Goal: Transaction & Acquisition: Purchase product/service

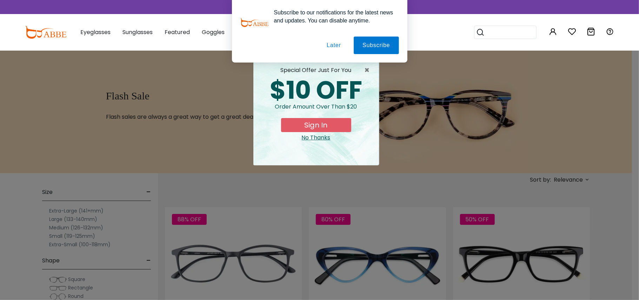
type input "**********"
click at [336, 45] on button "Later" at bounding box center [334, 46] width 32 height 18
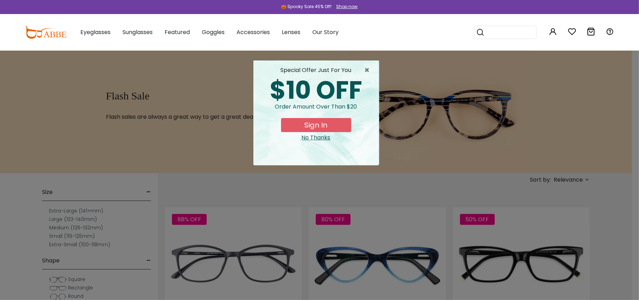
click at [323, 125] on button "Sign In" at bounding box center [316, 125] width 70 height 14
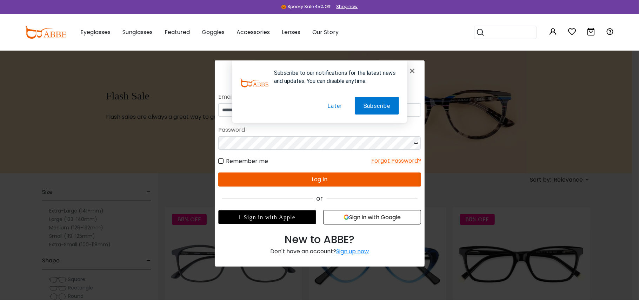
click at [335, 104] on button "Later" at bounding box center [334, 106] width 32 height 18
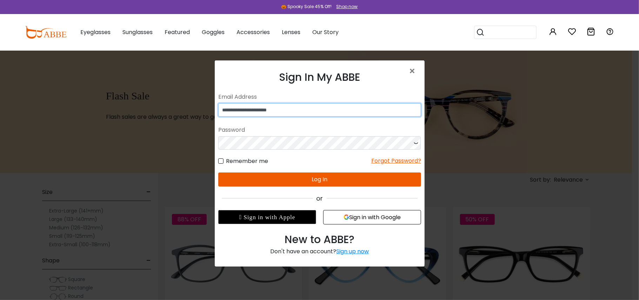
click at [326, 110] on input "**********" at bounding box center [319, 109] width 203 height 13
type input "**********"
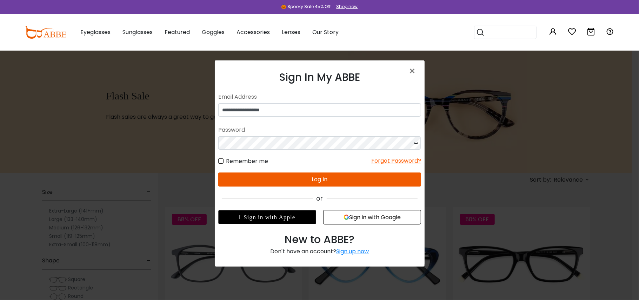
click at [349, 176] on button "Log In" at bounding box center [319, 179] width 203 height 14
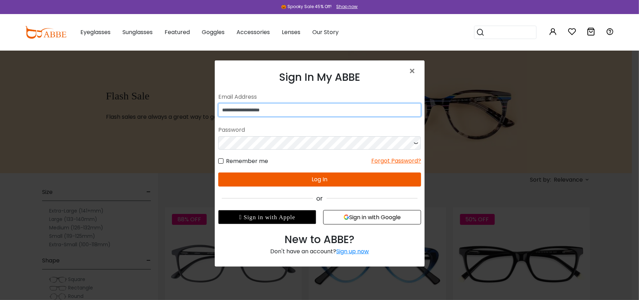
type input "**********"
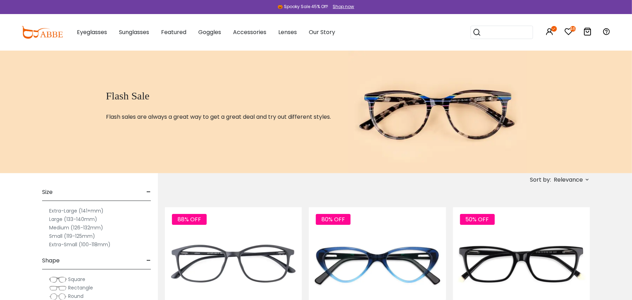
click at [567, 183] on span "Relevance" at bounding box center [568, 179] width 29 height 13
click at [562, 226] on label "Prices Low To High" at bounding box center [561, 225] width 51 height 8
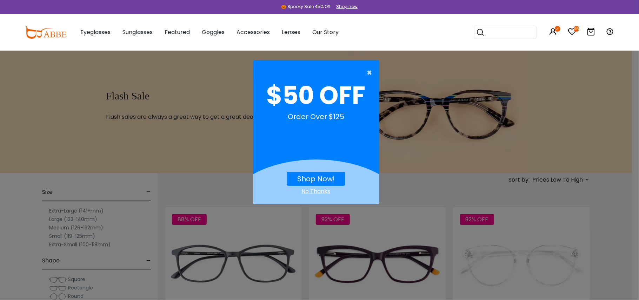
click at [368, 70] on span "×" at bounding box center [371, 73] width 9 height 14
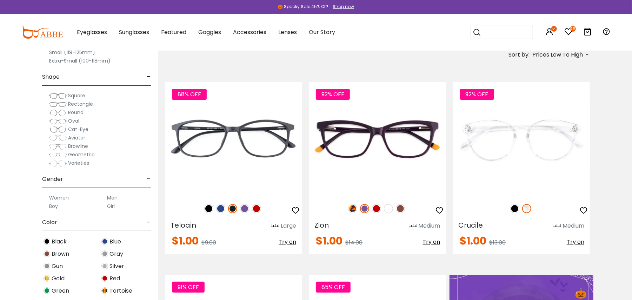
scroll to position [140, 0]
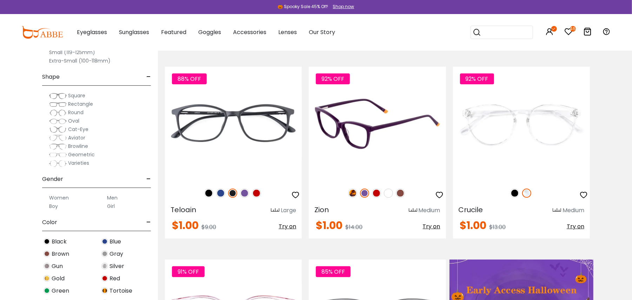
click at [402, 192] on img at bounding box center [400, 192] width 9 height 9
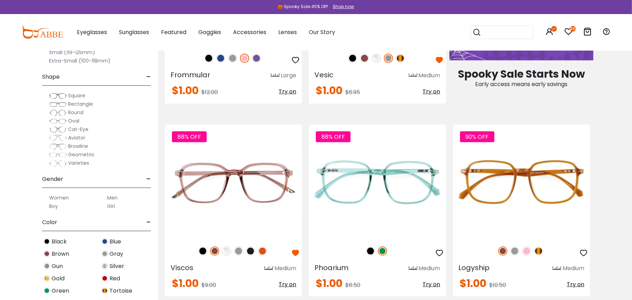
scroll to position [562, 0]
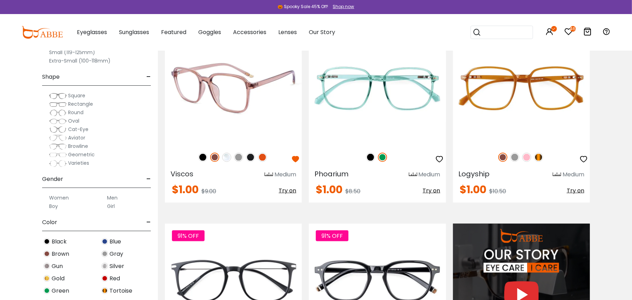
click at [251, 157] on img at bounding box center [250, 157] width 9 height 9
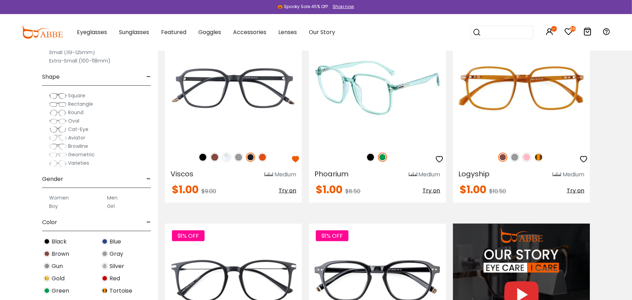
click at [367, 157] on img at bounding box center [370, 157] width 9 height 9
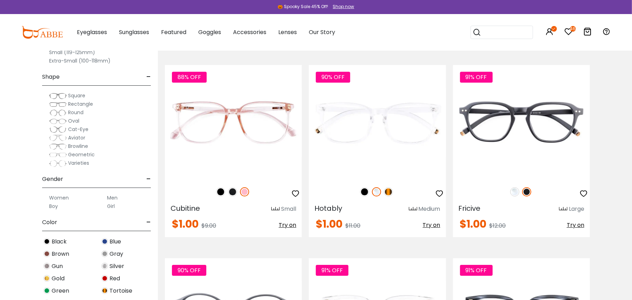
scroll to position [1497, 0]
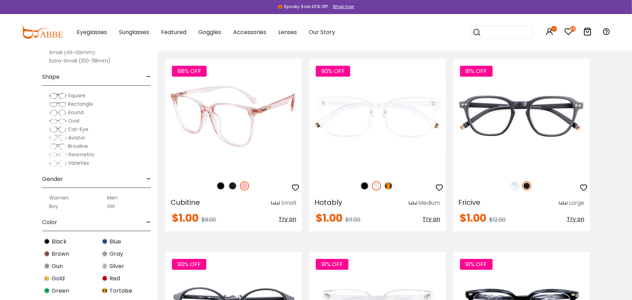
click at [235, 185] on img at bounding box center [232, 185] width 9 height 9
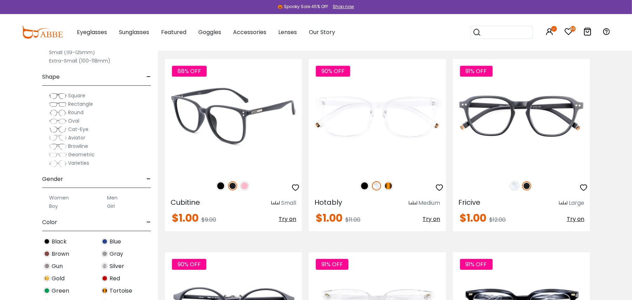
click at [219, 185] on img at bounding box center [220, 185] width 9 height 9
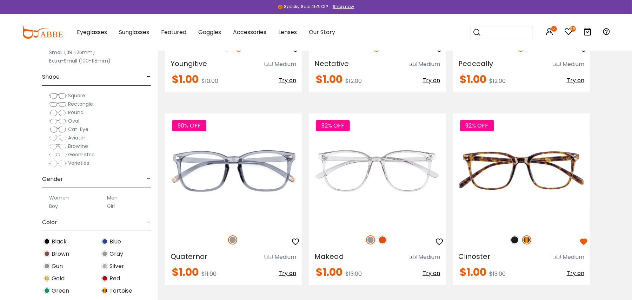
scroll to position [1872, 0]
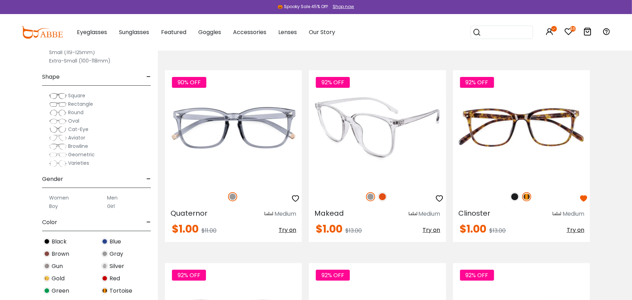
click at [383, 194] on img at bounding box center [382, 196] width 9 height 9
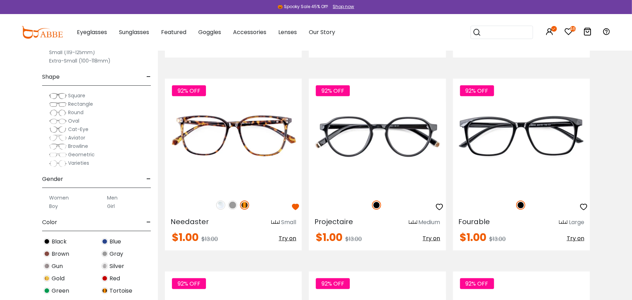
scroll to position [2059, 0]
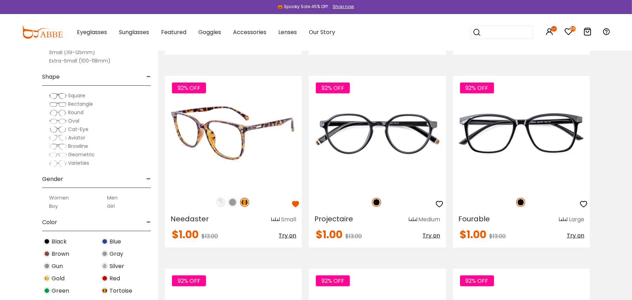
click at [232, 202] on img at bounding box center [232, 202] width 9 height 9
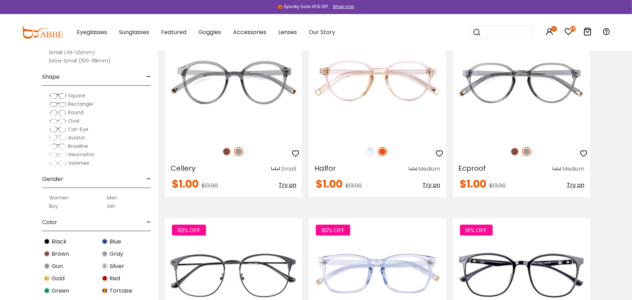
scroll to position [2668, 0]
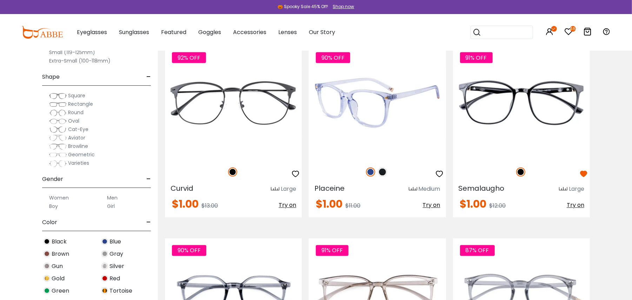
click at [381, 168] on img at bounding box center [382, 171] width 9 height 9
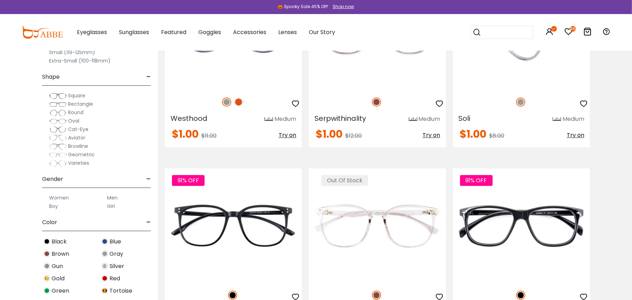
scroll to position [2995, 0]
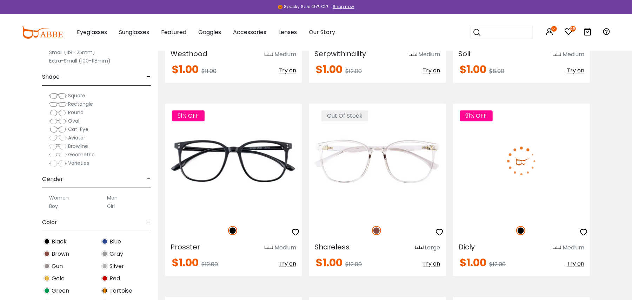
click at [582, 231] on icon "button" at bounding box center [584, 232] width 8 height 8
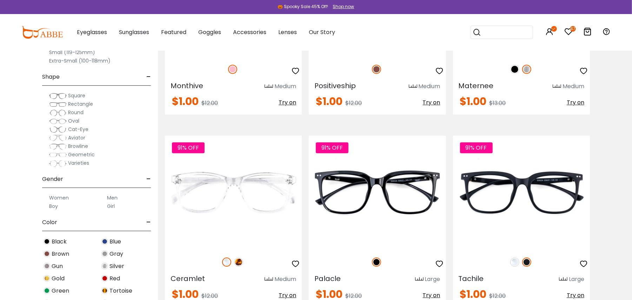
scroll to position [3416, 0]
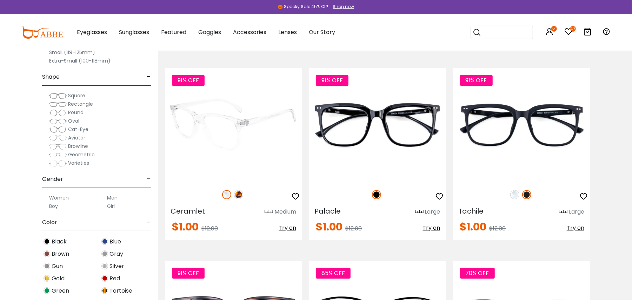
click at [237, 194] on img at bounding box center [238, 194] width 9 height 9
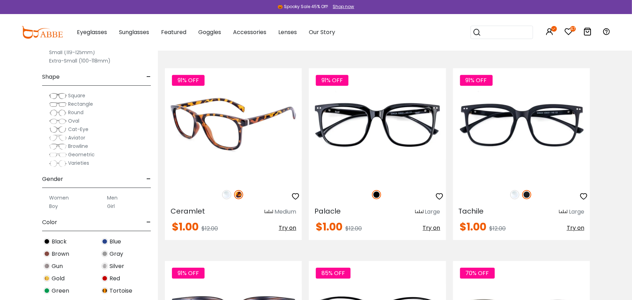
click at [295, 195] on icon "button" at bounding box center [295, 196] width 8 height 8
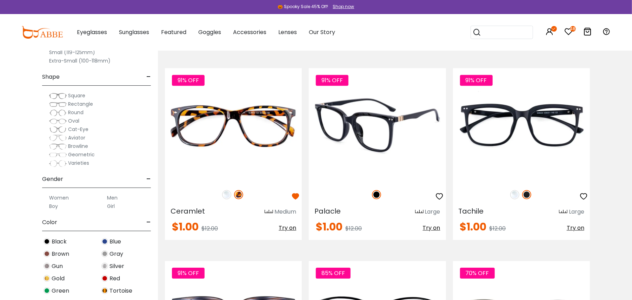
click at [433, 227] on span "Try on" at bounding box center [432, 228] width 18 height 8
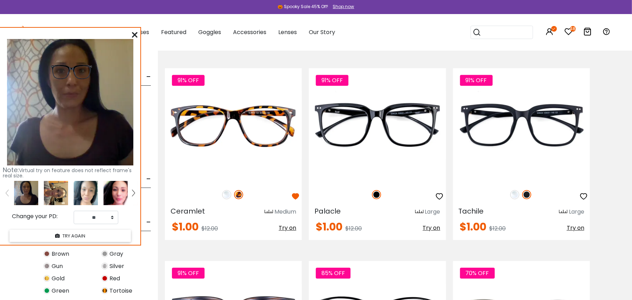
click at [118, 190] on img at bounding box center [116, 193] width 24 height 24
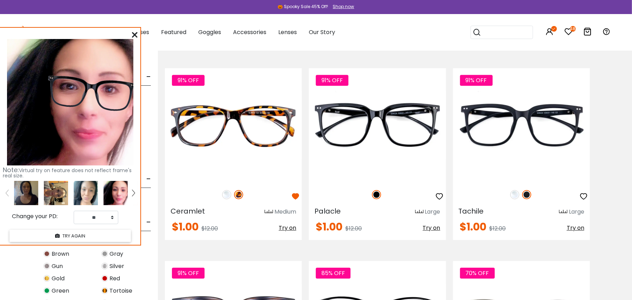
click at [80, 183] on img at bounding box center [86, 193] width 24 height 24
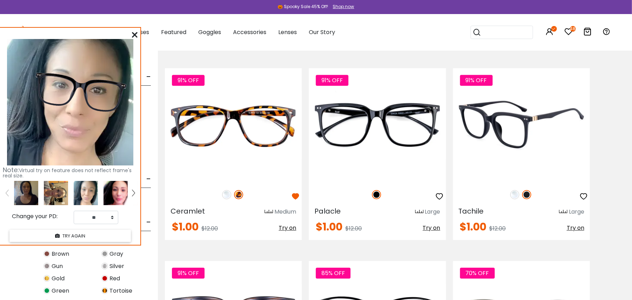
click at [526, 196] on img at bounding box center [526, 194] width 9 height 9
click at [517, 196] on img at bounding box center [514, 194] width 9 height 9
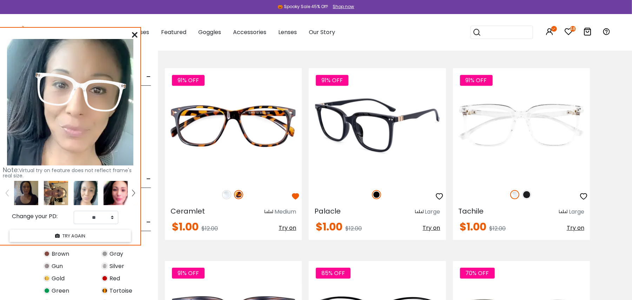
click at [374, 194] on img at bounding box center [376, 194] width 9 height 9
click at [378, 195] on img at bounding box center [376, 194] width 9 height 9
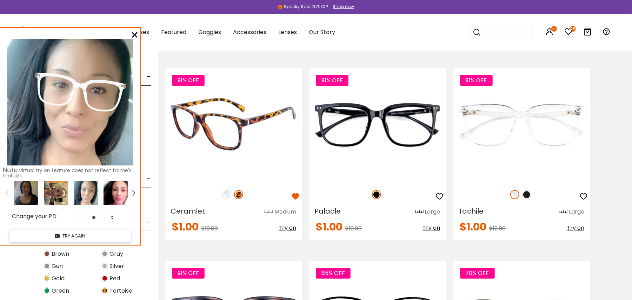
click at [241, 191] on img at bounding box center [238, 194] width 9 height 9
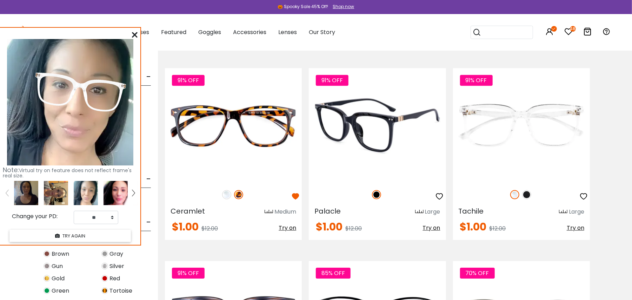
scroll to position [3463, 0]
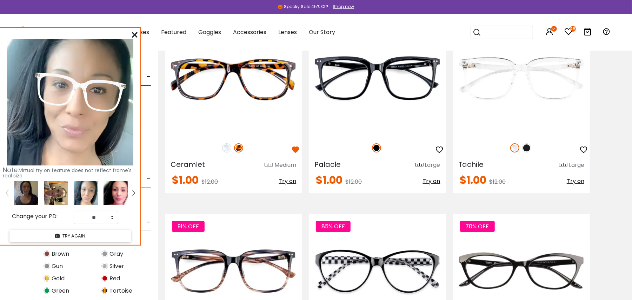
click at [75, 191] on img at bounding box center [86, 193] width 24 height 24
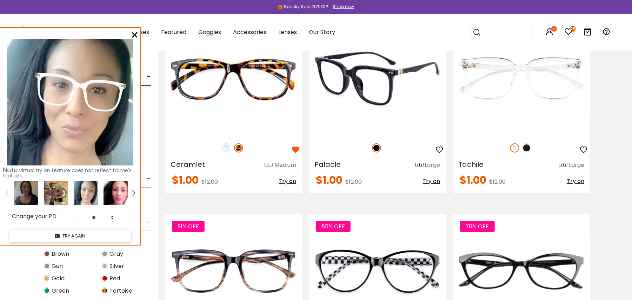
click at [378, 145] on img at bounding box center [376, 147] width 9 height 9
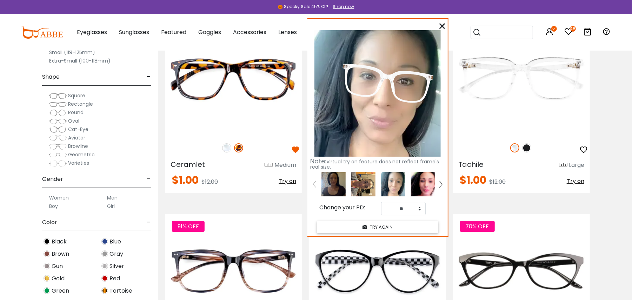
drag, startPoint x: 113, startPoint y: 30, endPoint x: 420, endPoint y: 21, distance: 307.6
click at [420, 21] on div "Note: Virtual try on feature does not reflect frame's real size. Change your PD…" at bounding box center [377, 127] width 140 height 217
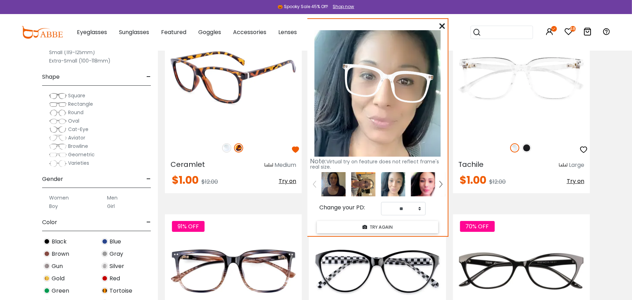
click at [239, 149] on img at bounding box center [238, 147] width 9 height 9
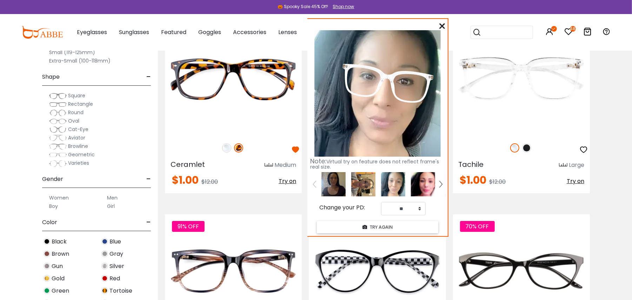
click at [338, 185] on img at bounding box center [334, 184] width 24 height 24
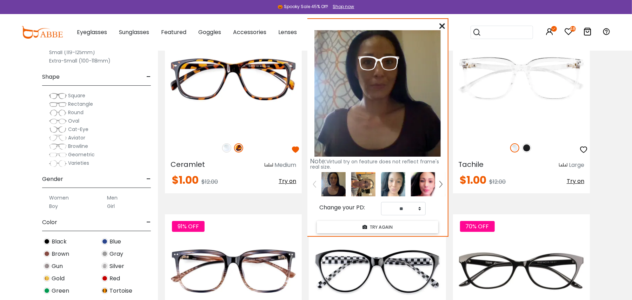
click at [443, 24] on icon at bounding box center [442, 26] width 6 height 6
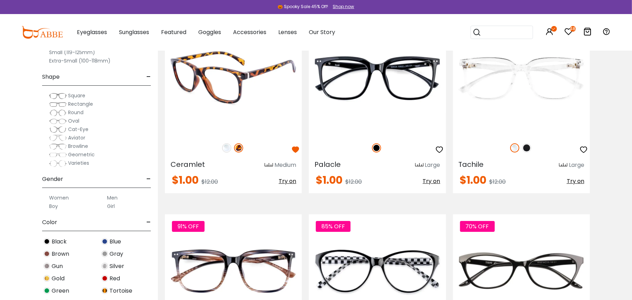
click at [289, 181] on span "Try on" at bounding box center [288, 181] width 18 height 8
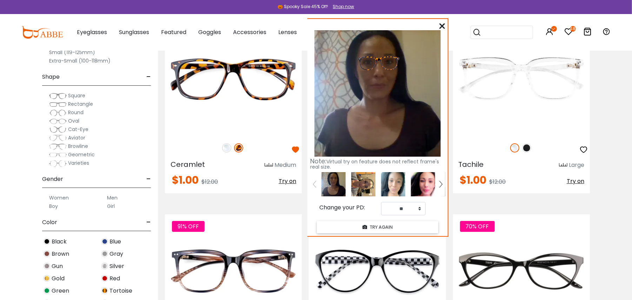
click at [426, 181] on img at bounding box center [423, 184] width 24 height 24
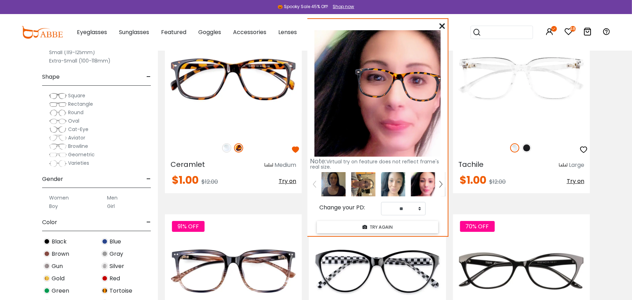
click at [397, 176] on img at bounding box center [393, 184] width 24 height 24
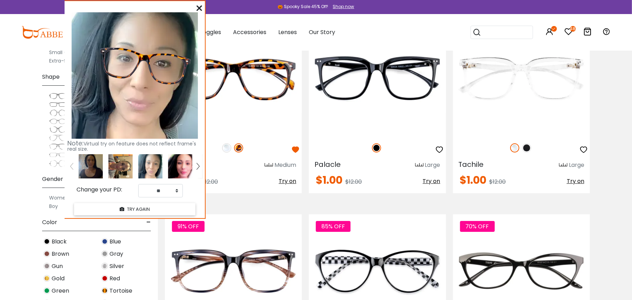
drag, startPoint x: 417, startPoint y: 20, endPoint x: 143, endPoint y: 10, distance: 274.0
click at [148, 7] on div "Note: Virtual try on feature does not reflect frame's real size. Change your PD…" at bounding box center [135, 109] width 140 height 217
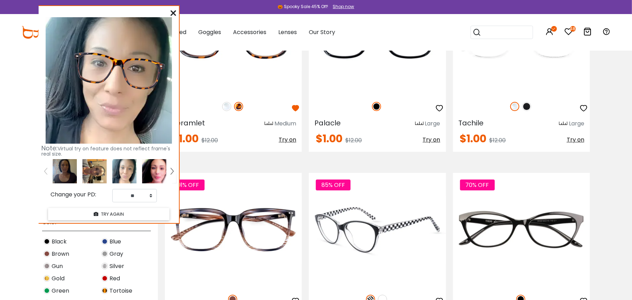
scroll to position [3557, 0]
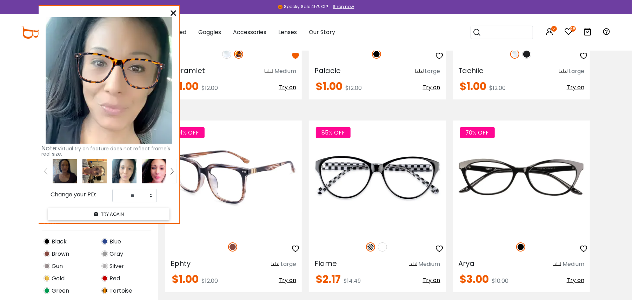
click at [233, 245] on img at bounding box center [232, 246] width 9 height 9
click at [234, 245] on img at bounding box center [232, 246] width 9 height 9
click at [291, 281] on span "Try on" at bounding box center [288, 280] width 18 height 8
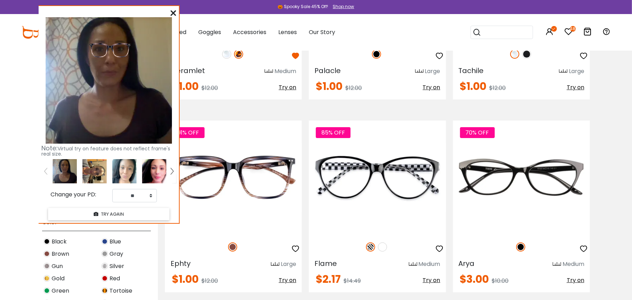
click at [154, 174] on img at bounding box center [154, 171] width 24 height 24
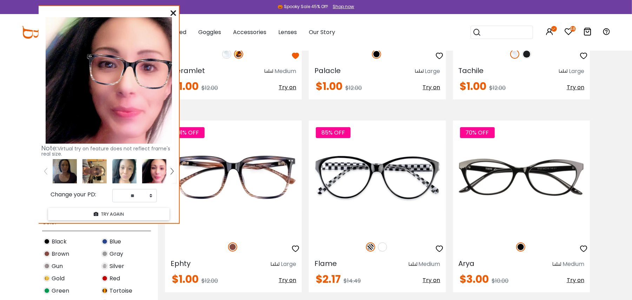
click at [129, 173] on img at bounding box center [124, 171] width 24 height 24
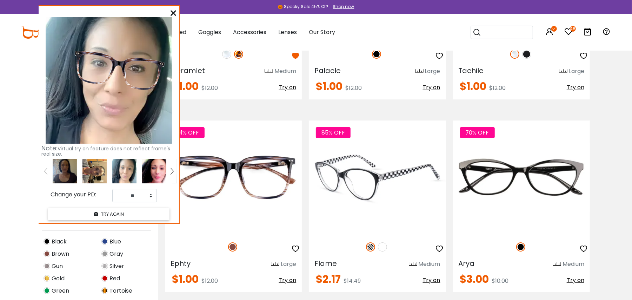
click at [432, 281] on span "Try on" at bounding box center [432, 280] width 18 height 8
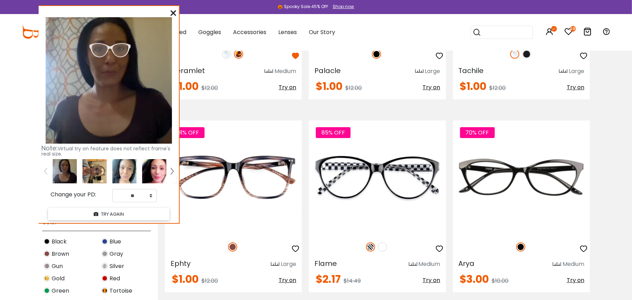
click at [145, 174] on img at bounding box center [154, 171] width 24 height 24
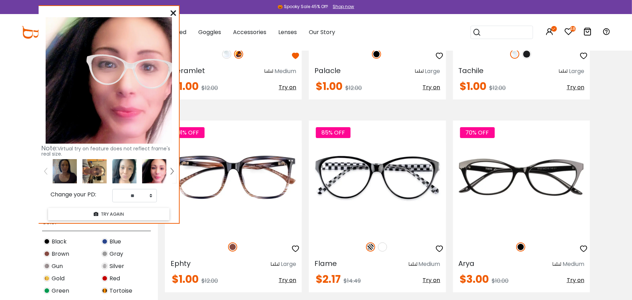
click at [106, 179] on img at bounding box center [94, 171] width 24 height 24
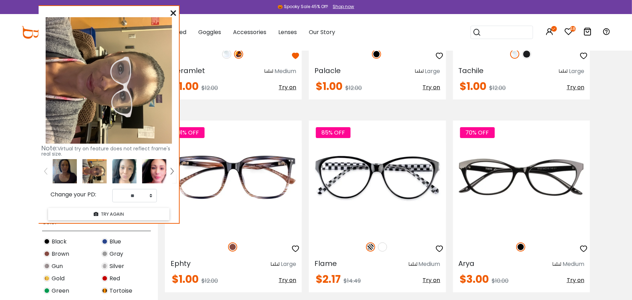
click at [126, 170] on img at bounding box center [124, 171] width 24 height 24
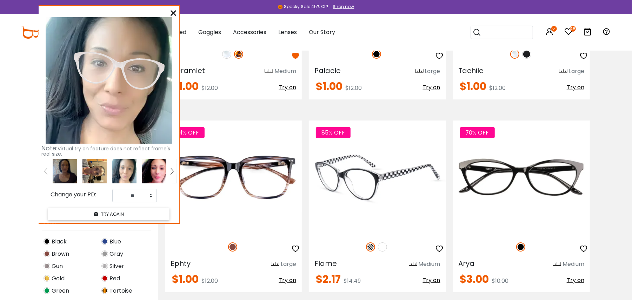
click at [369, 249] on img at bounding box center [370, 246] width 9 height 9
click at [369, 247] on img at bounding box center [370, 246] width 9 height 9
click at [384, 245] on img at bounding box center [382, 246] width 9 height 9
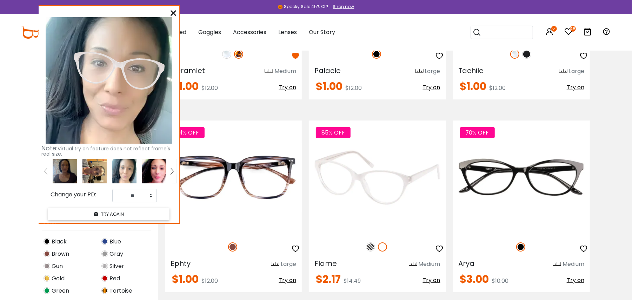
click at [369, 247] on img at bounding box center [370, 246] width 9 height 9
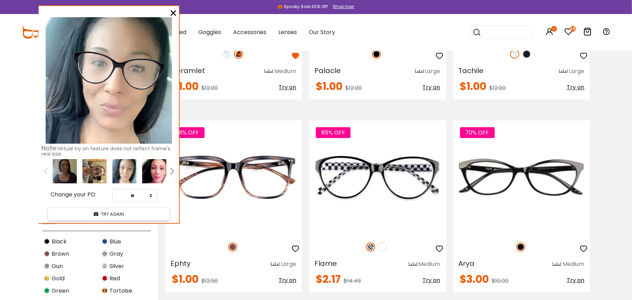
click at [153, 168] on img at bounding box center [154, 171] width 24 height 24
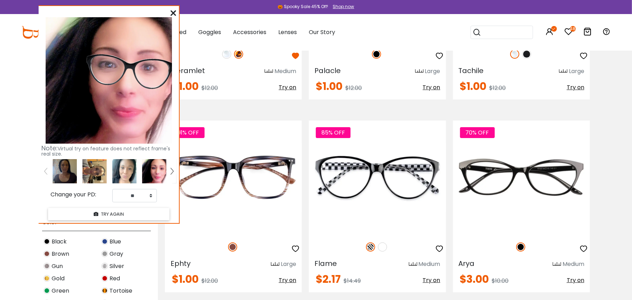
click at [90, 166] on img at bounding box center [94, 171] width 24 height 24
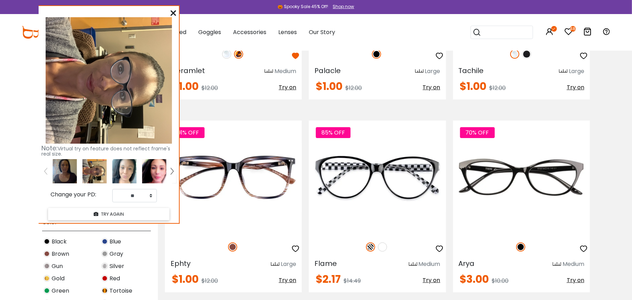
click at [65, 174] on img at bounding box center [65, 171] width 24 height 24
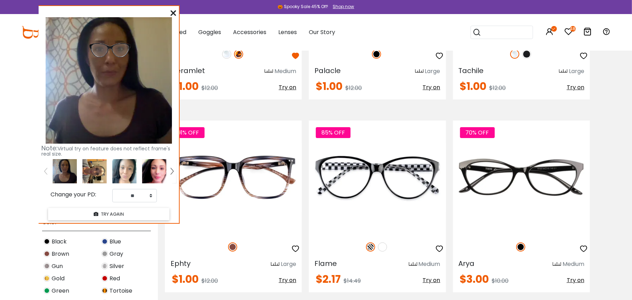
click at [158, 170] on img at bounding box center [154, 171] width 24 height 24
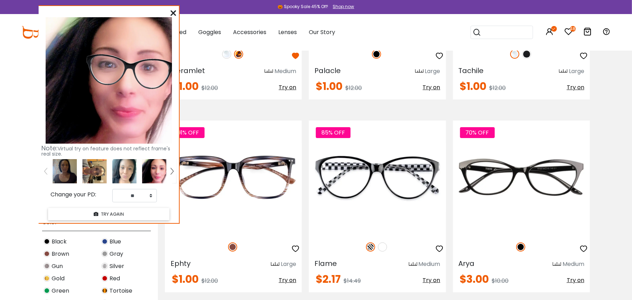
click at [138, 173] on div at bounding box center [125, 171] width 30 height 24
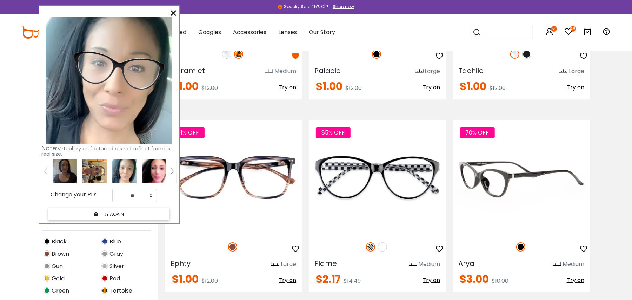
click at [573, 277] on span "Try on" at bounding box center [576, 280] width 18 height 8
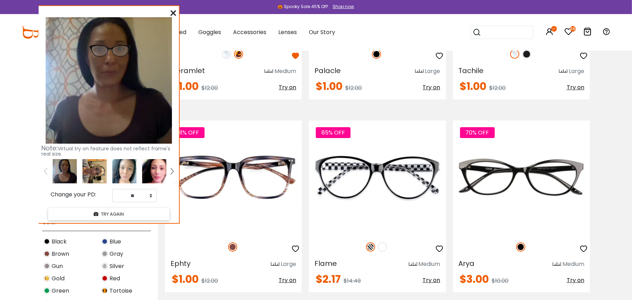
click at [121, 163] on img at bounding box center [124, 171] width 24 height 24
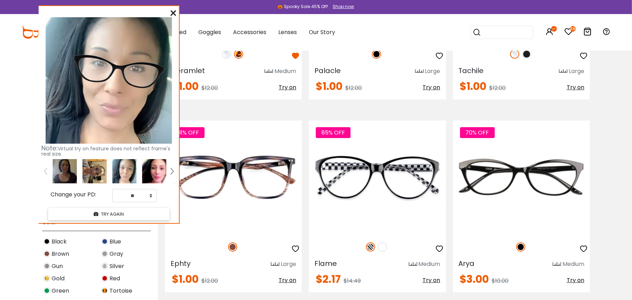
click at [153, 171] on img at bounding box center [154, 171] width 24 height 24
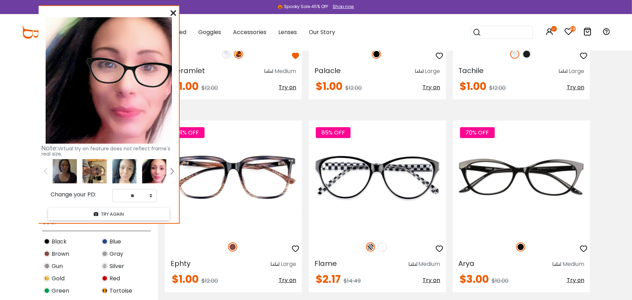
click at [107, 162] on div at bounding box center [95, 171] width 30 height 24
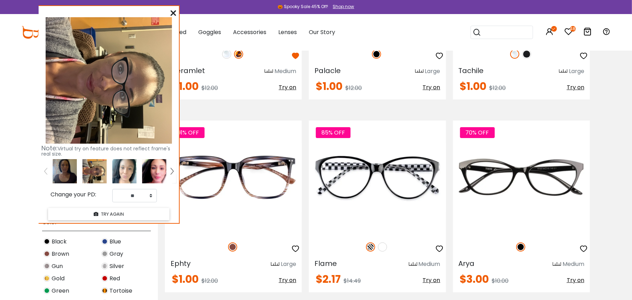
click at [121, 164] on img at bounding box center [124, 171] width 24 height 24
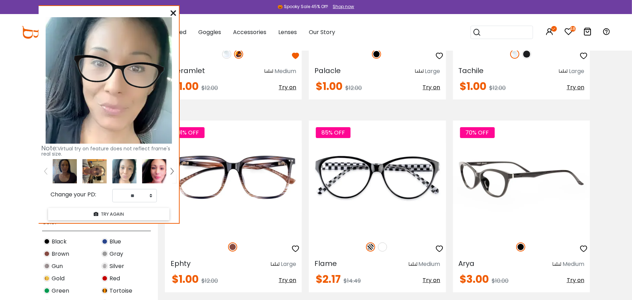
click at [585, 248] on icon "button" at bounding box center [584, 248] width 8 height 8
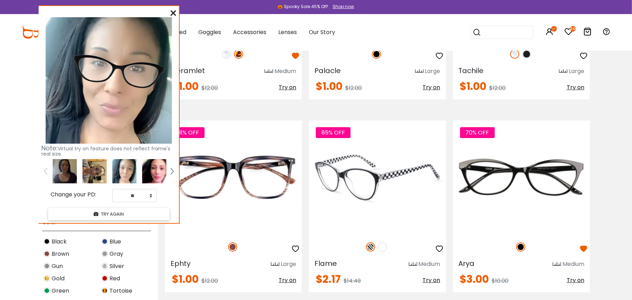
scroll to position [3416, 0]
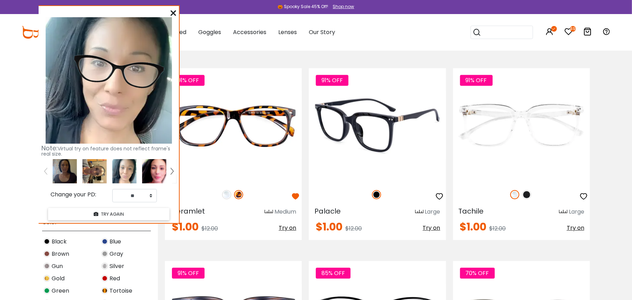
click at [438, 230] on span "Try on" at bounding box center [432, 228] width 18 height 8
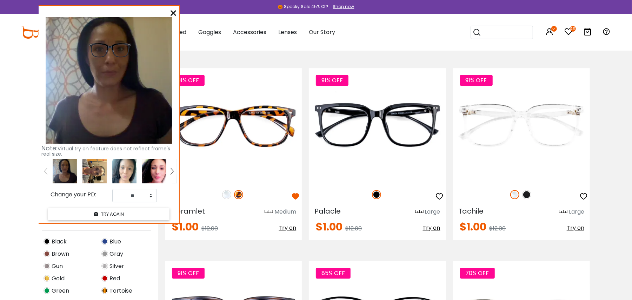
drag, startPoint x: 124, startPoint y: 172, endPoint x: 132, endPoint y: 171, distance: 8.5
click at [124, 172] on img at bounding box center [124, 171] width 24 height 24
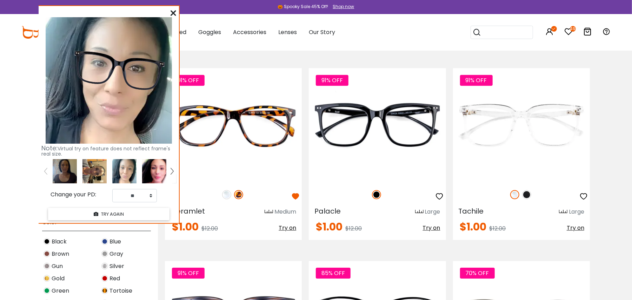
click at [161, 167] on img at bounding box center [154, 171] width 24 height 24
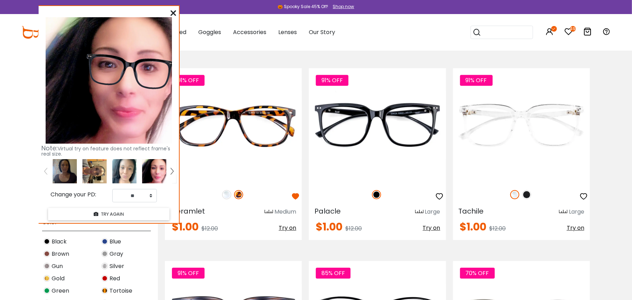
click at [125, 164] on img at bounding box center [124, 171] width 24 height 24
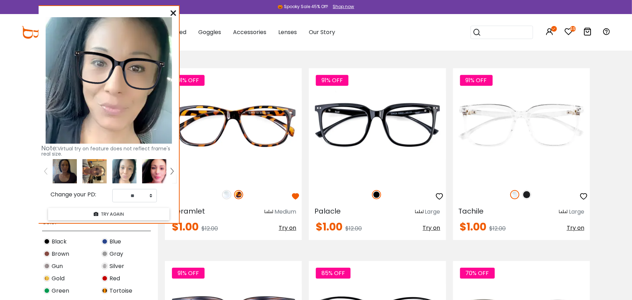
click at [89, 168] on img at bounding box center [94, 171] width 24 height 24
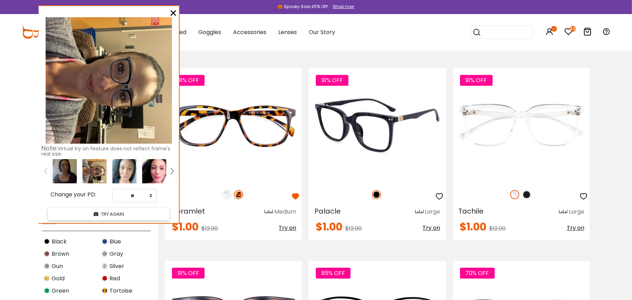
click at [441, 194] on icon "button" at bounding box center [440, 196] width 8 height 8
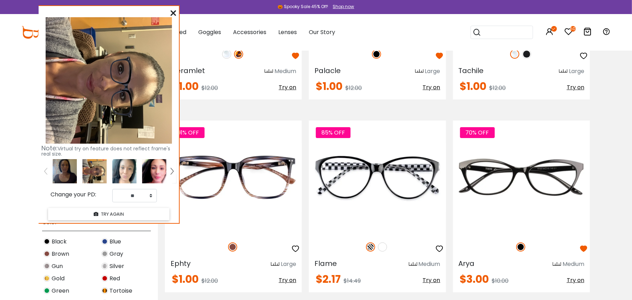
scroll to position [3744, 0]
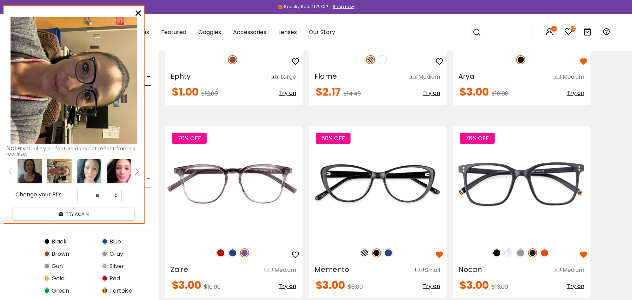
drag, startPoint x: 135, startPoint y: 13, endPoint x: 100, endPoint y: 13, distance: 35.1
click at [100, 13] on div "Note: Virtual try on feature does not reflect frame's real size. Change your PD…" at bounding box center [74, 114] width 140 height 217
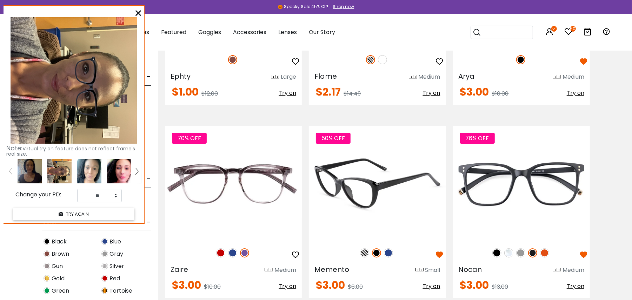
click at [362, 253] on img at bounding box center [364, 252] width 9 height 9
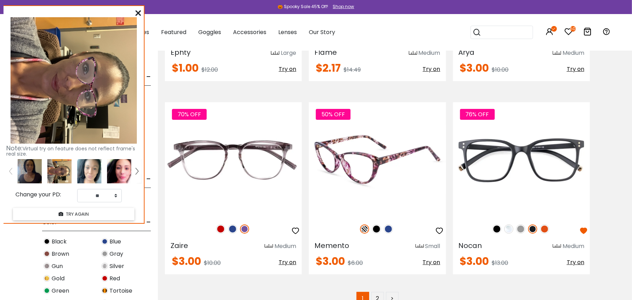
scroll to position [3791, 0]
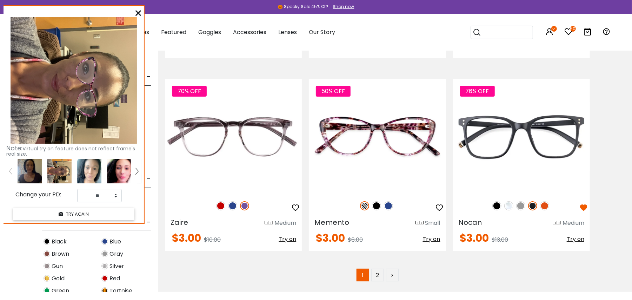
click at [94, 167] on img at bounding box center [89, 171] width 24 height 24
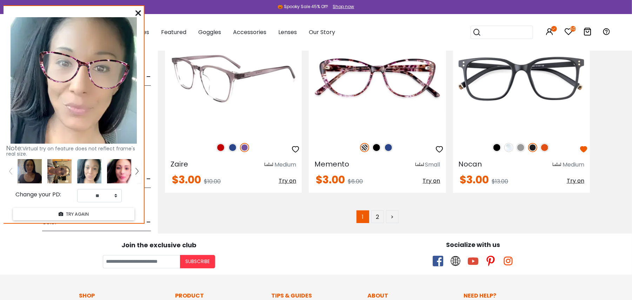
scroll to position [3931, 0]
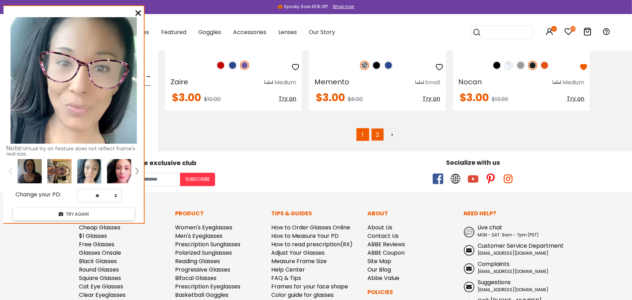
click at [382, 135] on link "2" at bounding box center [377, 134] width 13 height 13
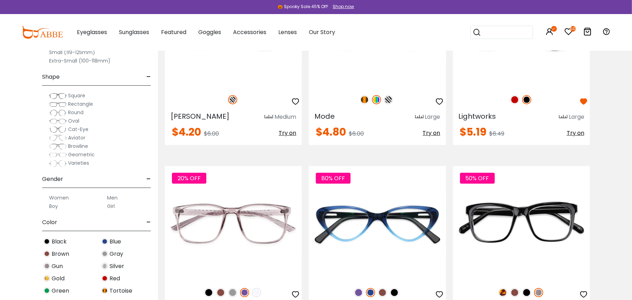
scroll to position [281, 0]
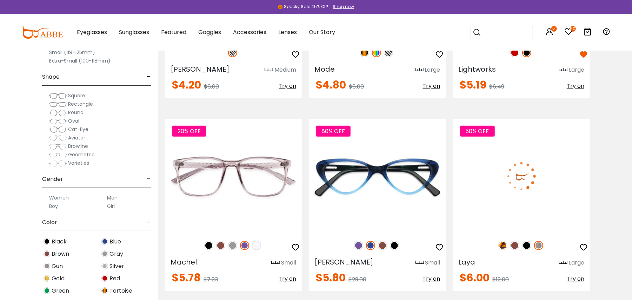
click at [525, 243] on img at bounding box center [526, 245] width 9 height 9
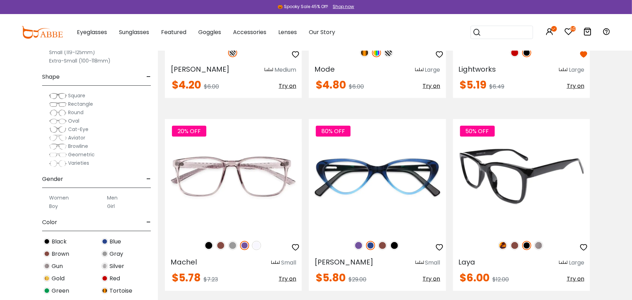
click at [570, 278] on span "Try on" at bounding box center [576, 278] width 18 height 8
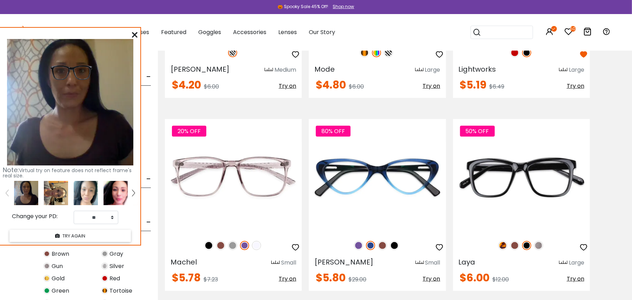
click at [88, 192] on img at bounding box center [86, 193] width 24 height 24
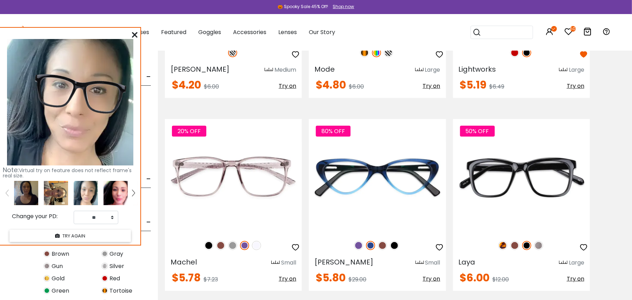
click at [112, 191] on img at bounding box center [116, 193] width 24 height 24
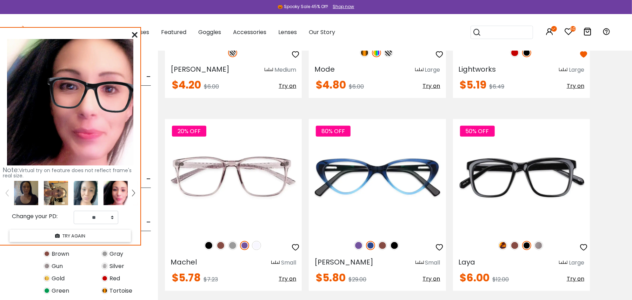
click at [64, 190] on img at bounding box center [56, 193] width 24 height 24
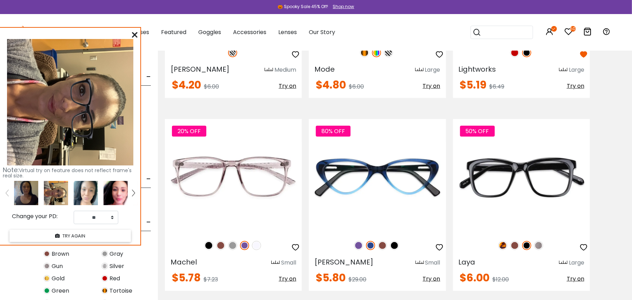
click at [94, 193] on img at bounding box center [86, 193] width 24 height 24
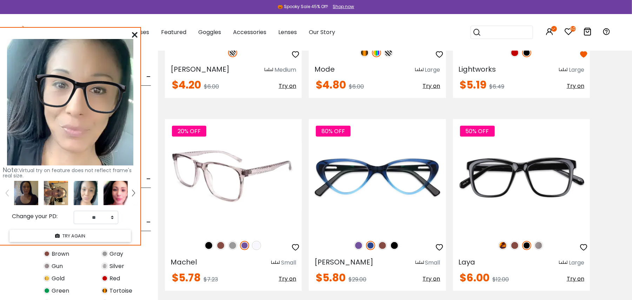
click at [219, 247] on img at bounding box center [220, 245] width 9 height 9
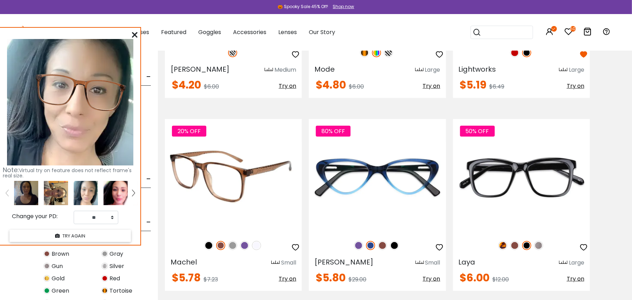
click at [211, 242] on img at bounding box center [208, 245] width 9 height 9
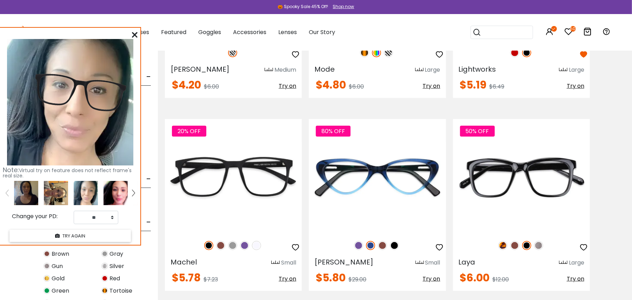
click at [124, 191] on img at bounding box center [116, 193] width 24 height 24
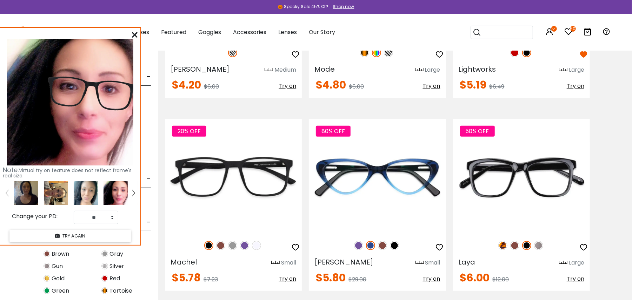
click at [79, 188] on img at bounding box center [86, 193] width 24 height 24
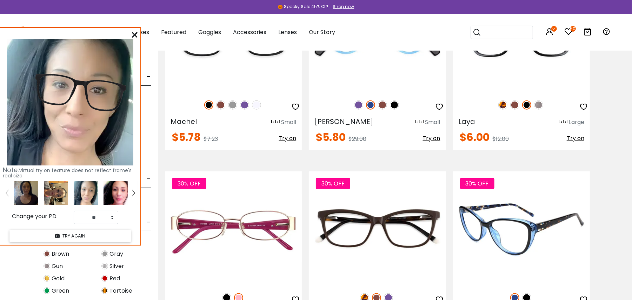
scroll to position [515, 0]
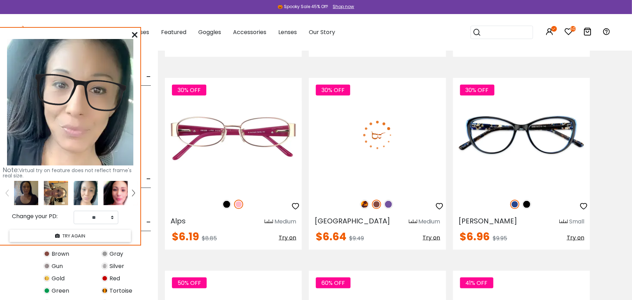
click at [426, 236] on span "Try on" at bounding box center [432, 237] width 18 height 8
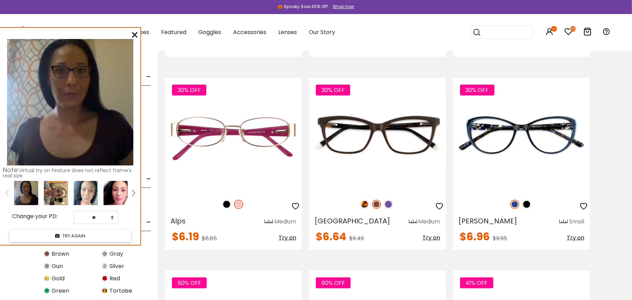
click at [87, 191] on img at bounding box center [86, 193] width 24 height 24
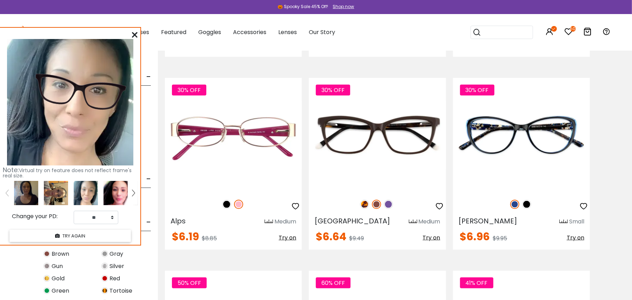
click at [113, 199] on img at bounding box center [116, 193] width 24 height 24
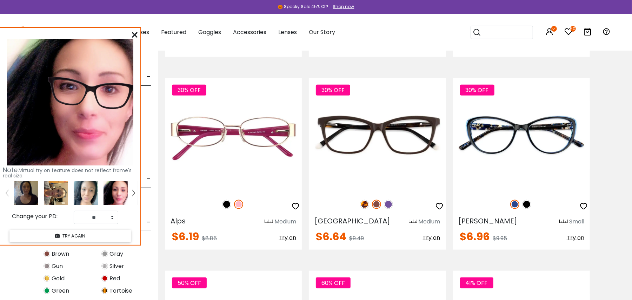
click at [91, 190] on img at bounding box center [86, 193] width 24 height 24
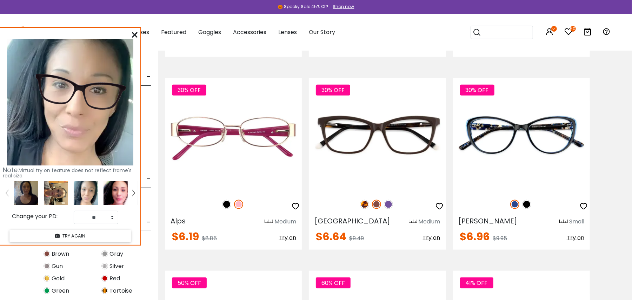
click at [48, 193] on img at bounding box center [56, 193] width 24 height 24
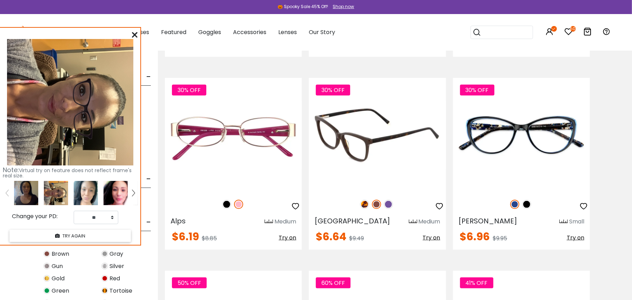
click at [365, 205] on img at bounding box center [364, 204] width 9 height 9
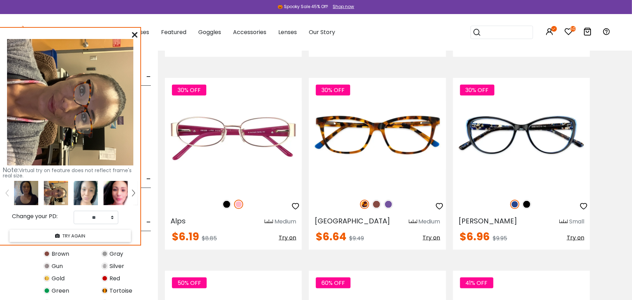
click at [93, 190] on img at bounding box center [86, 193] width 24 height 24
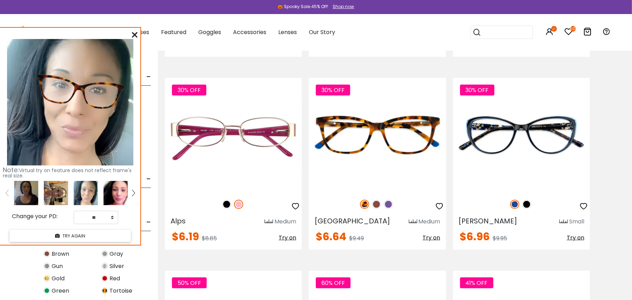
click at [106, 190] on img at bounding box center [116, 193] width 24 height 24
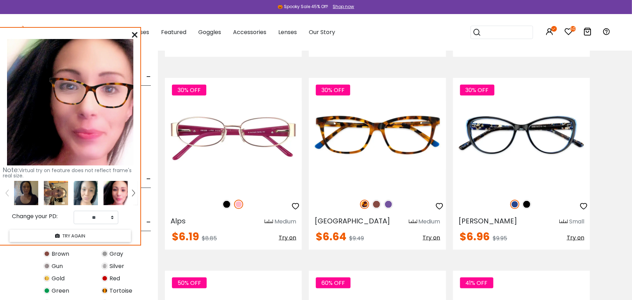
click at [93, 188] on img at bounding box center [86, 193] width 24 height 24
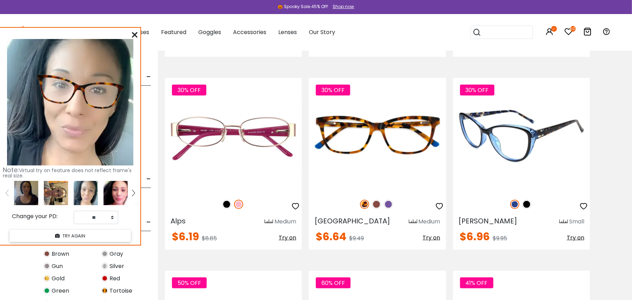
click at [527, 204] on img at bounding box center [526, 204] width 9 height 9
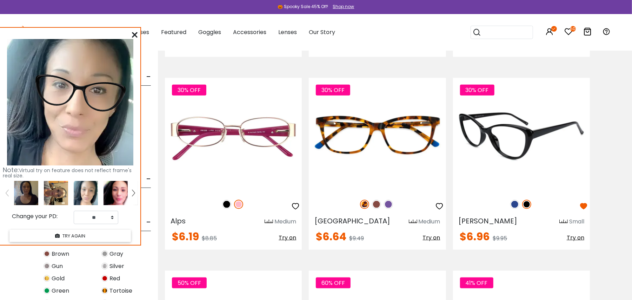
click at [511, 203] on img at bounding box center [514, 204] width 9 height 9
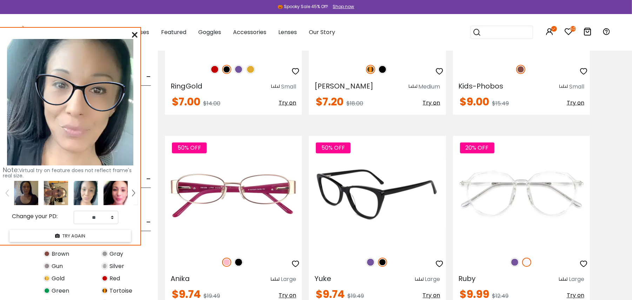
scroll to position [889, 0]
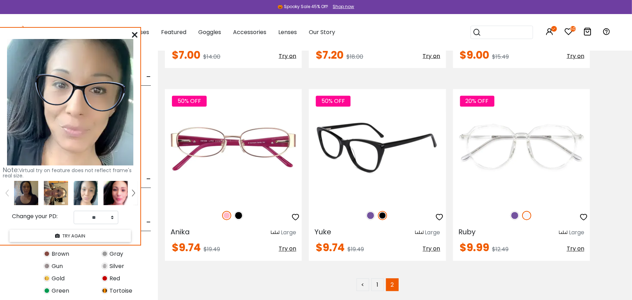
click at [381, 214] on img at bounding box center [382, 215] width 9 height 9
click at [369, 215] on img at bounding box center [370, 215] width 9 height 9
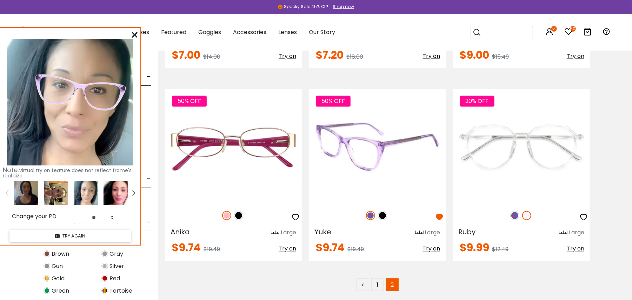
click at [381, 210] on div "50% OFF" at bounding box center [377, 215] width 137 height 15
click at [381, 214] on img at bounding box center [382, 215] width 9 height 9
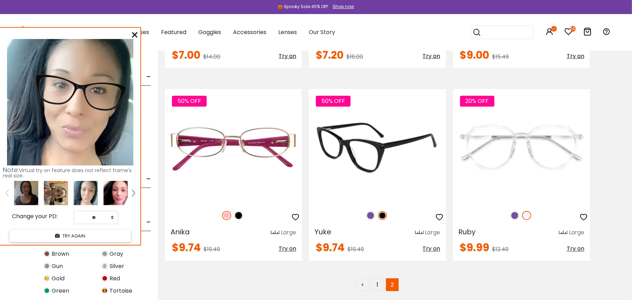
click at [439, 211] on button "button" at bounding box center [440, 218] width 8 height 14
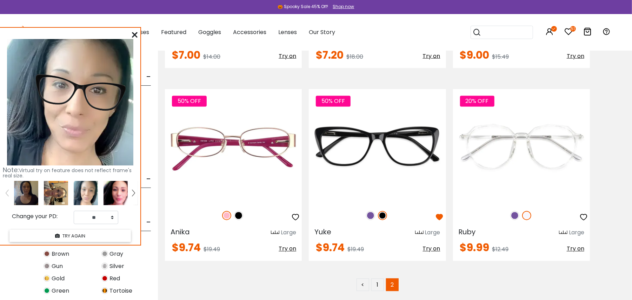
click at [574, 26] on icon "51" at bounding box center [573, 29] width 6 height 6
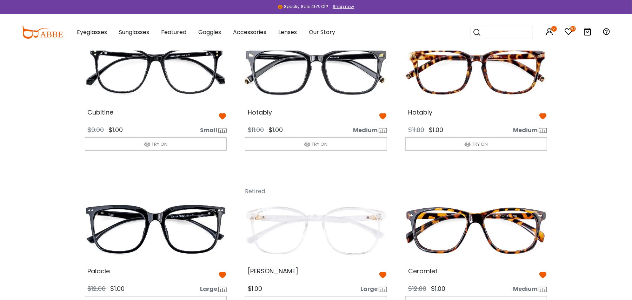
scroll to position [1948, 0]
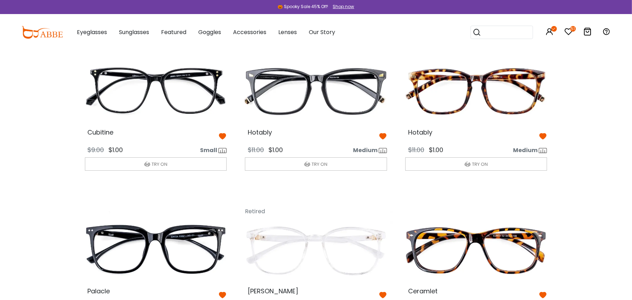
click at [544, 137] on icon at bounding box center [543, 136] width 8 height 8
click at [381, 138] on icon at bounding box center [383, 136] width 8 height 8
click at [222, 138] on icon at bounding box center [222, 136] width 8 height 8
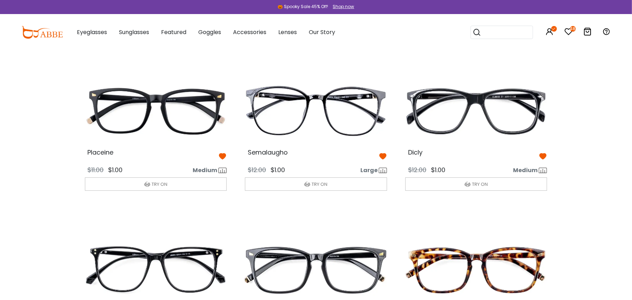
scroll to position [1761, 0]
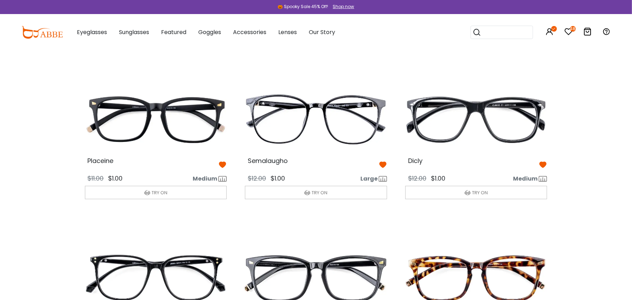
click at [382, 166] on icon at bounding box center [383, 164] width 8 height 8
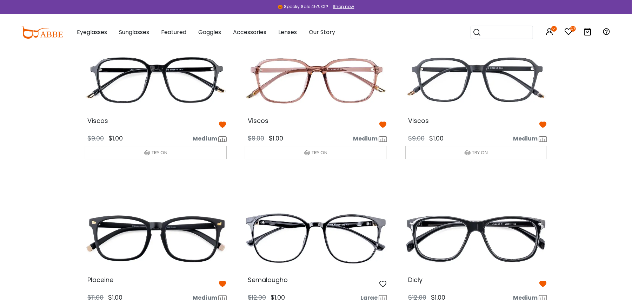
scroll to position [1620, 0]
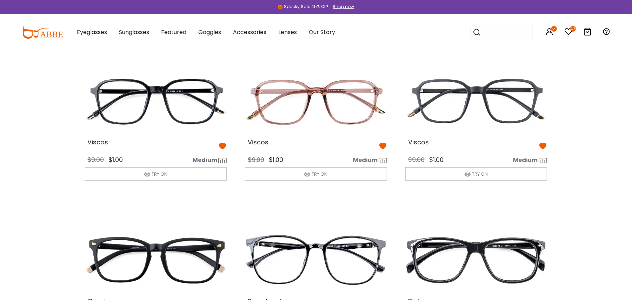
click at [222, 149] on icon at bounding box center [222, 146] width 8 height 8
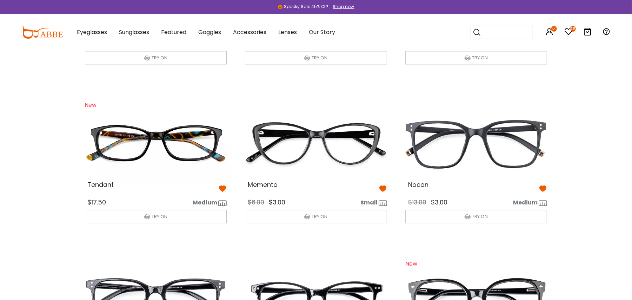
scroll to position [1105, 0]
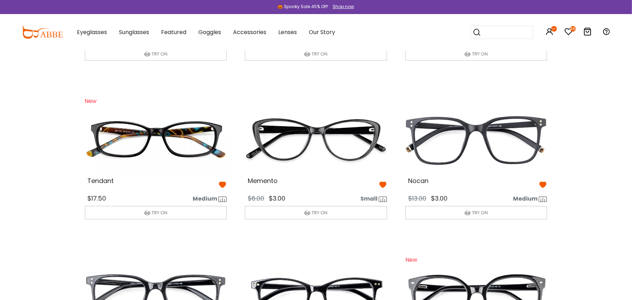
click at [382, 185] on icon at bounding box center [383, 184] width 8 height 8
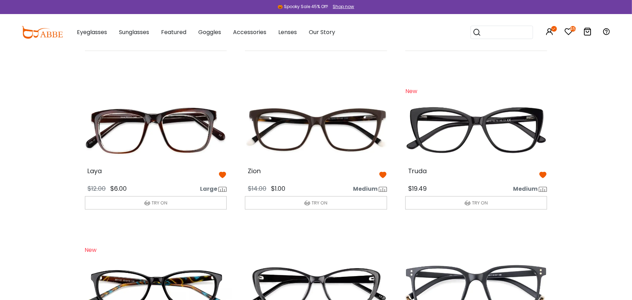
scroll to position [918, 0]
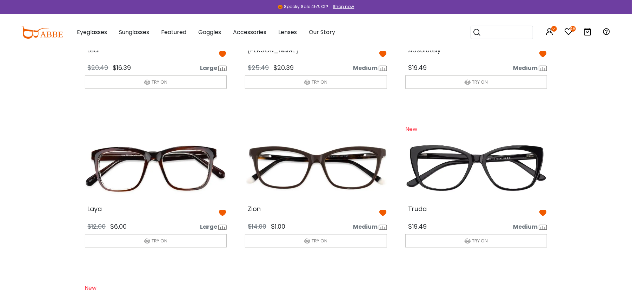
click at [543, 211] on icon at bounding box center [543, 213] width 8 height 8
click at [380, 54] on icon at bounding box center [383, 54] width 8 height 8
click at [542, 55] on icon at bounding box center [543, 54] width 8 height 8
click at [222, 55] on icon at bounding box center [222, 54] width 8 height 8
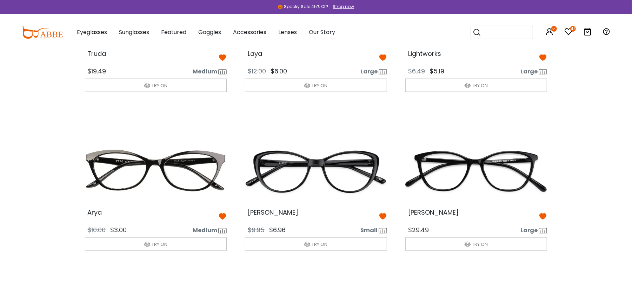
scroll to position [590, 0]
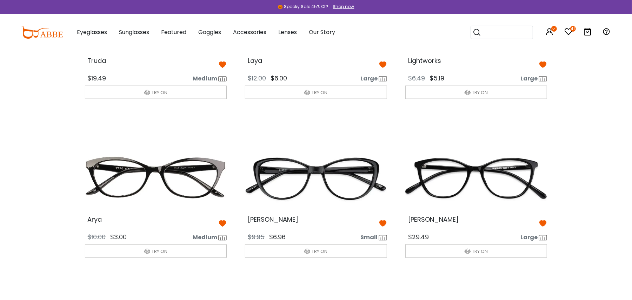
click at [544, 222] on icon at bounding box center [543, 223] width 8 height 8
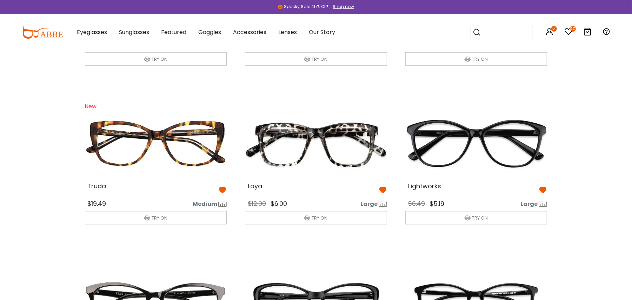
scroll to position [450, 0]
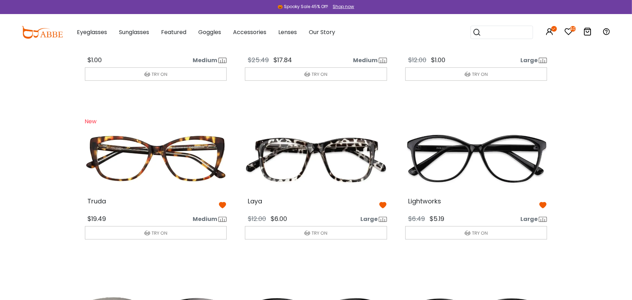
click at [219, 207] on icon at bounding box center [222, 205] width 8 height 8
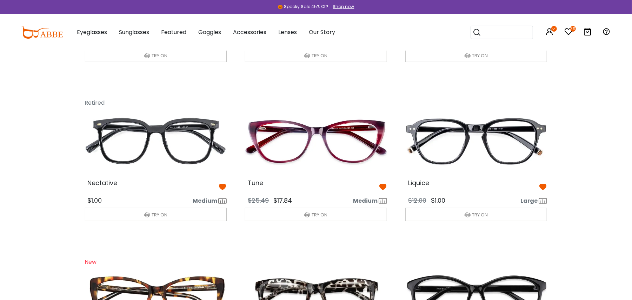
click at [385, 186] on icon at bounding box center [383, 187] width 8 height 8
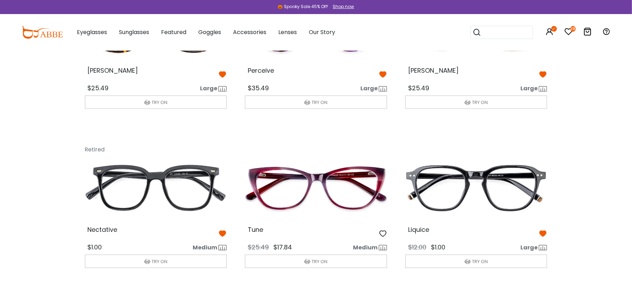
scroll to position [216, 0]
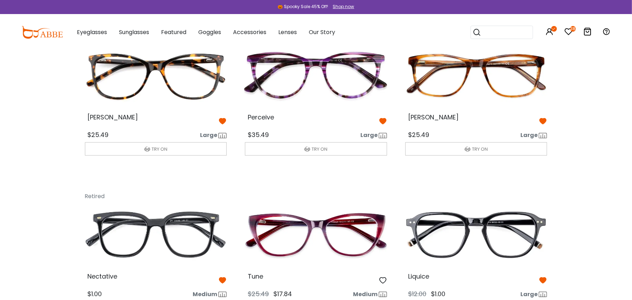
click at [222, 121] on icon at bounding box center [222, 121] width 8 height 8
click at [383, 122] on icon at bounding box center [383, 121] width 8 height 8
click at [542, 121] on icon at bounding box center [543, 121] width 8 height 8
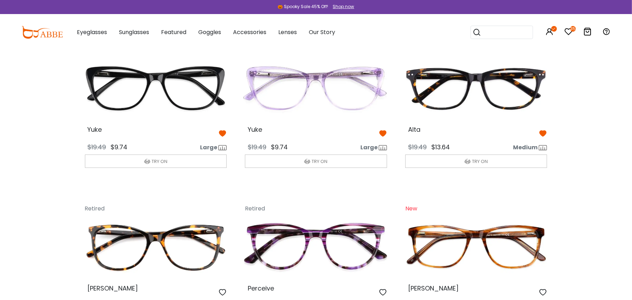
scroll to position [29, 0]
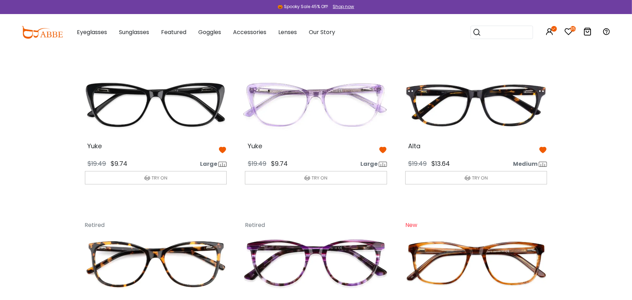
click at [544, 148] on icon at bounding box center [543, 150] width 8 height 8
click at [382, 147] on icon at bounding box center [383, 150] width 8 height 8
click at [222, 149] on icon at bounding box center [222, 150] width 8 height 8
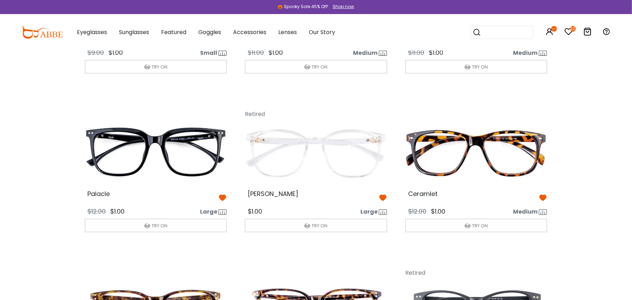
scroll to position [2106, 0]
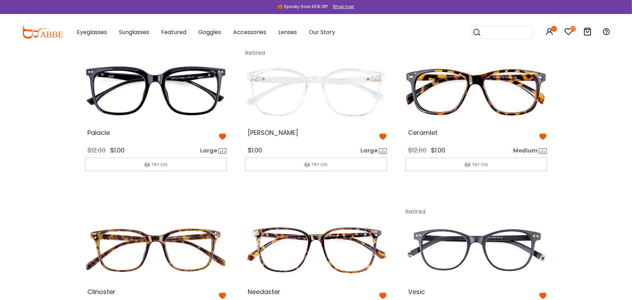
click at [381, 139] on icon at bounding box center [383, 136] width 8 height 8
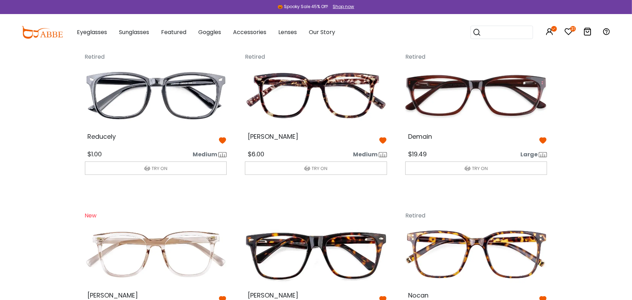
scroll to position [2433, 0]
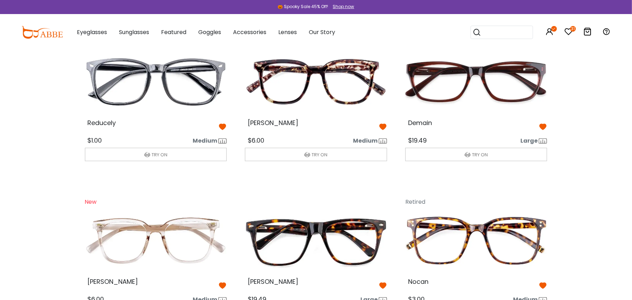
click at [542, 131] on icon at bounding box center [543, 126] width 8 height 8
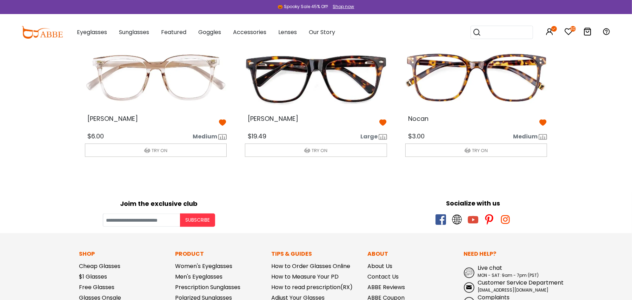
scroll to position [2574, 0]
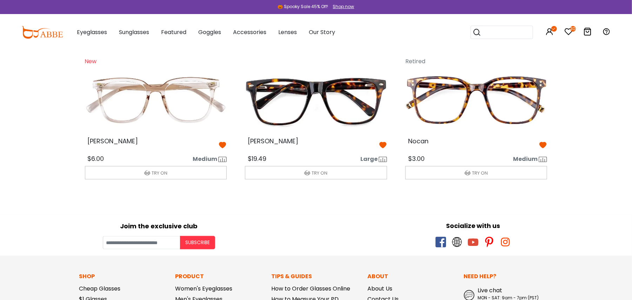
click at [223, 149] on icon at bounding box center [222, 145] width 8 height 8
click at [383, 149] on icon at bounding box center [383, 145] width 8 height 8
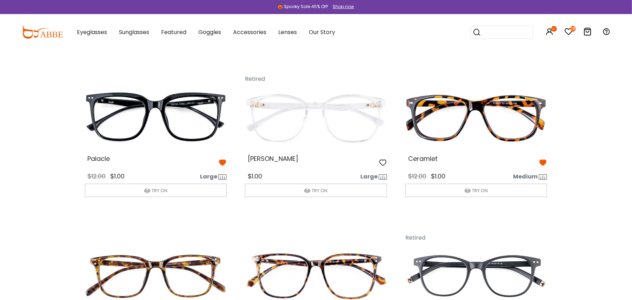
scroll to position [2059, 0]
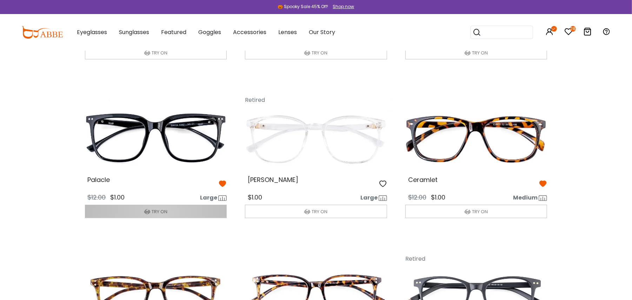
click at [159, 218] on button "TRY ON" at bounding box center [156, 211] width 142 height 13
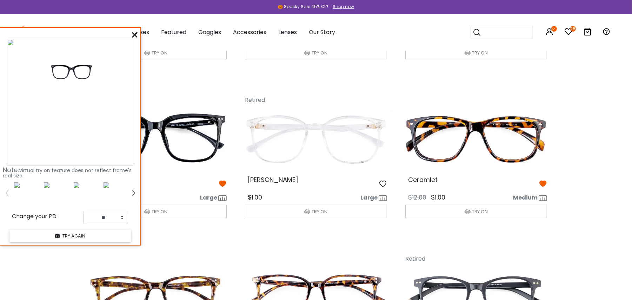
click at [134, 35] on icon at bounding box center [135, 35] width 6 height 6
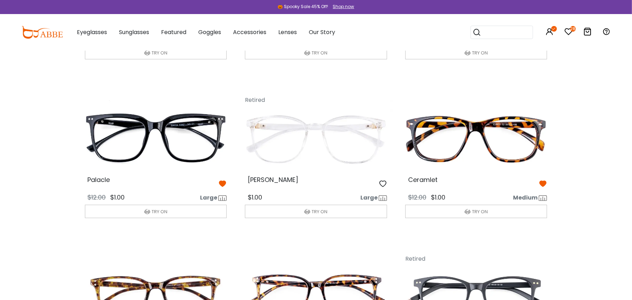
click at [568, 34] on icon at bounding box center [569, 31] width 8 height 8
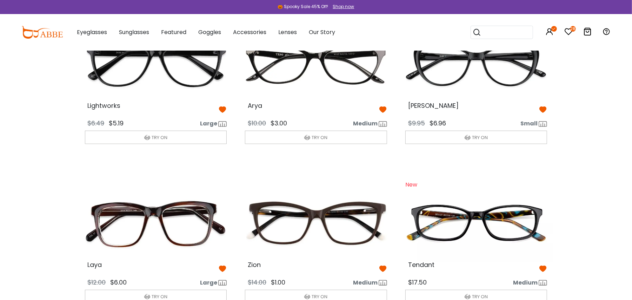
scroll to position [327, 0]
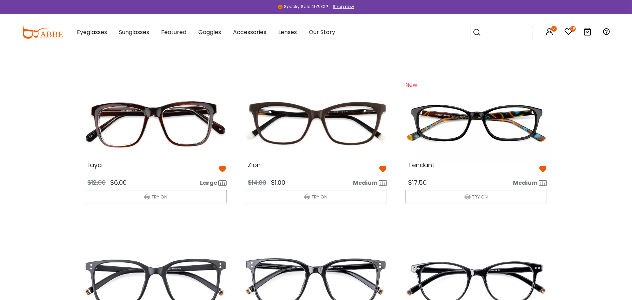
click at [544, 169] on icon at bounding box center [543, 169] width 8 height 8
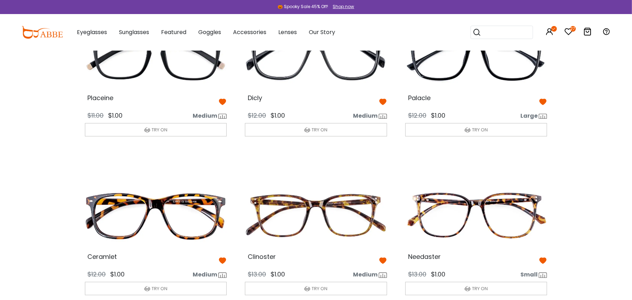
scroll to position [936, 0]
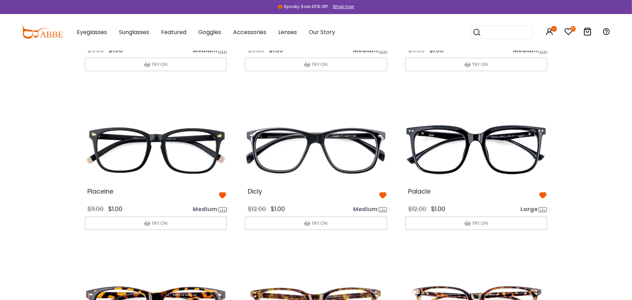
click at [465, 161] on img at bounding box center [476, 150] width 153 height 77
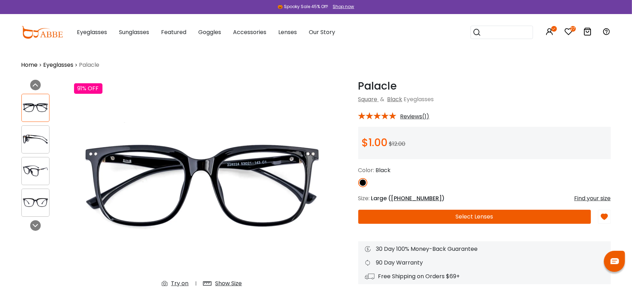
click at [179, 283] on div "Try on" at bounding box center [180, 283] width 18 height 8
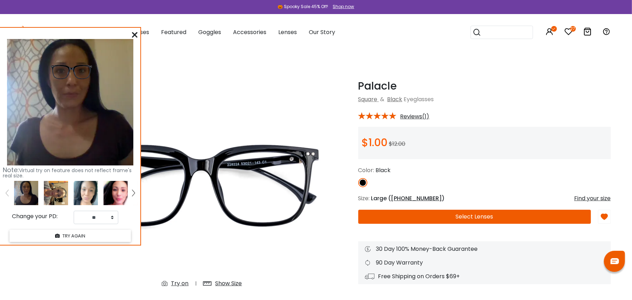
click at [86, 196] on img at bounding box center [86, 193] width 24 height 24
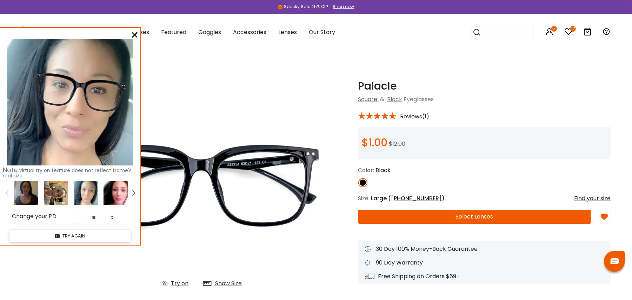
click at [106, 186] on img at bounding box center [116, 193] width 24 height 24
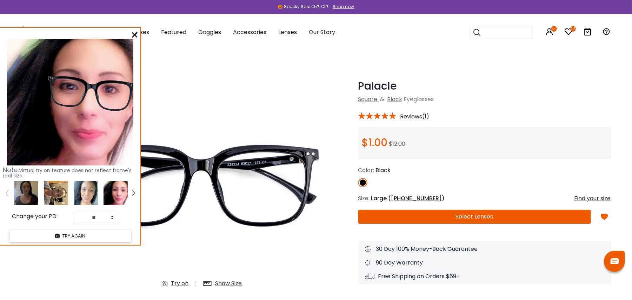
click at [54, 201] on img at bounding box center [56, 193] width 24 height 24
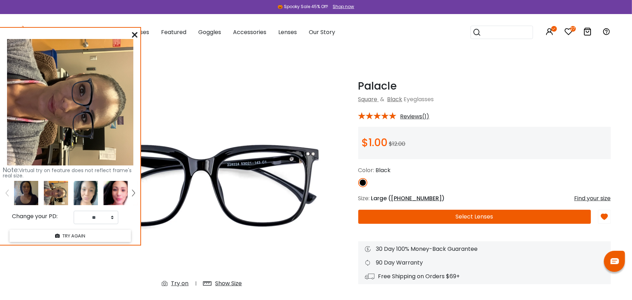
click at [92, 188] on img at bounding box center [86, 193] width 24 height 24
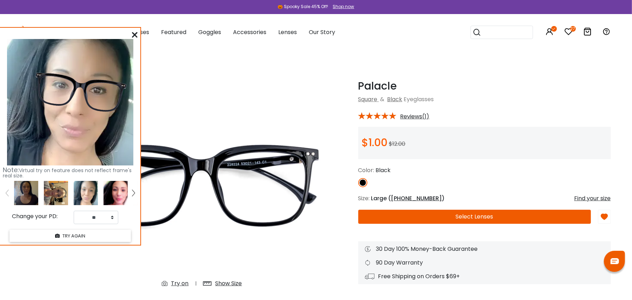
click at [133, 33] on icon at bounding box center [135, 35] width 6 height 6
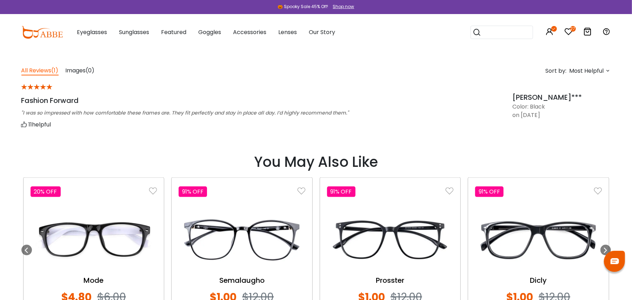
scroll to position [655, 0]
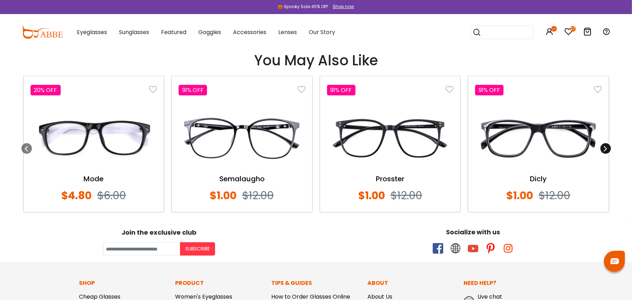
click at [607, 148] on icon at bounding box center [606, 149] width 6 height 6
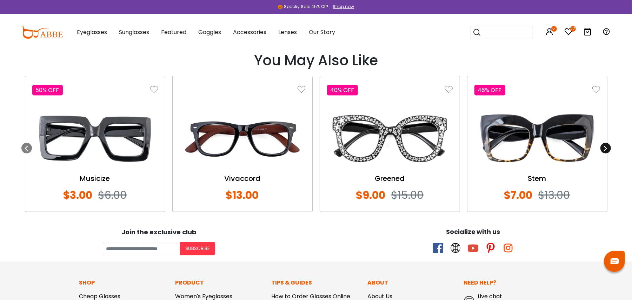
click at [607, 148] on icon at bounding box center [606, 148] width 6 height 6
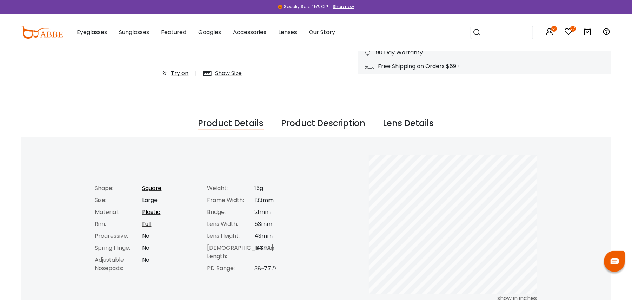
scroll to position [47, 0]
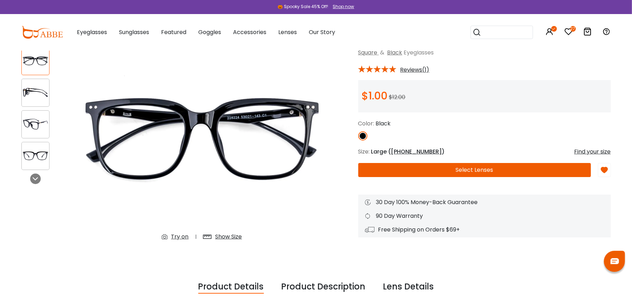
click at [503, 171] on button "Select Lenses" at bounding box center [474, 170] width 233 height 14
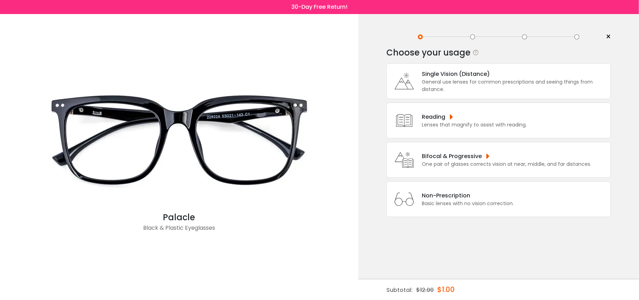
click at [473, 69] on div "Single Vision (Distance)" at bounding box center [514, 73] width 185 height 9
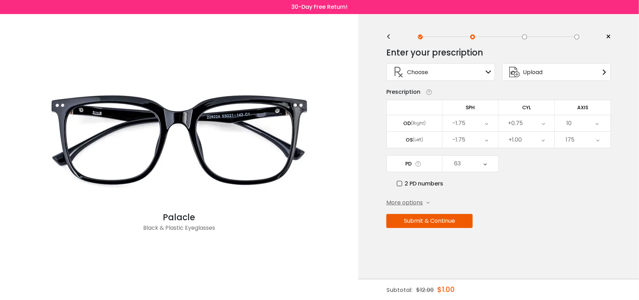
click at [443, 226] on button "Submit & Continue" at bounding box center [429, 221] width 86 height 14
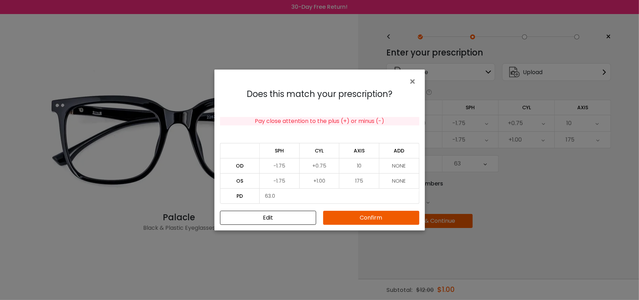
click at [400, 224] on button "Confirm" at bounding box center [371, 218] width 96 height 14
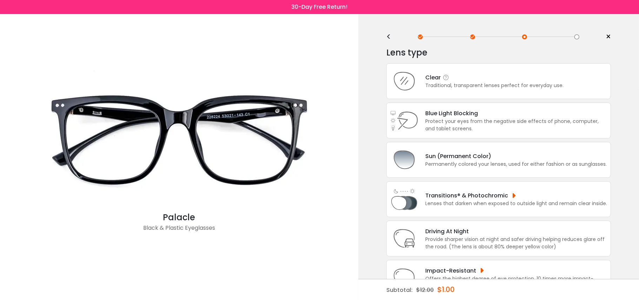
click at [497, 81] on div "Clear" at bounding box center [494, 77] width 138 height 9
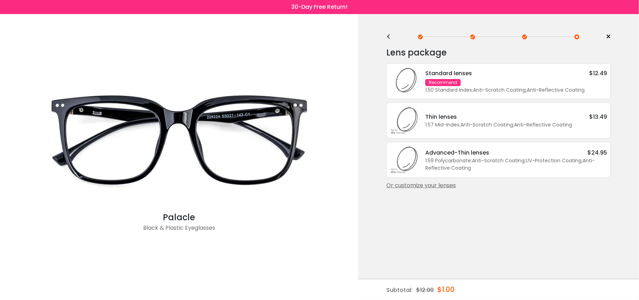
click at [422, 188] on div "Or customize your lenses" at bounding box center [498, 185] width 225 height 8
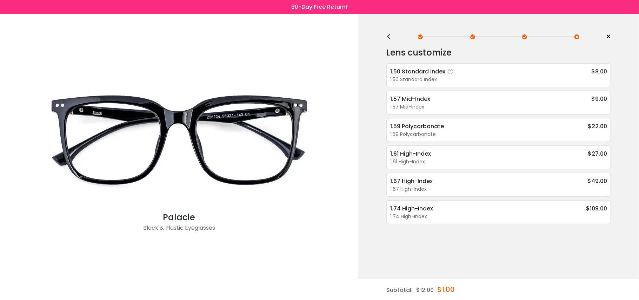
click at [495, 70] on div "1.50 Standard Index $8.00" at bounding box center [498, 71] width 217 height 9
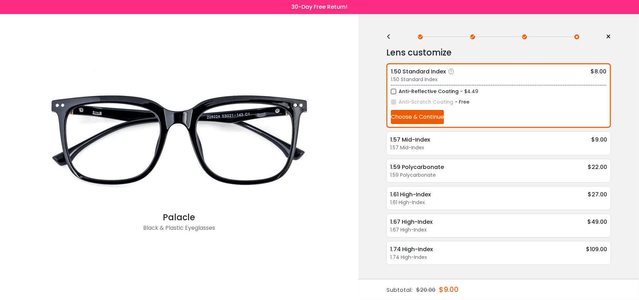
click at [429, 115] on button "Choose & Continue" at bounding box center [417, 117] width 53 height 14
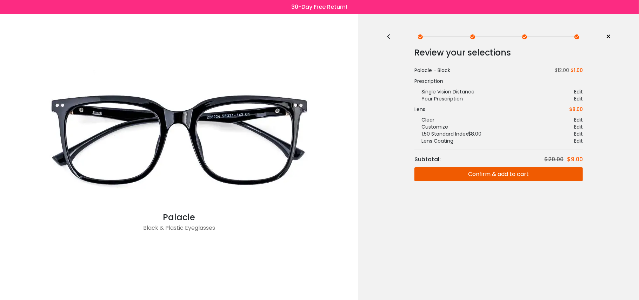
click at [459, 171] on button "Confirm & add to cart" at bounding box center [499, 174] width 168 height 14
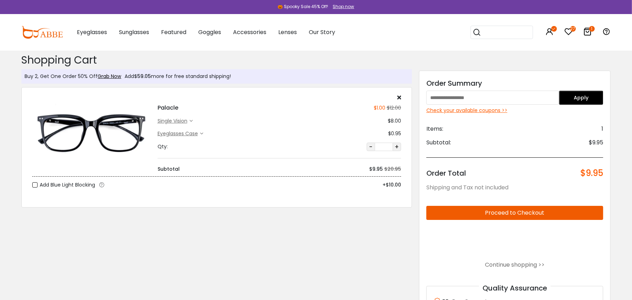
click at [499, 108] on div "Check your available coupons >>" at bounding box center [514, 110] width 177 height 7
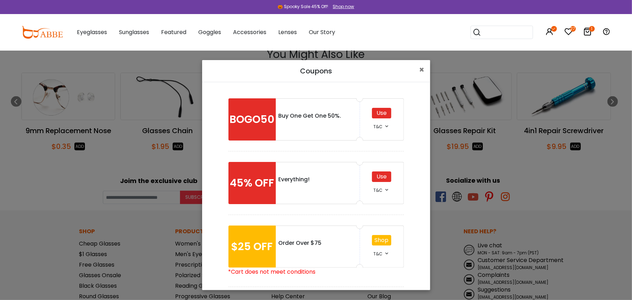
click at [379, 175] on div "Use" at bounding box center [381, 176] width 19 height 11
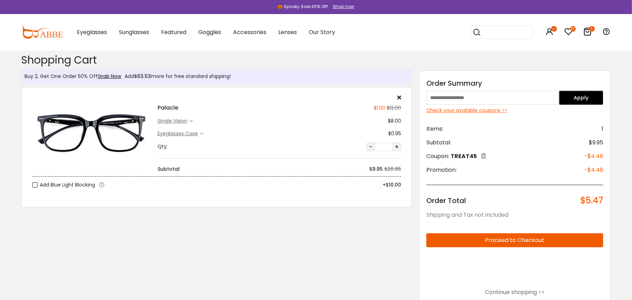
click at [513, 98] on input "text" at bounding box center [492, 98] width 133 height 14
click at [593, 93] on button "Apply" at bounding box center [581, 98] width 44 height 14
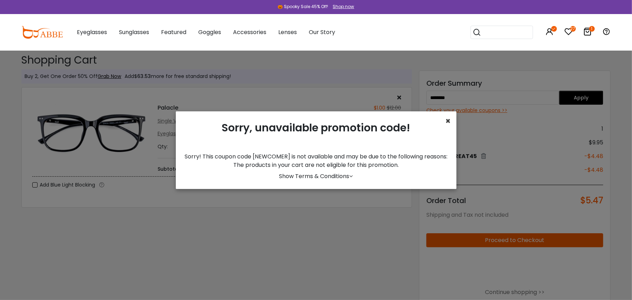
click at [446, 119] on span "×" at bounding box center [448, 121] width 5 height 12
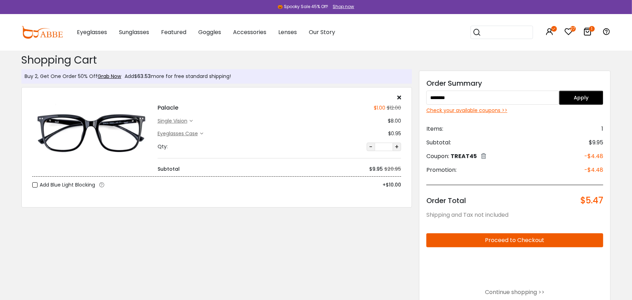
click at [458, 99] on input "********" at bounding box center [492, 98] width 133 height 14
type input "*"
type input "********"
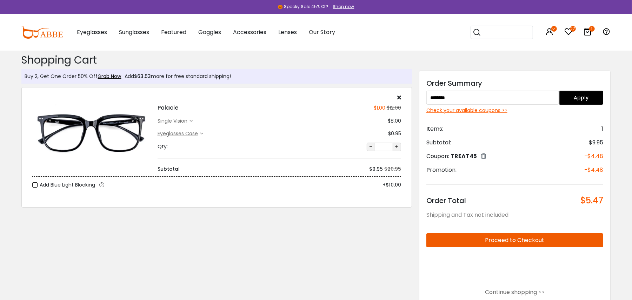
click at [592, 101] on button "Apply" at bounding box center [581, 98] width 44 height 14
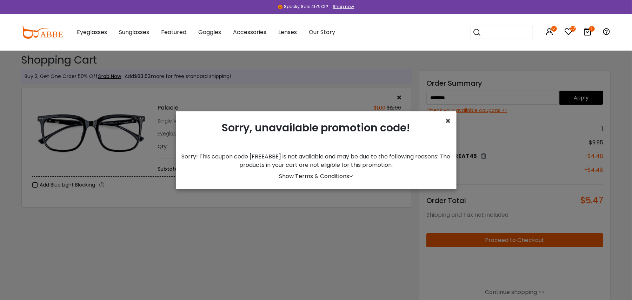
click at [449, 119] on span "×" at bounding box center [448, 121] width 5 height 12
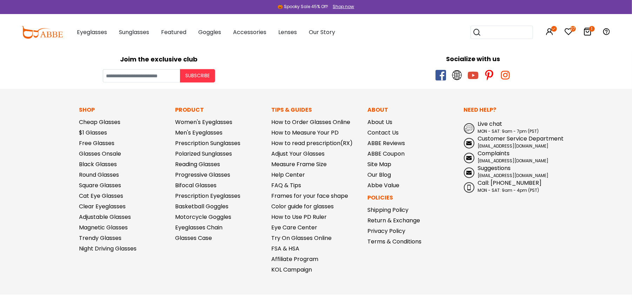
scroll to position [521, 0]
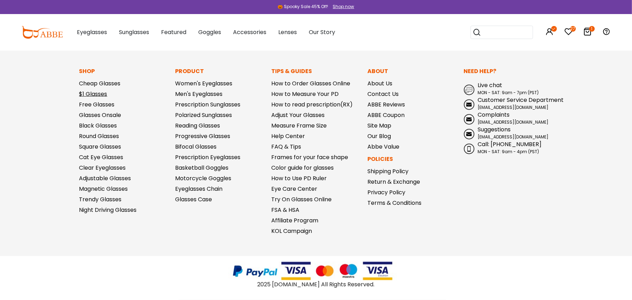
click at [84, 90] on link "$1 Glasses" at bounding box center [93, 94] width 28 height 8
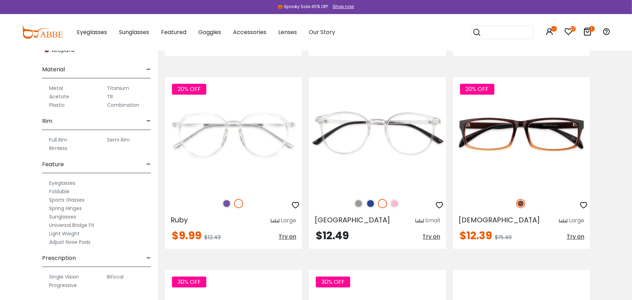
scroll to position [4185, 0]
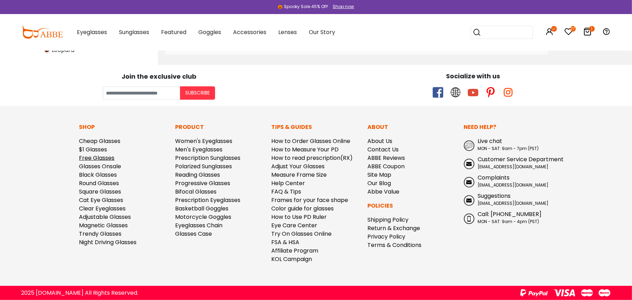
click at [113, 158] on link "Free Glasses" at bounding box center [96, 158] width 35 height 8
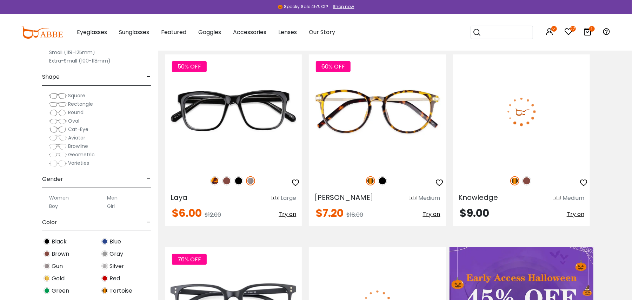
scroll to position [93, 0]
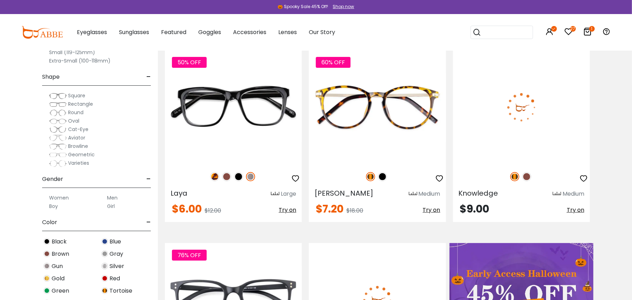
click at [69, 130] on span "Cat-Eye" at bounding box center [78, 129] width 20 height 7
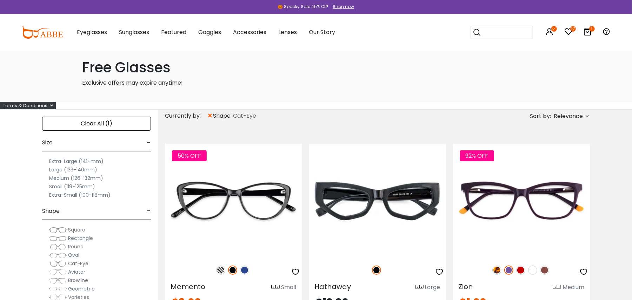
click at [73, 230] on span "Square" at bounding box center [76, 229] width 17 height 7
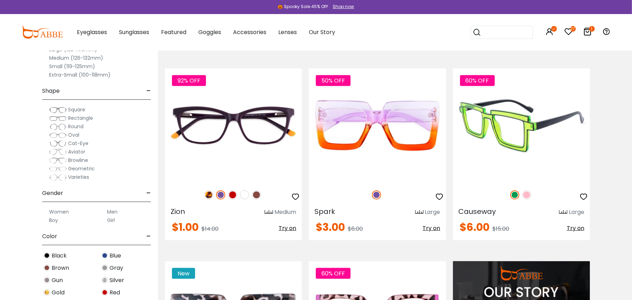
scroll to position [515, 0]
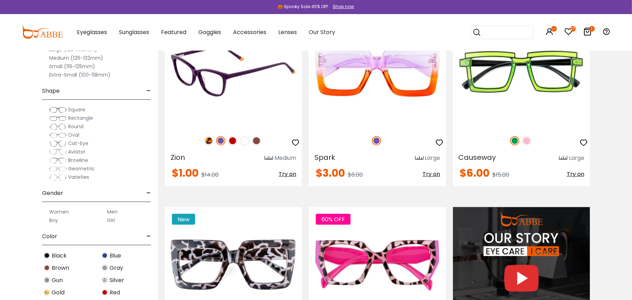
click at [256, 141] on img at bounding box center [256, 140] width 9 height 9
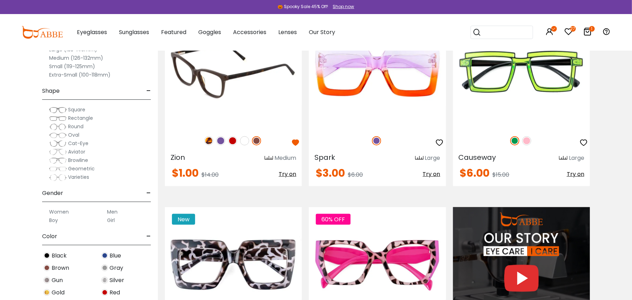
click at [287, 176] on span "Try on" at bounding box center [288, 174] width 18 height 8
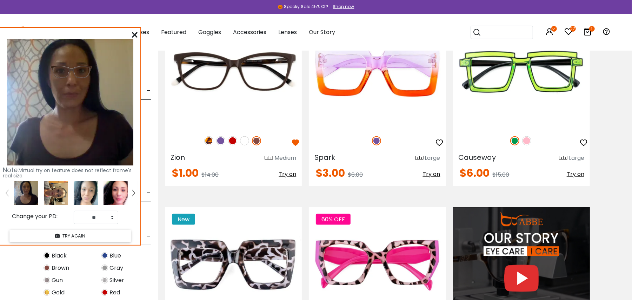
click at [118, 191] on img at bounding box center [116, 193] width 24 height 24
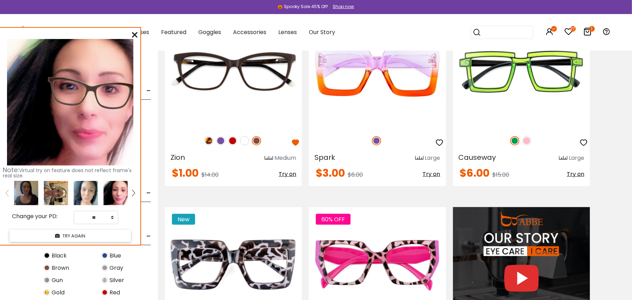
click at [93, 197] on img at bounding box center [86, 193] width 24 height 24
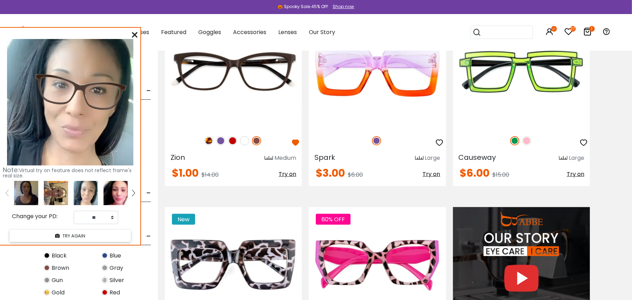
click at [65, 197] on img at bounding box center [56, 193] width 24 height 24
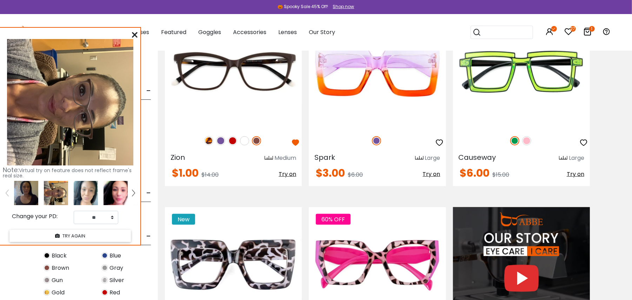
click at [80, 192] on img at bounding box center [86, 193] width 24 height 24
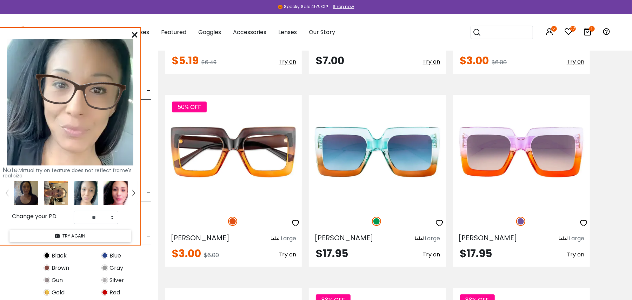
scroll to position [1825, 0]
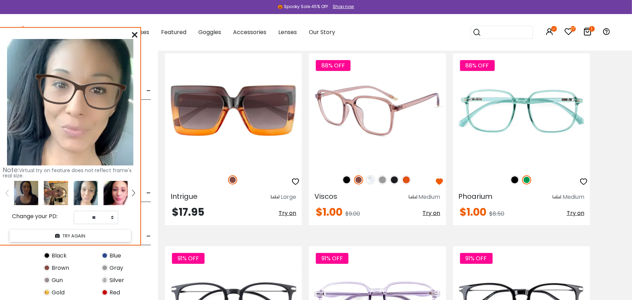
click at [405, 180] on img at bounding box center [406, 179] width 9 height 9
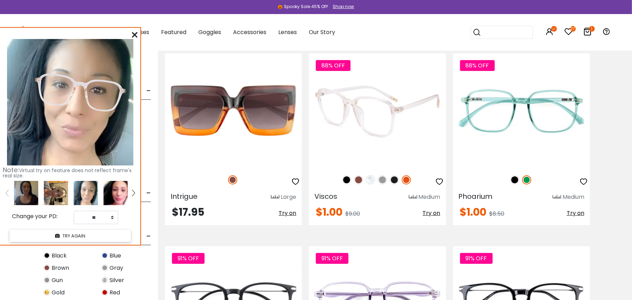
click at [392, 180] on img at bounding box center [394, 179] width 9 height 9
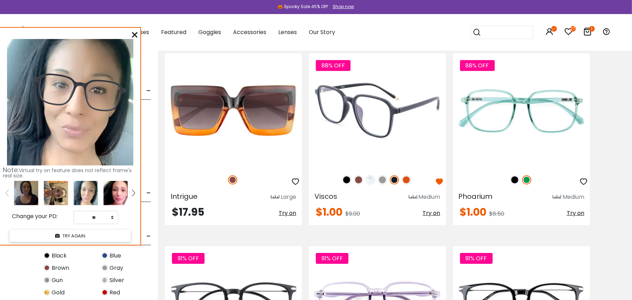
click at [359, 178] on img at bounding box center [358, 179] width 9 height 9
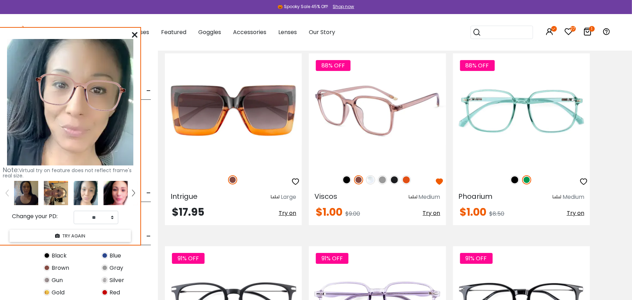
click at [347, 181] on img at bounding box center [346, 179] width 9 height 9
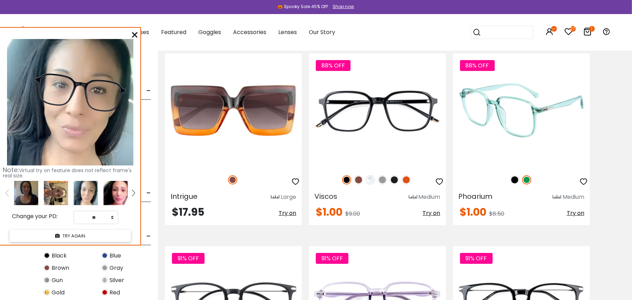
click at [515, 179] on img at bounding box center [514, 179] width 9 height 9
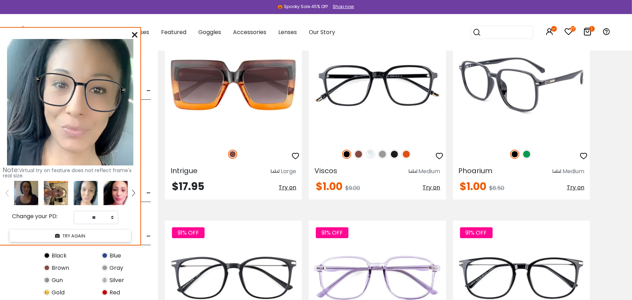
scroll to position [1966, 0]
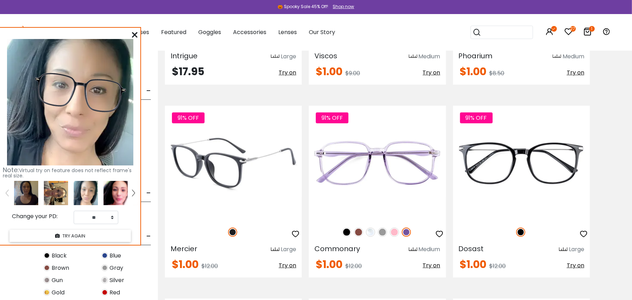
click at [232, 232] on img at bounding box center [232, 231] width 9 height 9
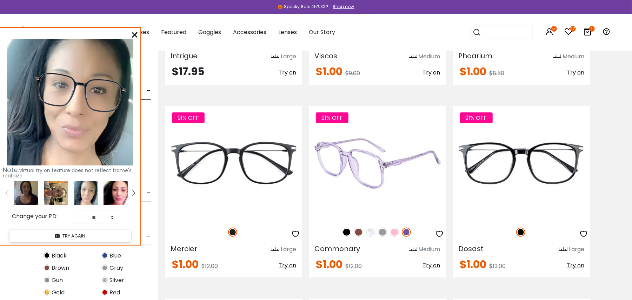
click at [360, 230] on img at bounding box center [358, 231] width 9 height 9
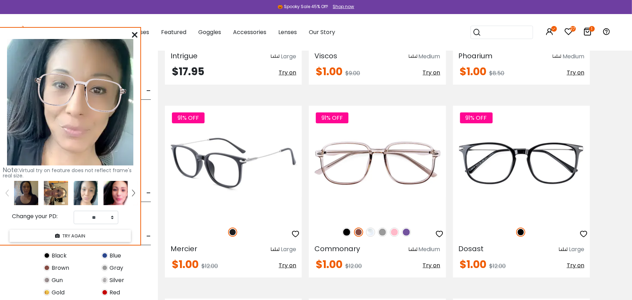
click at [232, 232] on img at bounding box center [232, 231] width 9 height 9
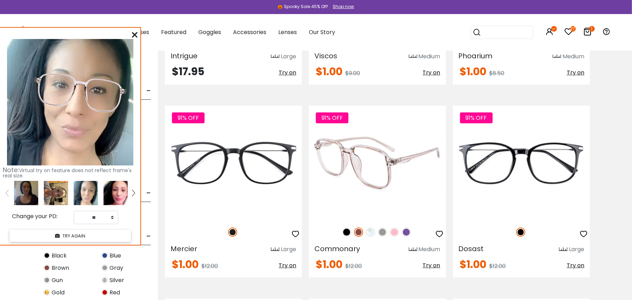
click at [347, 232] on img at bounding box center [346, 231] width 9 height 9
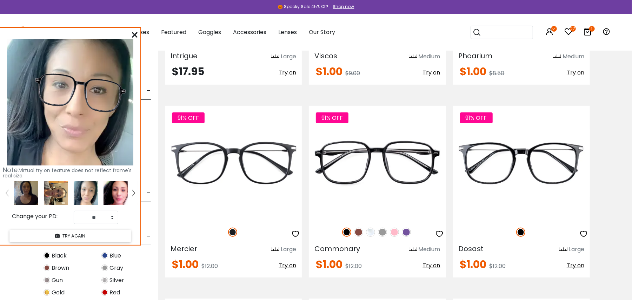
click at [203, 92] on div "50% OFF Laya Large $6.00" at bounding box center [377, 95] width 432 height 3856
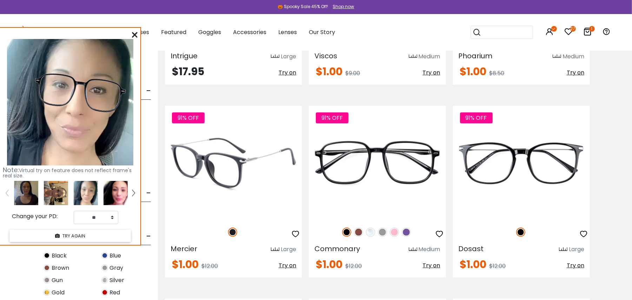
click at [231, 230] on img at bounding box center [232, 231] width 9 height 9
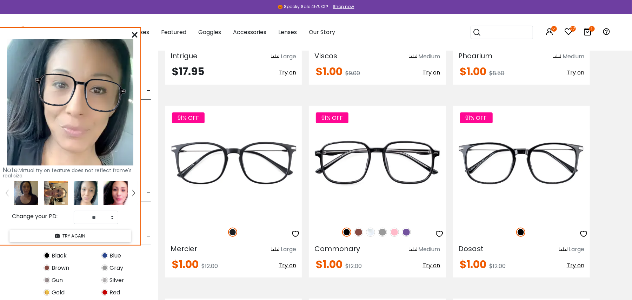
click at [233, 292] on div "50% OFF Laya Large $6.00" at bounding box center [377, 95] width 432 height 3856
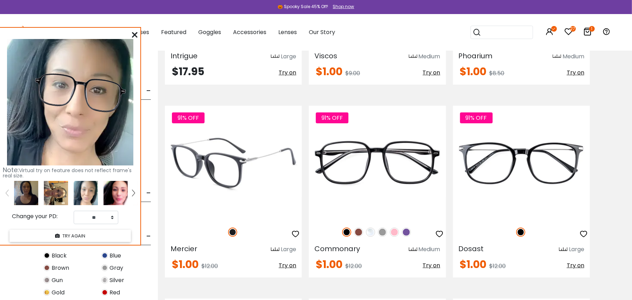
click at [291, 264] on span "Try on" at bounding box center [288, 265] width 18 height 8
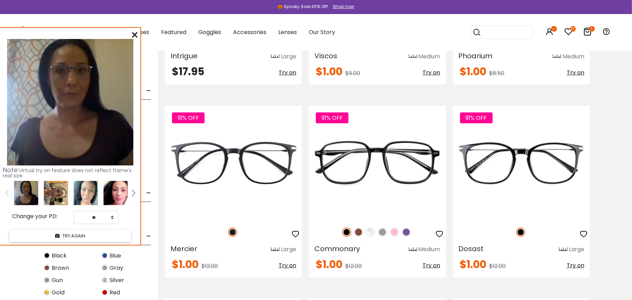
click at [82, 197] on img at bounding box center [86, 193] width 24 height 24
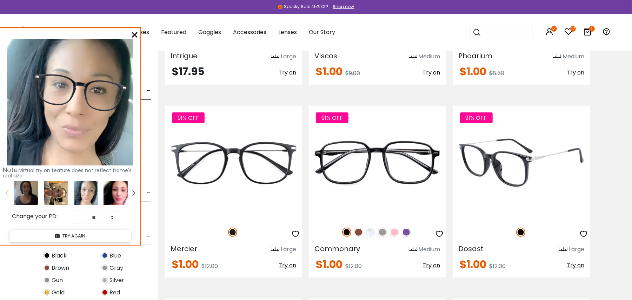
click at [517, 232] on img at bounding box center [520, 231] width 9 height 9
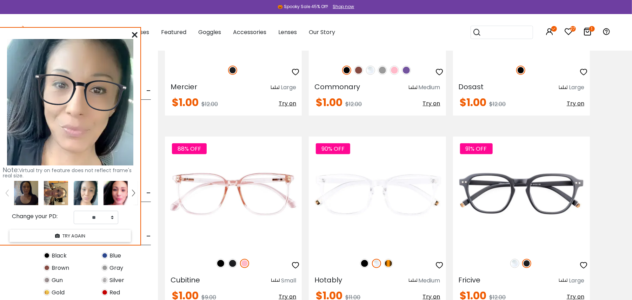
scroll to position [2199, 0]
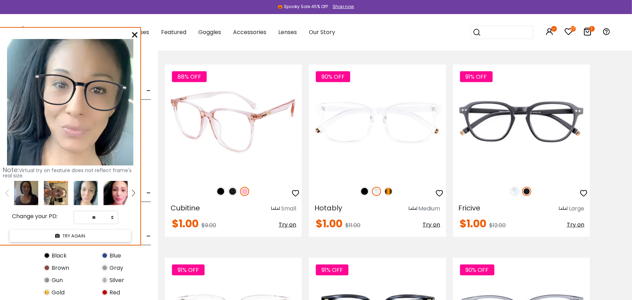
click at [228, 190] on img at bounding box center [232, 191] width 9 height 9
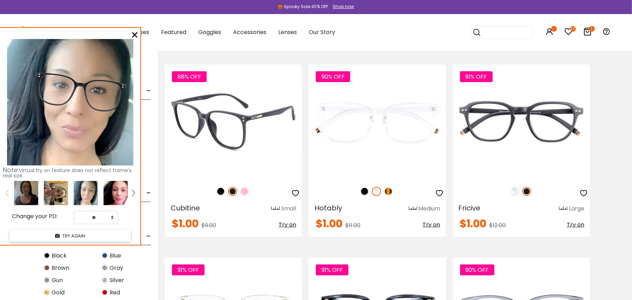
drag, startPoint x: 228, startPoint y: 190, endPoint x: 232, endPoint y: 193, distance: 4.3
click at [232, 193] on img at bounding box center [232, 191] width 9 height 9
click at [223, 190] on img at bounding box center [220, 191] width 9 height 9
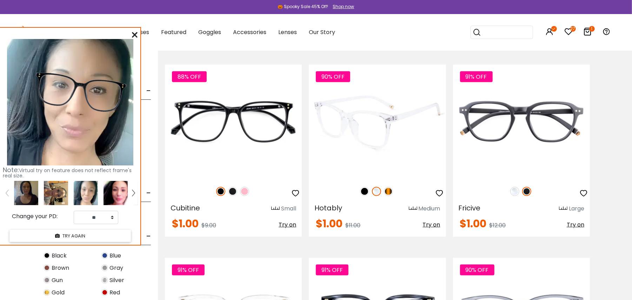
click at [364, 190] on img at bounding box center [364, 191] width 9 height 9
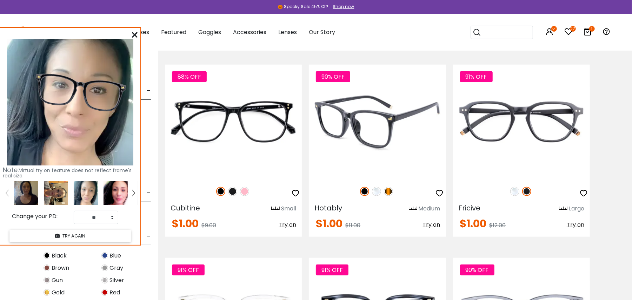
click at [391, 190] on img at bounding box center [388, 191] width 9 height 9
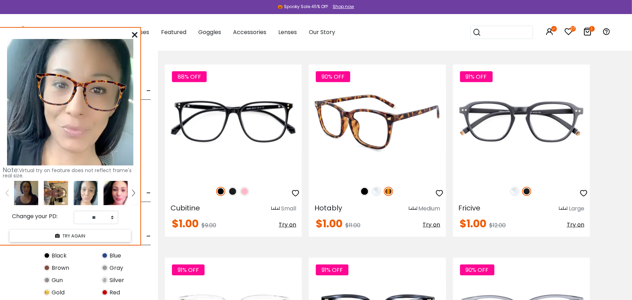
click at [365, 187] on img at bounding box center [364, 191] width 9 height 9
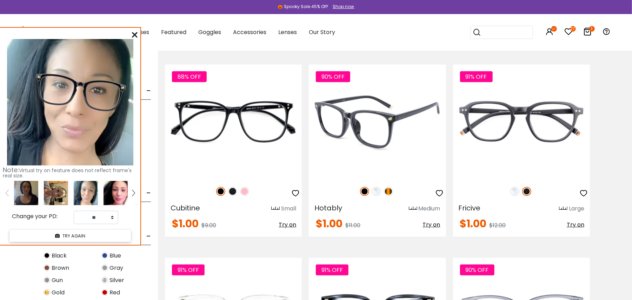
click at [441, 191] on icon "button" at bounding box center [440, 193] width 8 height 8
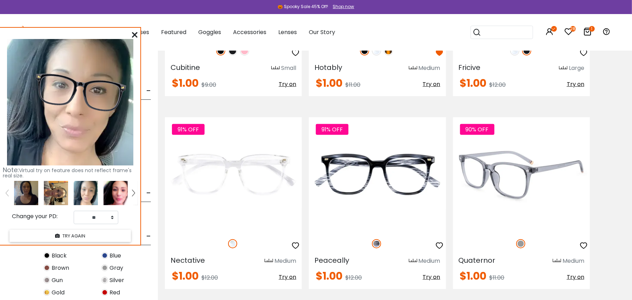
scroll to position [2433, 0]
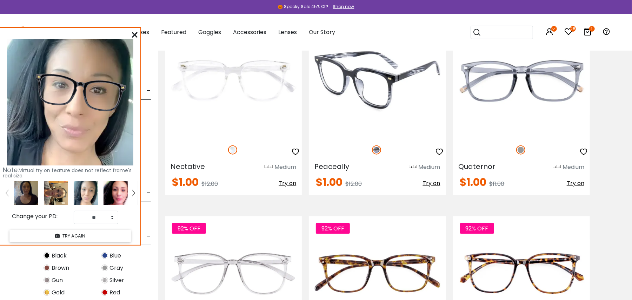
click at [376, 150] on img at bounding box center [376, 149] width 9 height 9
click at [434, 182] on span "Try on" at bounding box center [432, 183] width 18 height 8
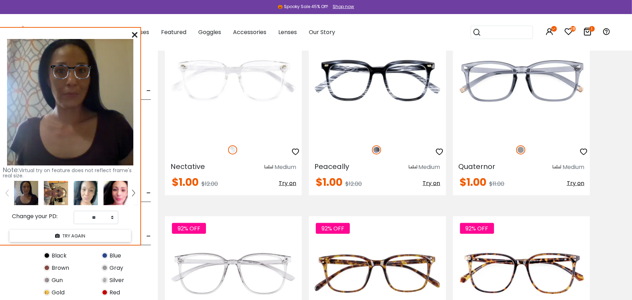
click at [88, 193] on img at bounding box center [86, 193] width 24 height 24
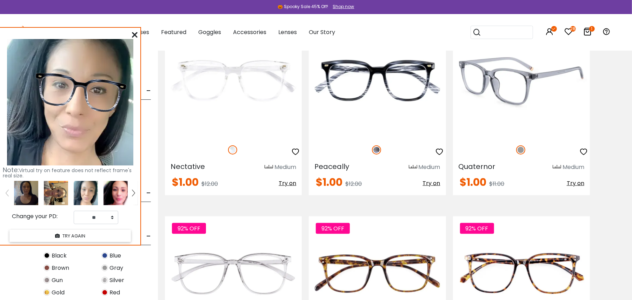
click at [520, 150] on img at bounding box center [520, 149] width 9 height 9
click at [521, 150] on img at bounding box center [520, 149] width 9 height 9
click at [570, 182] on span "Try on" at bounding box center [576, 183] width 18 height 8
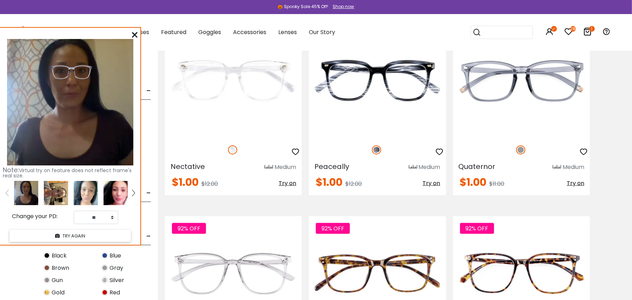
click at [83, 192] on img at bounding box center [86, 193] width 24 height 24
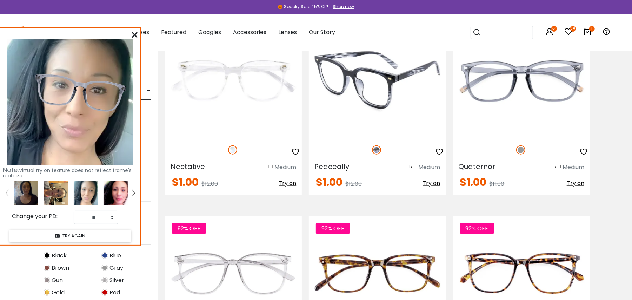
scroll to position [2574, 0]
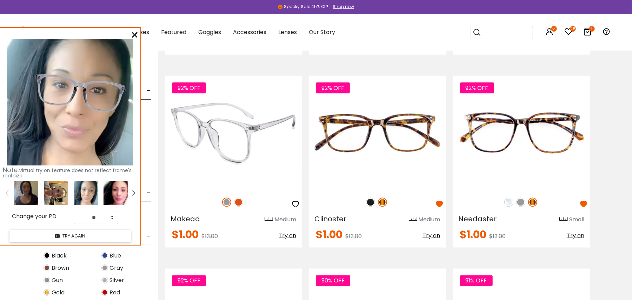
click at [238, 203] on img at bounding box center [238, 202] width 9 height 9
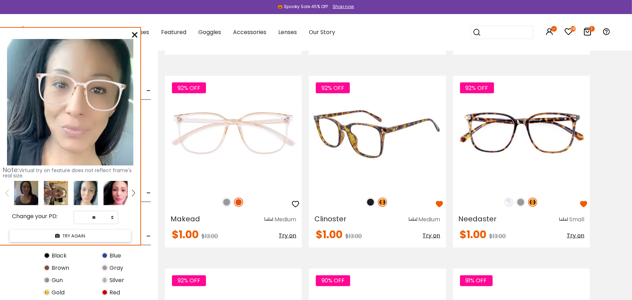
click at [371, 203] on img at bounding box center [370, 202] width 9 height 9
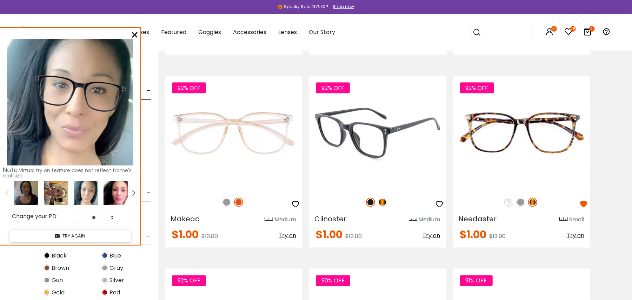
click at [381, 201] on img at bounding box center [382, 202] width 9 height 9
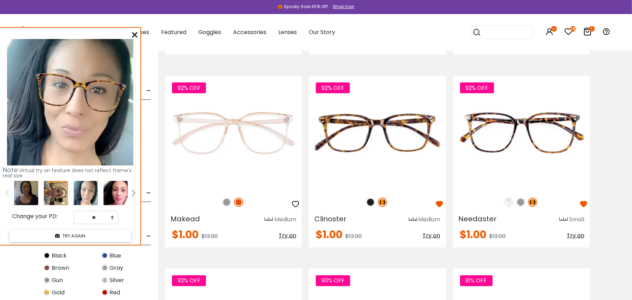
click at [117, 193] on img at bounding box center [116, 193] width 24 height 24
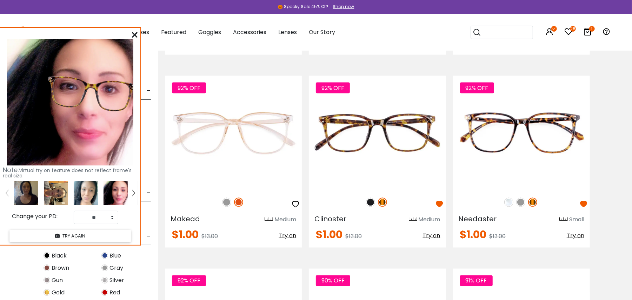
click at [61, 188] on img at bounding box center [56, 193] width 24 height 24
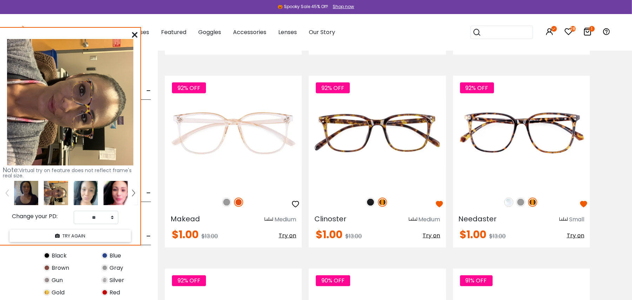
click at [83, 185] on img at bounding box center [86, 193] width 24 height 24
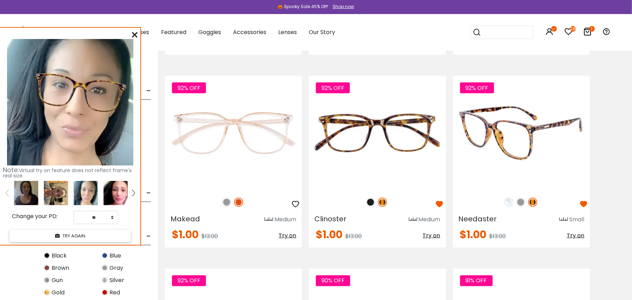
click at [520, 201] on img at bounding box center [520, 202] width 9 height 9
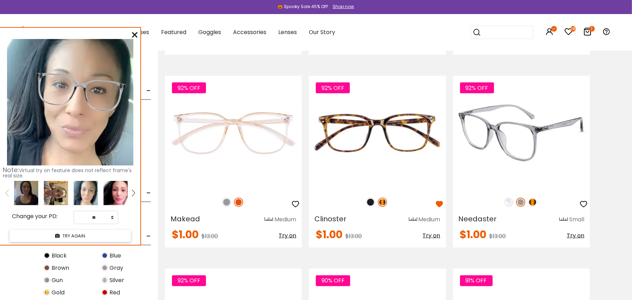
click at [532, 199] on img at bounding box center [532, 202] width 9 height 9
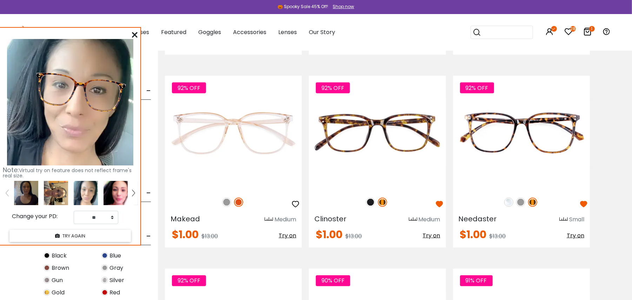
click at [129, 193] on link at bounding box center [133, 193] width 9 height 24
click at [116, 188] on img at bounding box center [116, 193] width 24 height 24
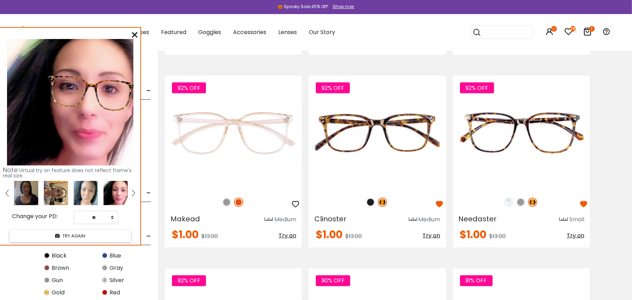
click at [62, 186] on img at bounding box center [56, 193] width 24 height 24
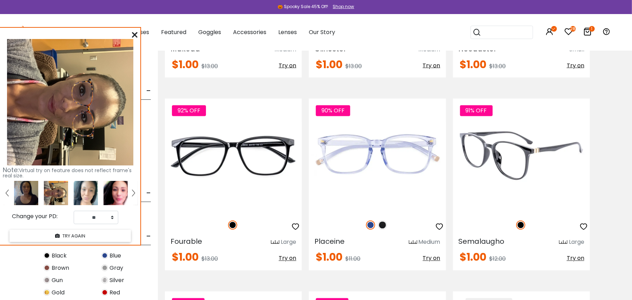
scroll to position [2761, 0]
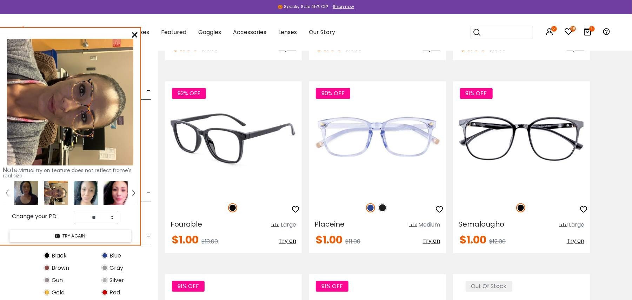
click at [231, 206] on img at bounding box center [232, 207] width 9 height 9
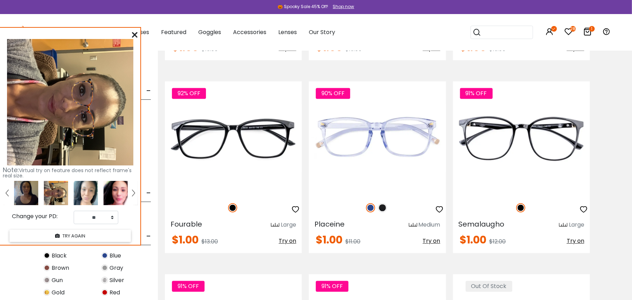
click at [93, 190] on img at bounding box center [86, 193] width 24 height 24
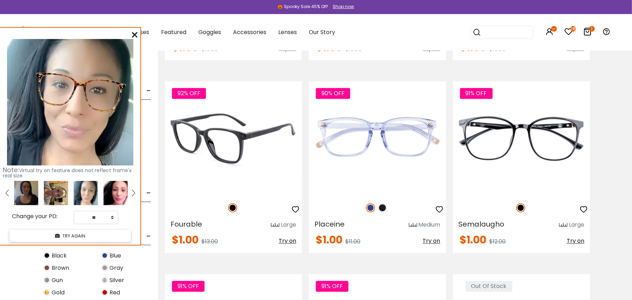
click at [289, 239] on span "Try on" at bounding box center [288, 241] width 18 height 8
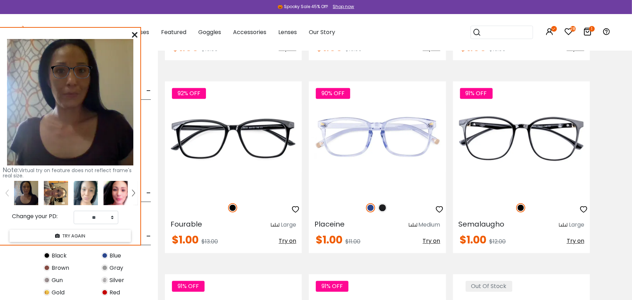
click at [89, 196] on img at bounding box center [86, 193] width 24 height 24
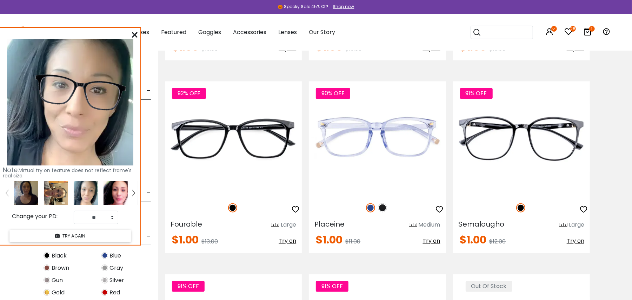
click at [114, 190] on img at bounding box center [116, 193] width 24 height 24
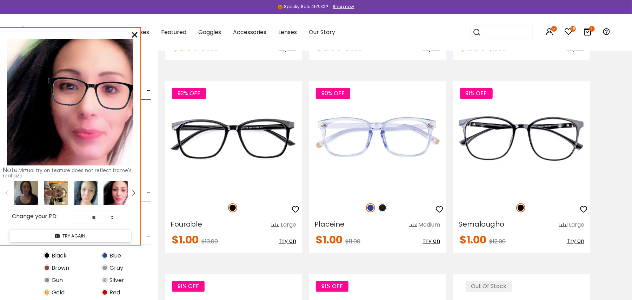
click at [94, 188] on img at bounding box center [86, 193] width 24 height 24
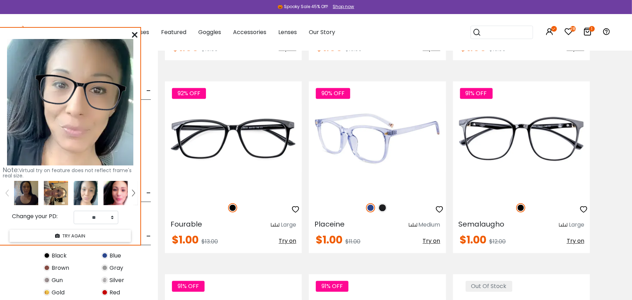
click at [385, 207] on img at bounding box center [382, 207] width 9 height 9
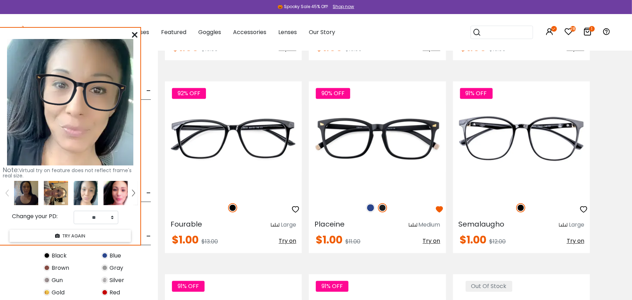
click at [112, 186] on img at bounding box center [116, 193] width 24 height 24
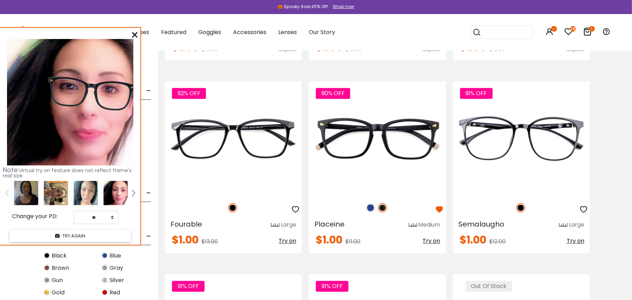
click at [89, 192] on img at bounding box center [86, 193] width 24 height 24
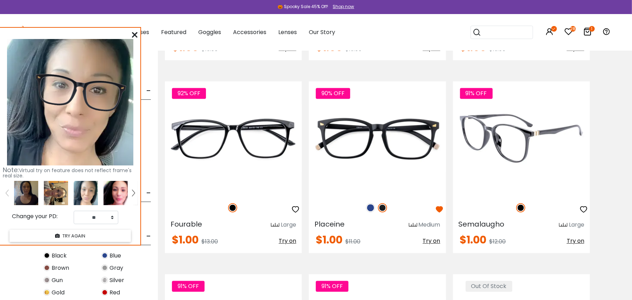
click at [519, 206] on img at bounding box center [520, 207] width 9 height 9
click at [573, 241] on span "Try on" at bounding box center [576, 241] width 18 height 8
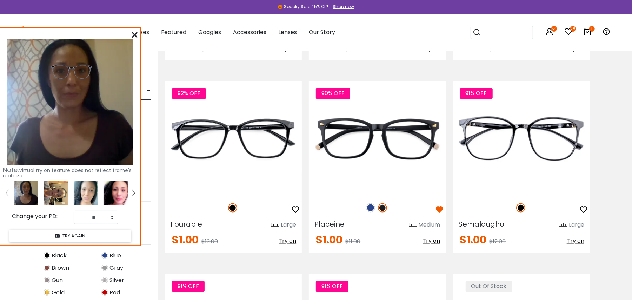
click at [89, 193] on img at bounding box center [86, 193] width 24 height 24
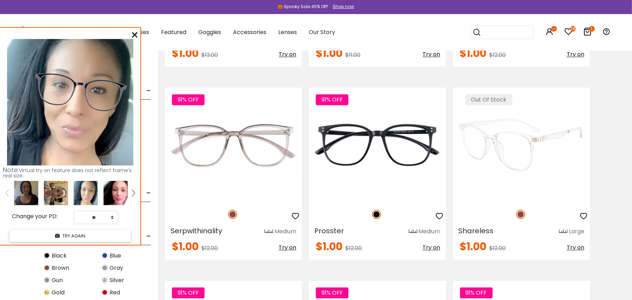
scroll to position [2948, 0]
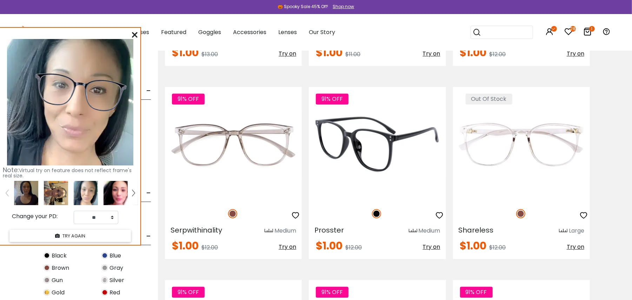
click at [377, 213] on img at bounding box center [376, 213] width 9 height 9
click at [432, 247] on span "Try on" at bounding box center [432, 247] width 18 height 8
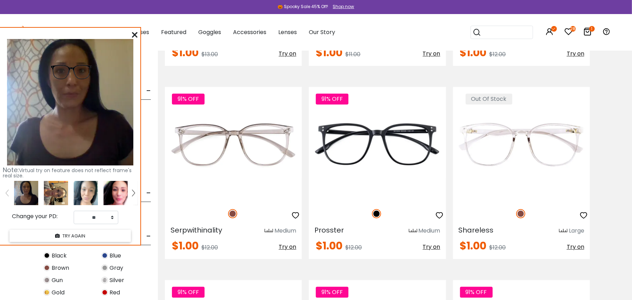
click at [87, 190] on img at bounding box center [86, 193] width 24 height 24
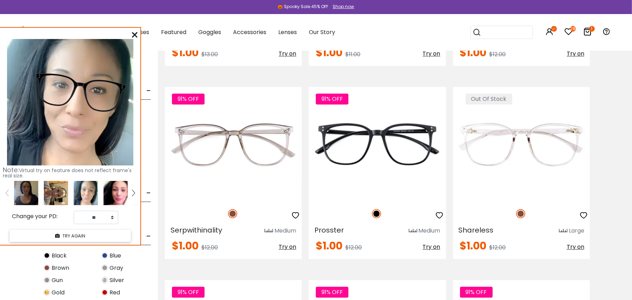
click at [113, 180] on div "Note: Virtual try on feature does not reflect frame's real size. Change your PD…" at bounding box center [70, 136] width 140 height 217
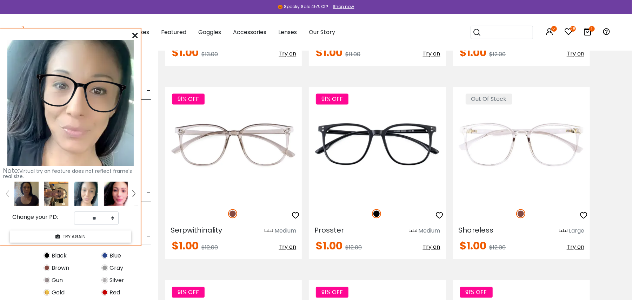
click at [115, 192] on img at bounding box center [116, 193] width 24 height 24
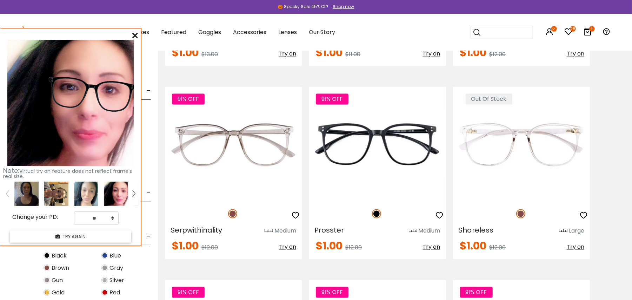
click at [84, 188] on img at bounding box center [86, 193] width 24 height 24
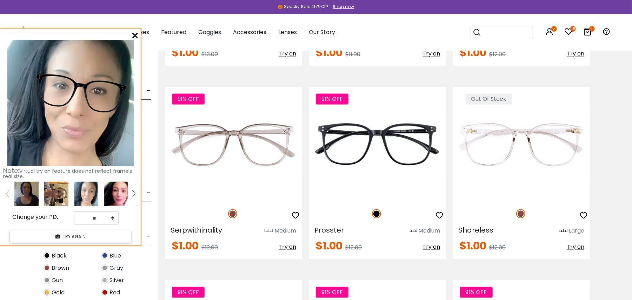
click at [58, 193] on img at bounding box center [56, 193] width 24 height 24
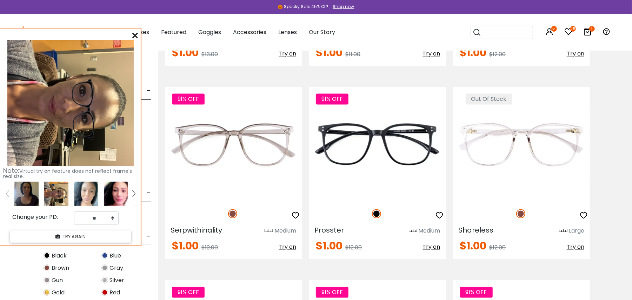
click at [88, 198] on img at bounding box center [86, 193] width 24 height 24
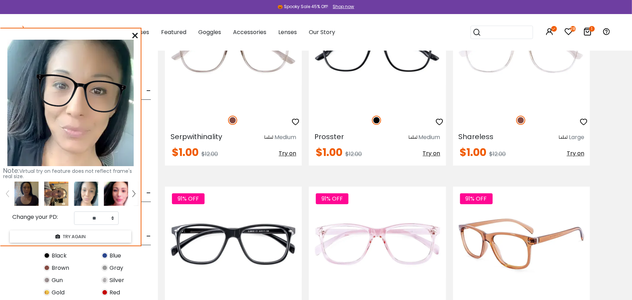
scroll to position [3182, 0]
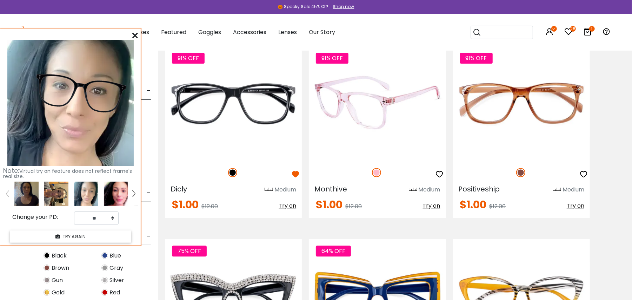
click at [376, 172] on img at bounding box center [376, 172] width 9 height 9
click at [376, 171] on img at bounding box center [376, 172] width 9 height 9
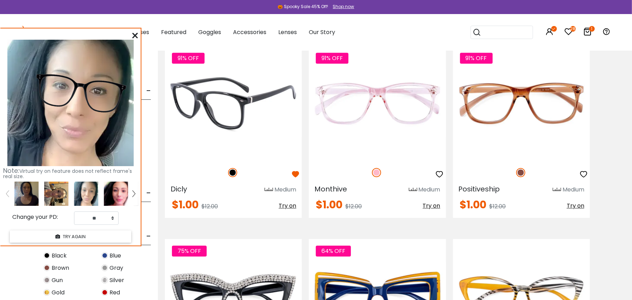
click at [289, 207] on span "Try on" at bounding box center [288, 205] width 18 height 8
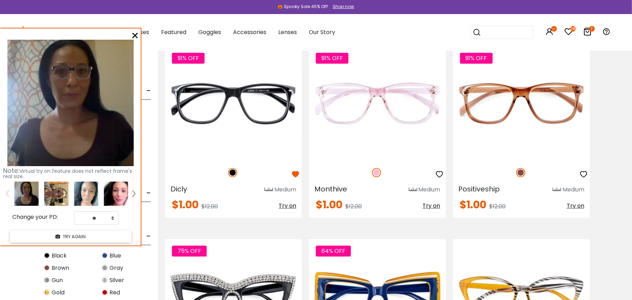
click at [87, 188] on img at bounding box center [86, 193] width 24 height 24
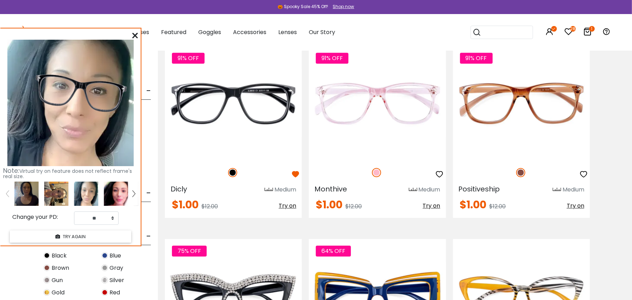
click at [111, 194] on img at bounding box center [116, 193] width 24 height 24
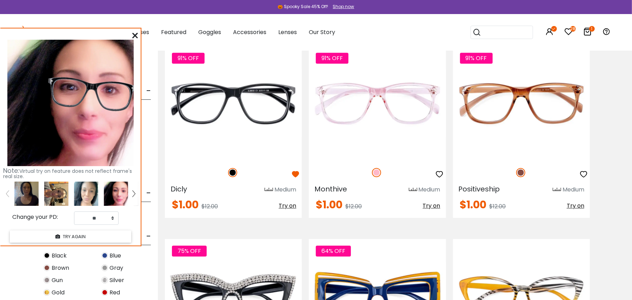
click at [64, 187] on img at bounding box center [56, 193] width 24 height 24
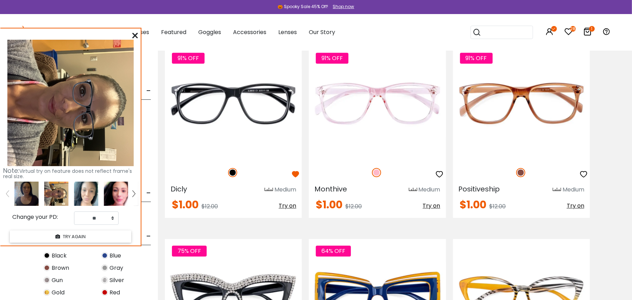
click at [87, 188] on img at bounding box center [86, 193] width 24 height 24
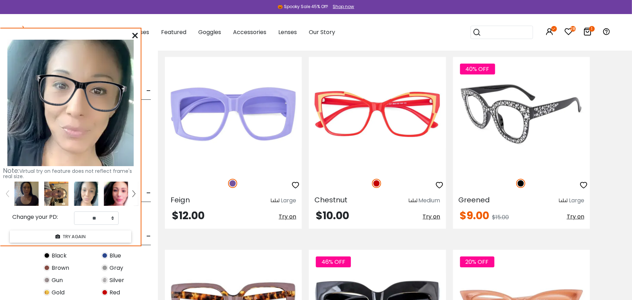
scroll to position [3791, 0]
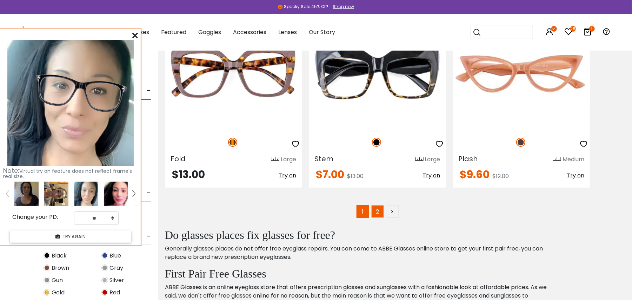
click at [379, 215] on link "2" at bounding box center [377, 211] width 13 height 13
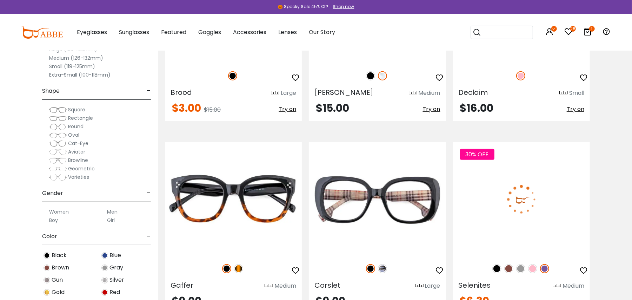
scroll to position [234, 0]
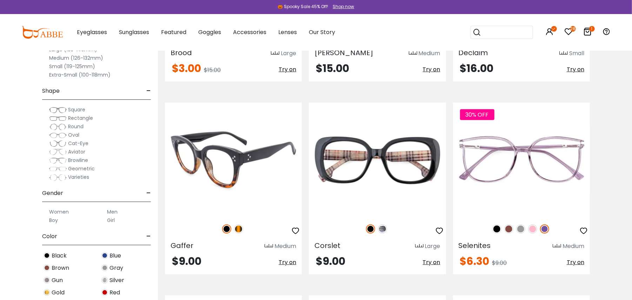
click at [225, 228] on img at bounding box center [226, 228] width 9 height 9
click at [239, 227] on img at bounding box center [238, 228] width 9 height 9
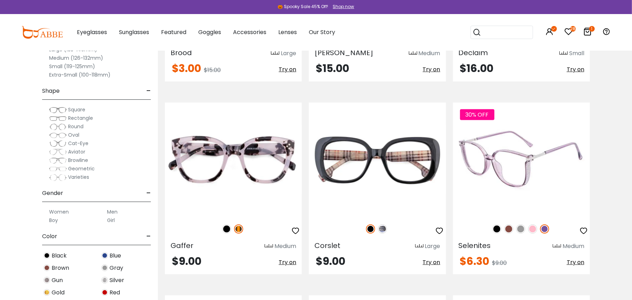
click at [509, 225] on img at bounding box center [508, 228] width 9 height 9
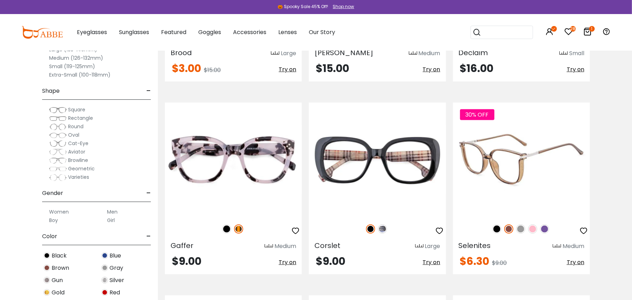
click at [498, 226] on img at bounding box center [496, 228] width 9 height 9
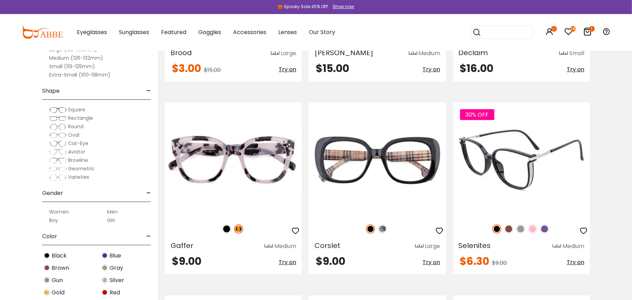
click at [576, 259] on span "Try on" at bounding box center [576, 262] width 18 height 8
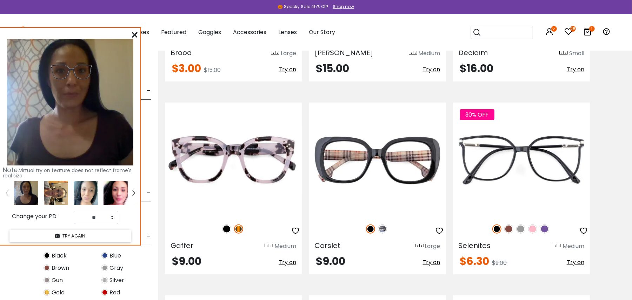
click at [88, 191] on img at bounding box center [86, 193] width 24 height 24
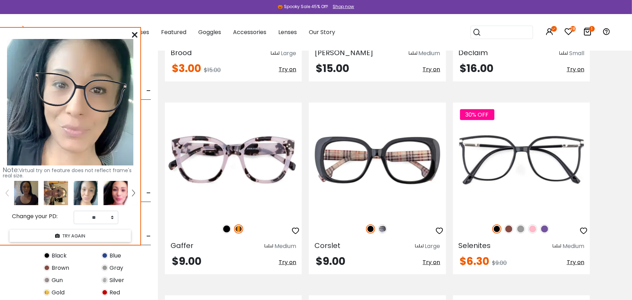
click at [113, 188] on img at bounding box center [116, 193] width 24 height 24
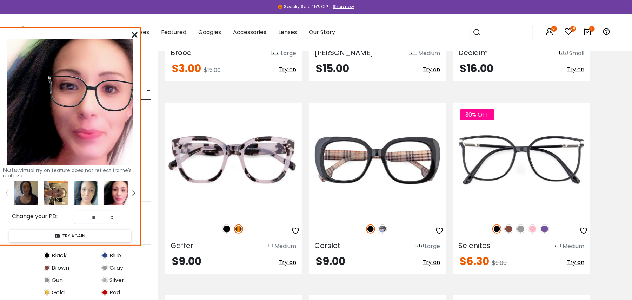
click at [64, 191] on img at bounding box center [56, 193] width 24 height 24
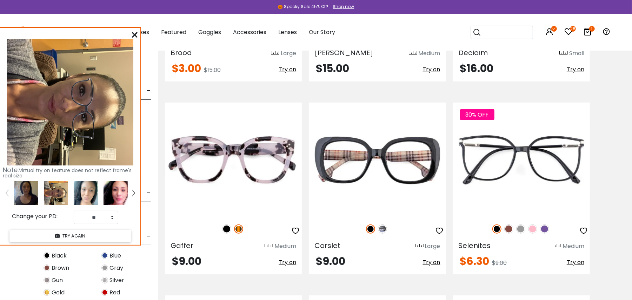
click at [78, 190] on img at bounding box center [86, 193] width 24 height 24
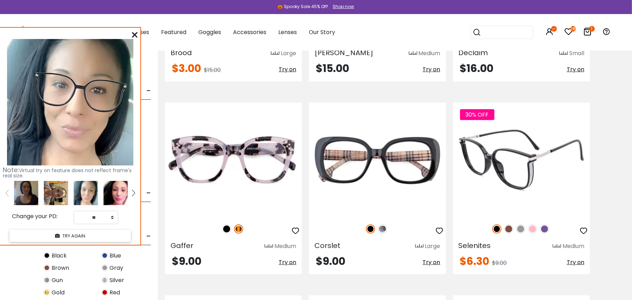
click at [509, 228] on img at bounding box center [508, 228] width 9 height 9
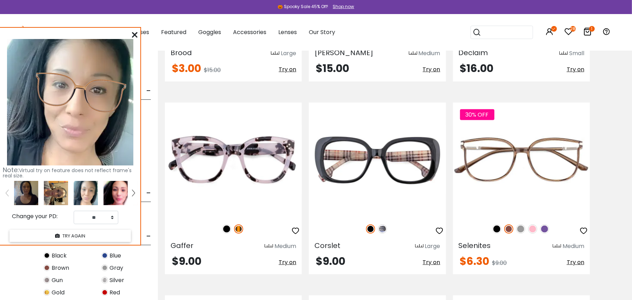
click at [120, 185] on img at bounding box center [116, 193] width 24 height 24
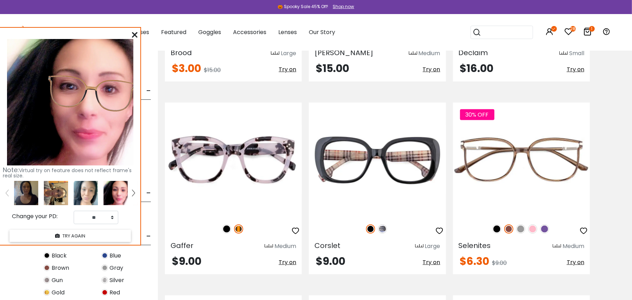
click at [96, 181] on img at bounding box center [86, 193] width 24 height 24
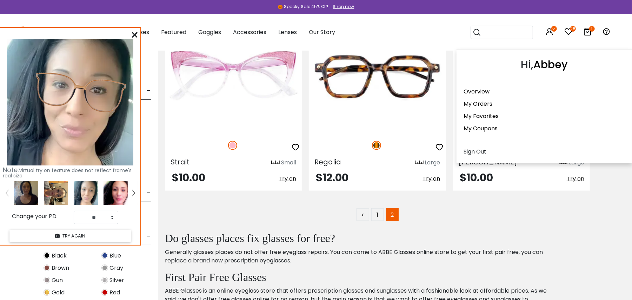
scroll to position [421, 0]
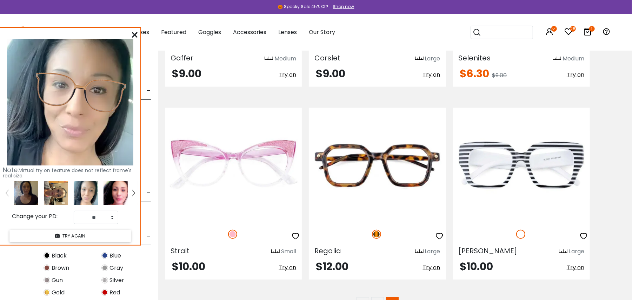
click at [572, 26] on icon "28" at bounding box center [573, 29] width 6 height 6
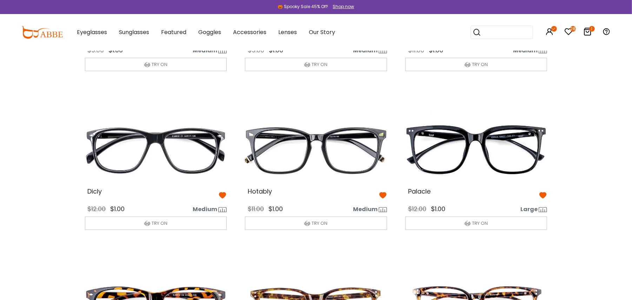
scroll to position [983, 0]
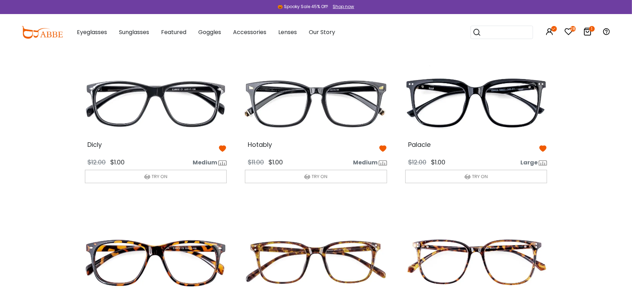
click at [347, 176] on button "TRY ON" at bounding box center [316, 176] width 142 height 13
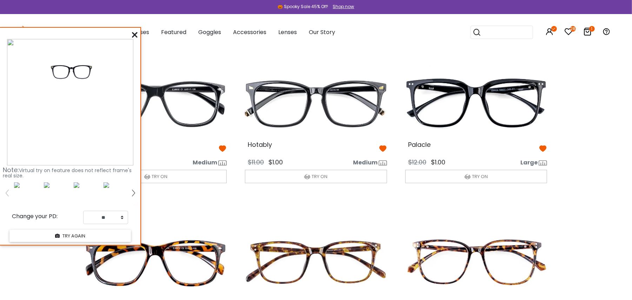
click at [135, 36] on icon at bounding box center [135, 35] width 6 height 6
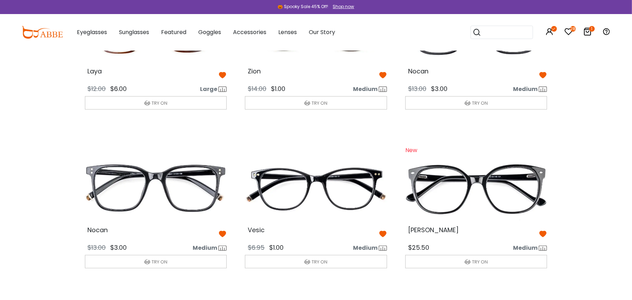
scroll to position [234, 0]
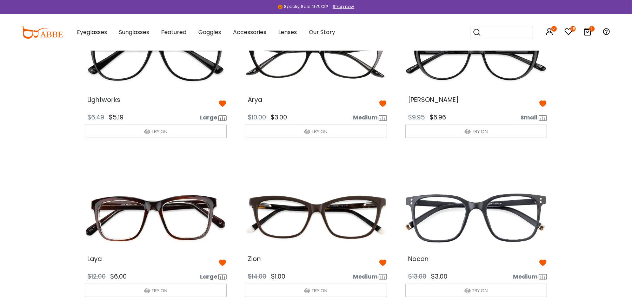
click at [277, 224] on img at bounding box center [315, 217] width 153 height 77
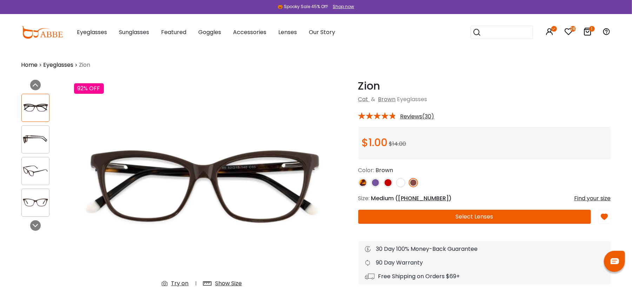
click at [362, 183] on img at bounding box center [362, 182] width 9 height 9
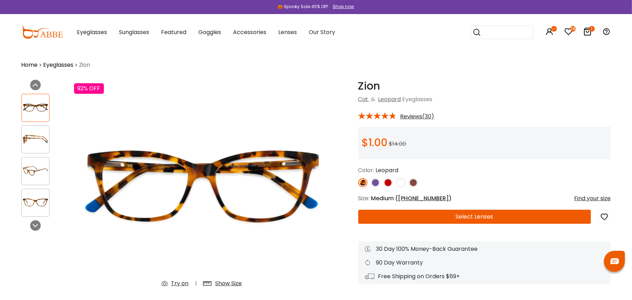
click at [412, 181] on img at bounding box center [413, 182] width 9 height 9
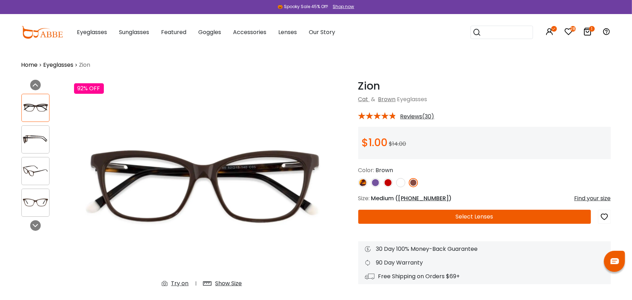
click at [180, 282] on div "Try on" at bounding box center [180, 283] width 18 height 8
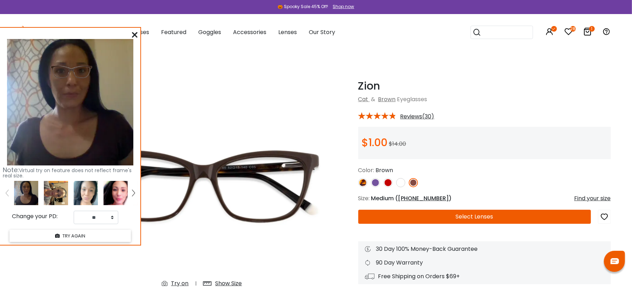
click at [87, 189] on img at bounding box center [86, 193] width 24 height 24
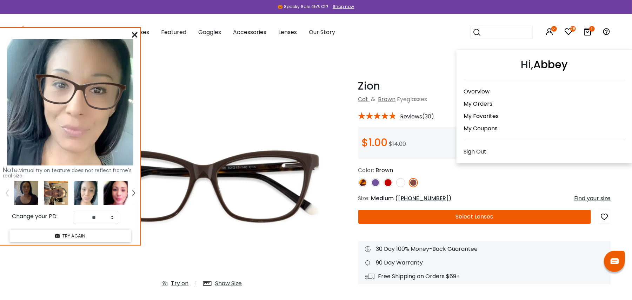
click at [482, 102] on link "My Orders" at bounding box center [478, 104] width 29 height 8
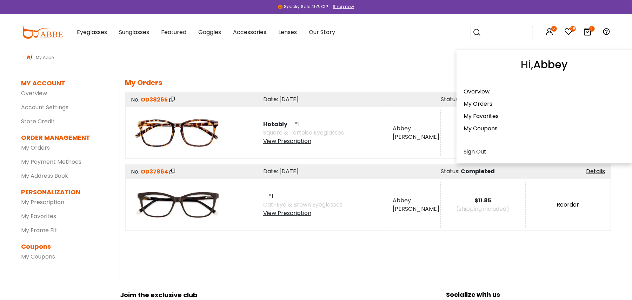
click at [554, 30] on icon at bounding box center [554, 29] width 6 height 6
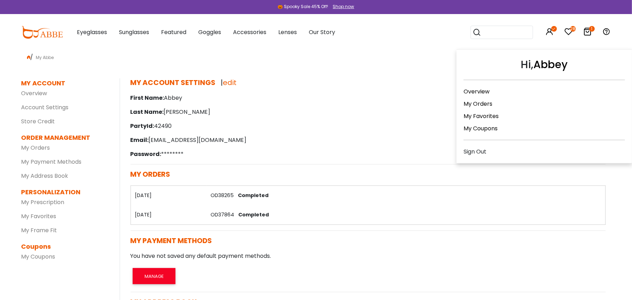
click at [548, 30] on icon at bounding box center [550, 31] width 8 height 8
click at [548, 34] on icon at bounding box center [550, 31] width 8 height 8
click at [493, 153] on div "Sign Out" at bounding box center [544, 151] width 161 height 9
click at [484, 149] on div "Sign Out" at bounding box center [544, 151] width 161 height 9
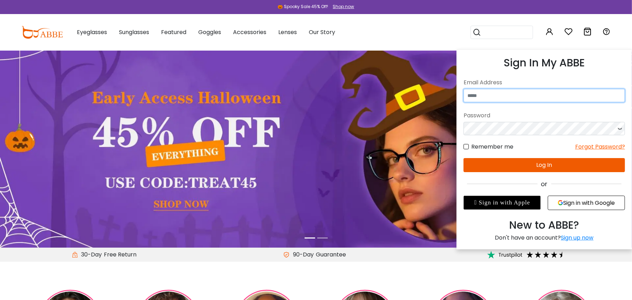
type input "**********"
click at [548, 29] on icon at bounding box center [550, 31] width 8 height 8
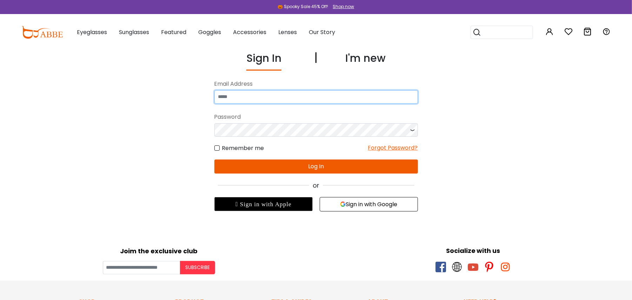
type input "**********"
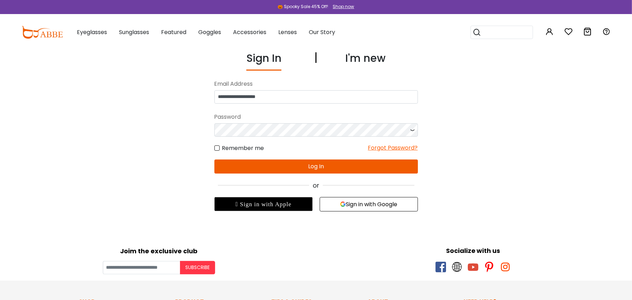
type input "**********"
click at [336, 98] on input "**********" at bounding box center [316, 96] width 204 height 13
click at [345, 166] on button "Log In" at bounding box center [316, 166] width 204 height 14
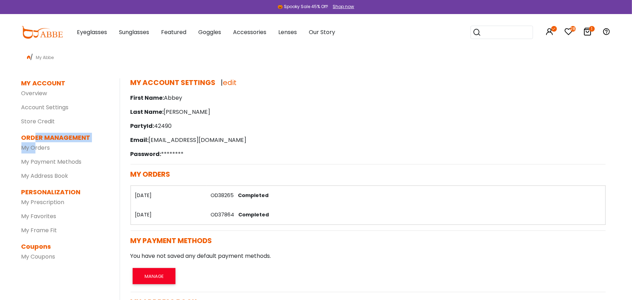
click at [34, 142] on dl "ORDER MANAGEMENT My Orders My Payment Methods My Address Book" at bounding box center [65, 157] width 88 height 49
click at [32, 149] on link "My Orders" at bounding box center [35, 148] width 29 height 8
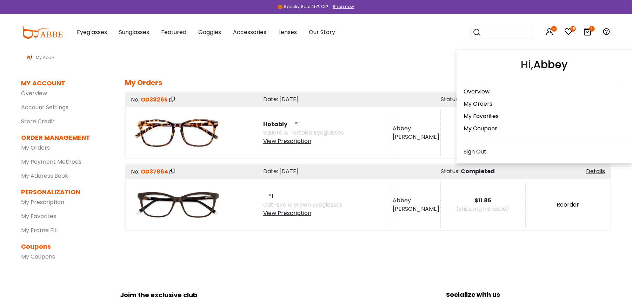
click at [475, 152] on div "Sign Out" at bounding box center [544, 151] width 161 height 9
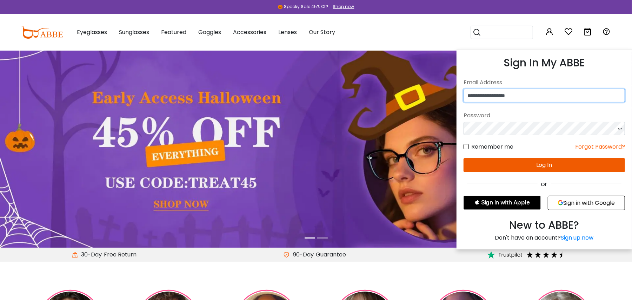
click at [530, 99] on input "**********" at bounding box center [544, 95] width 161 height 13
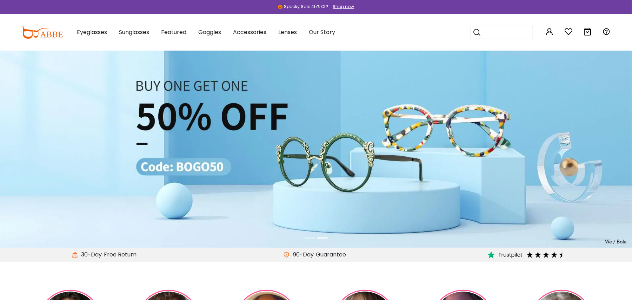
type input "**********"
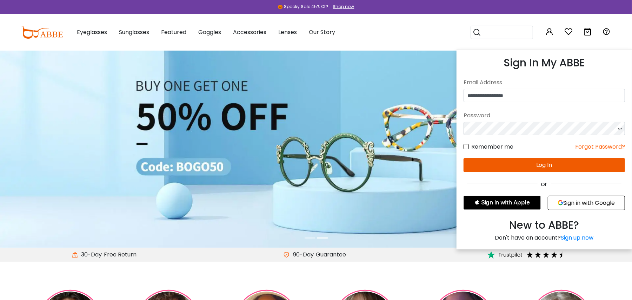
click at [548, 166] on button "Log In" at bounding box center [544, 165] width 161 height 14
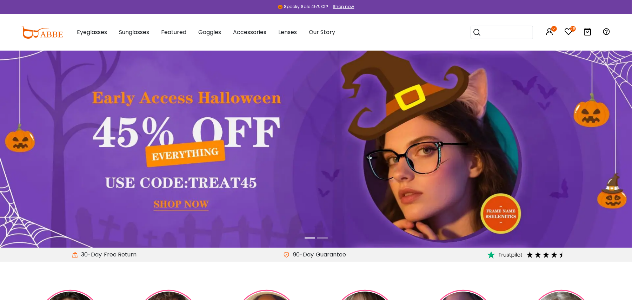
drag, startPoint x: 555, startPoint y: 18, endPoint x: 552, endPoint y: 30, distance: 12.2
click at [555, 19] on div "Popular Searches round Sunglasses aviator clear tortoise cat Recommended Laya $…" at bounding box center [535, 32] width 151 height 37
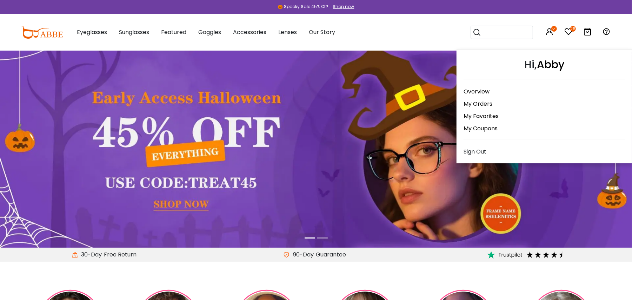
click at [552, 31] on icon at bounding box center [550, 31] width 8 height 8
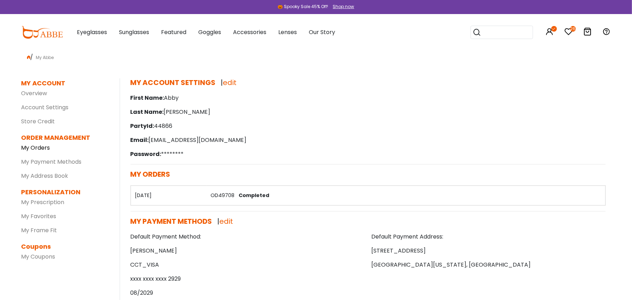
click at [46, 147] on link "My Orders" at bounding box center [35, 148] width 29 height 8
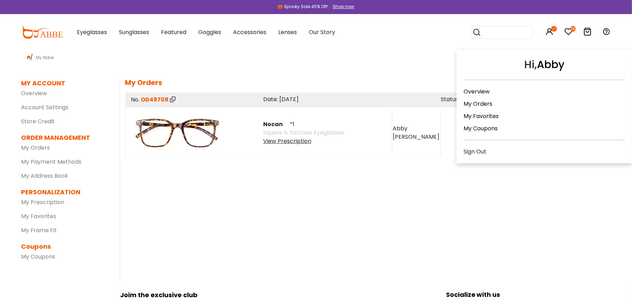
click at [485, 149] on div "Sign Out" at bounding box center [544, 151] width 161 height 9
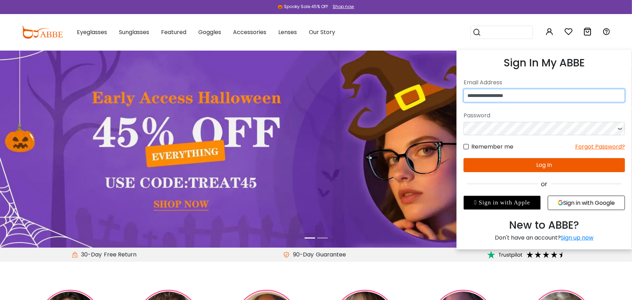
click at [542, 96] on input "**********" at bounding box center [544, 95] width 161 height 13
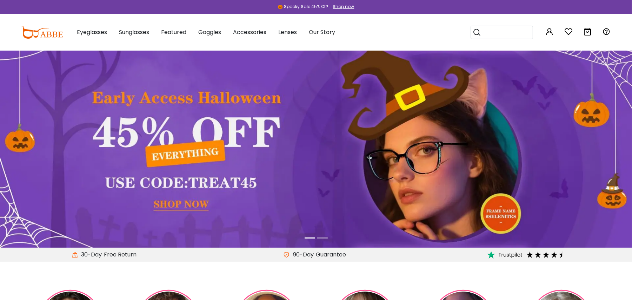
type input "**********"
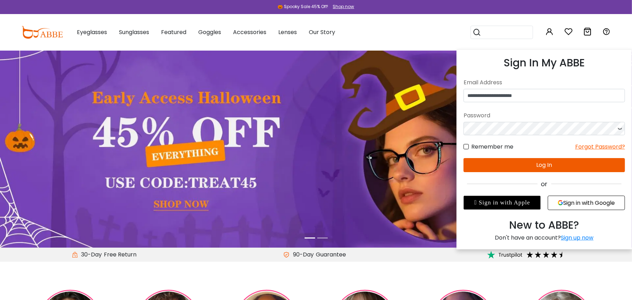
click at [543, 163] on button "Log In" at bounding box center [544, 165] width 161 height 14
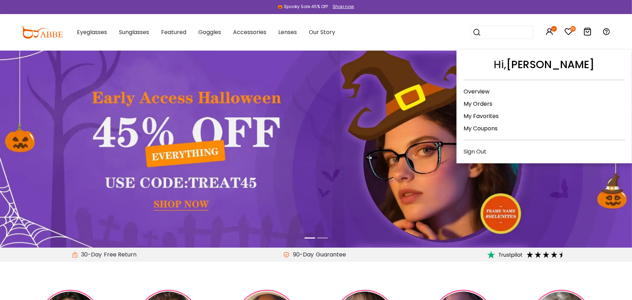
click at [489, 100] on link "My Orders" at bounding box center [478, 104] width 29 height 8
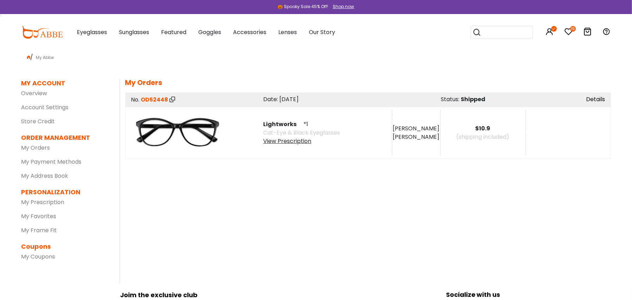
click at [591, 99] on link "Details" at bounding box center [596, 99] width 19 height 8
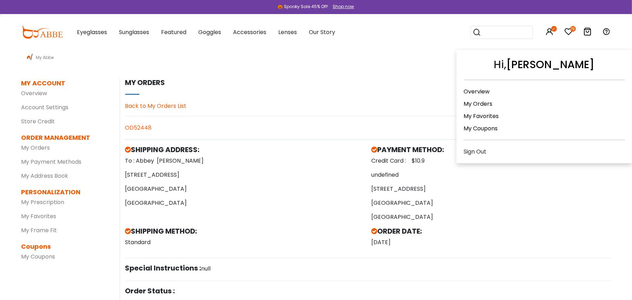
click at [552, 37] on div "Hi, Abagail Overview My Orders My Favorites My Coupons Sign Out" at bounding box center [550, 32] width 8 height 37
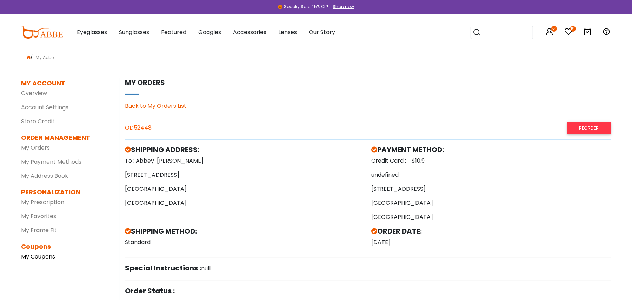
click at [36, 256] on link "My Coupons" at bounding box center [38, 256] width 34 height 8
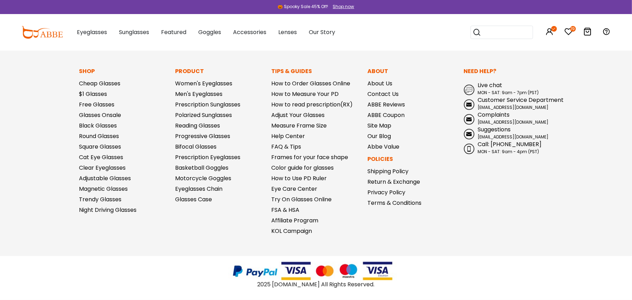
scroll to position [289, 0]
click at [93, 100] on link "Free Glasses" at bounding box center [96, 104] width 35 height 8
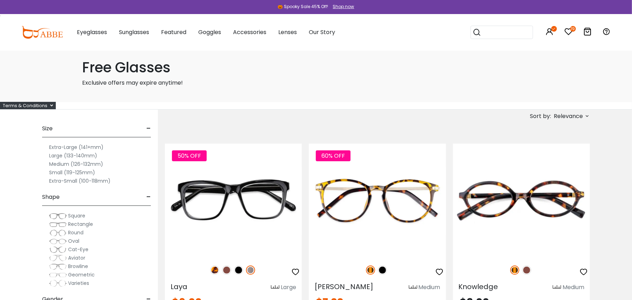
scroll to position [47, 0]
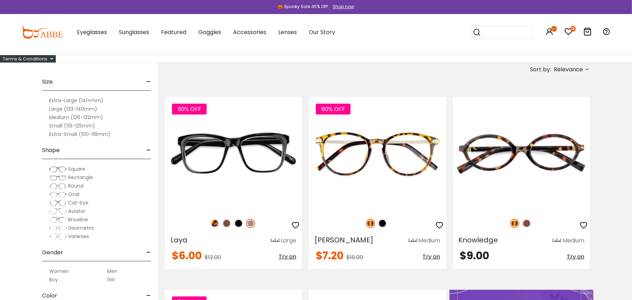
click at [583, 66] on span "Relevance" at bounding box center [571, 69] width 38 height 8
click at [562, 114] on label "Prices Low To High" at bounding box center [561, 115] width 51 height 8
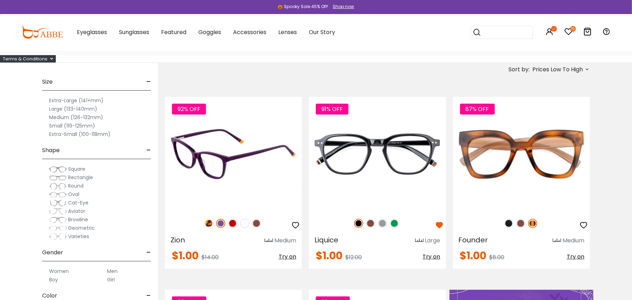
click at [260, 220] on img at bounding box center [256, 223] width 9 height 9
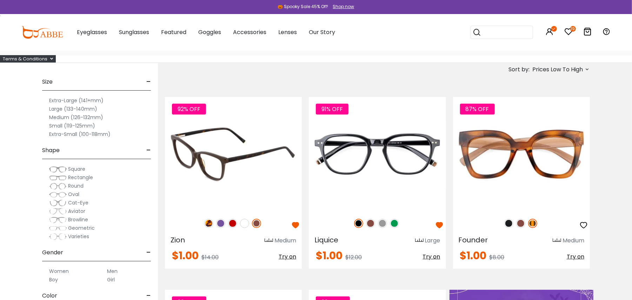
click at [256, 112] on img at bounding box center [233, 154] width 137 height 114
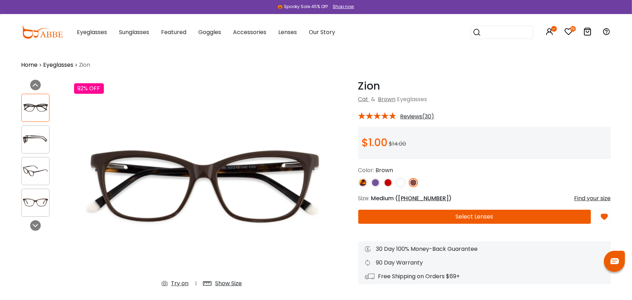
click at [511, 214] on button "Select Lenses" at bounding box center [474, 217] width 233 height 14
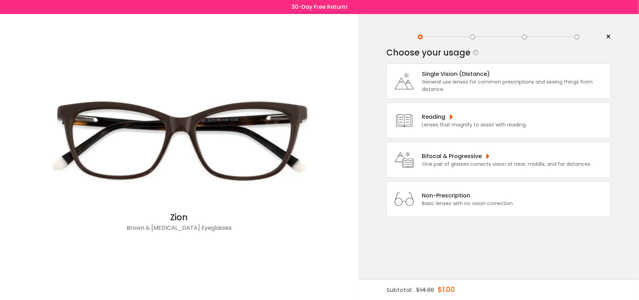
click at [468, 90] on div "General use lenses for common prescriptions and seeing things from distance." at bounding box center [514, 85] width 185 height 15
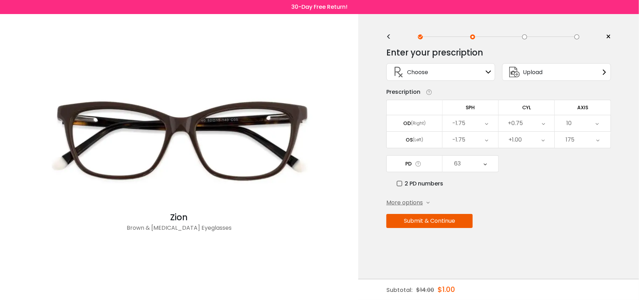
click at [455, 219] on button "Submit & Continue" at bounding box center [429, 221] width 86 height 14
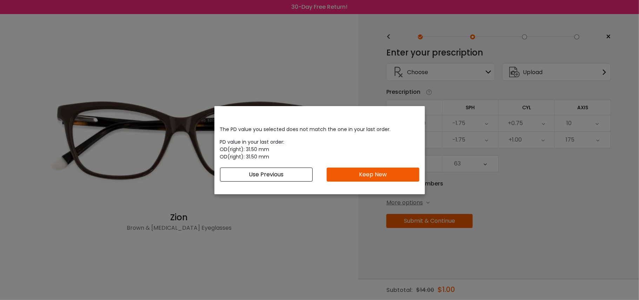
click at [405, 172] on button "Keep New" at bounding box center [373, 174] width 93 height 14
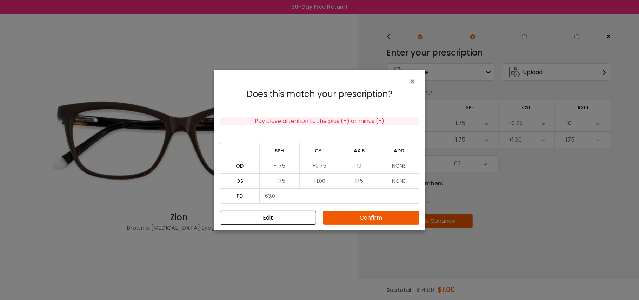
click at [347, 215] on button "Confirm" at bounding box center [371, 218] width 96 height 14
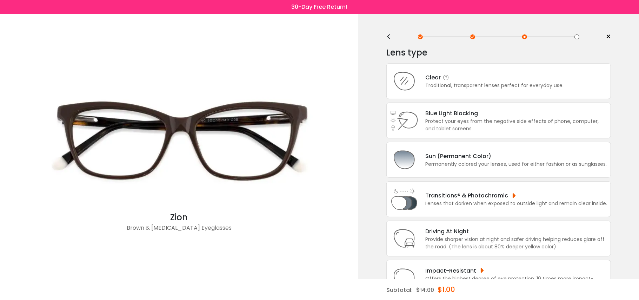
click at [524, 89] on div "Traditional, transparent lenses perfect for everyday use." at bounding box center [494, 85] width 138 height 7
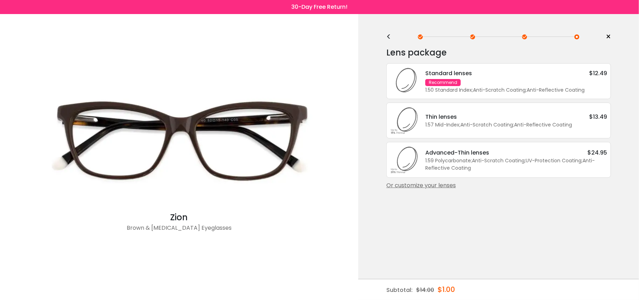
click at [442, 183] on div "Lens package * Standard lenses $12.49 Recommend 1.50 Standard Index ; Anti-Scra…" at bounding box center [498, 118] width 225 height 144
click at [445, 189] on div "Or customize your lenses" at bounding box center [498, 185] width 225 height 8
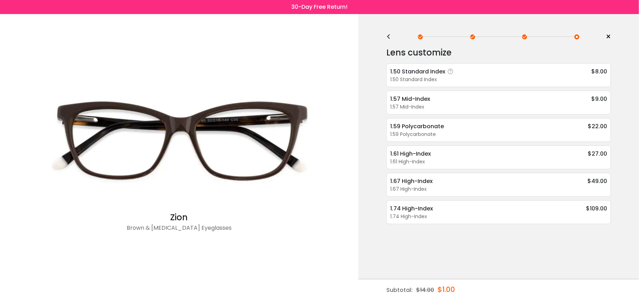
click at [469, 73] on div "1.50 Standard Index $8.00" at bounding box center [498, 71] width 217 height 9
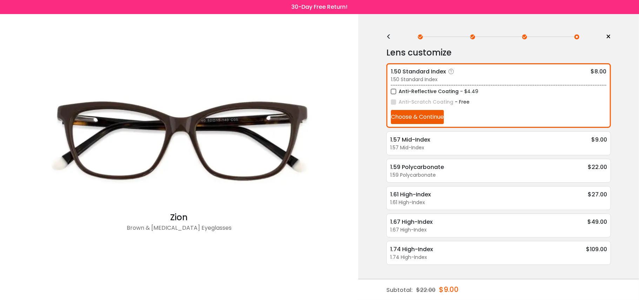
click at [411, 118] on button "Choose & Continue" at bounding box center [417, 117] width 53 height 14
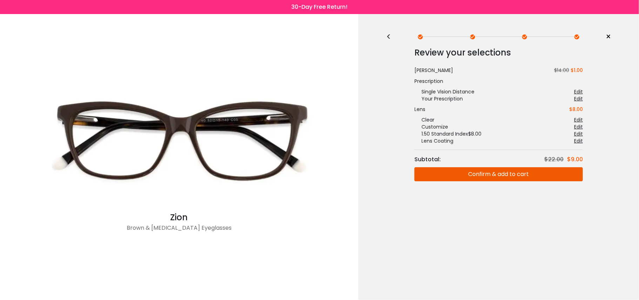
click at [449, 173] on button "Confirm & add to cart" at bounding box center [499, 174] width 168 height 14
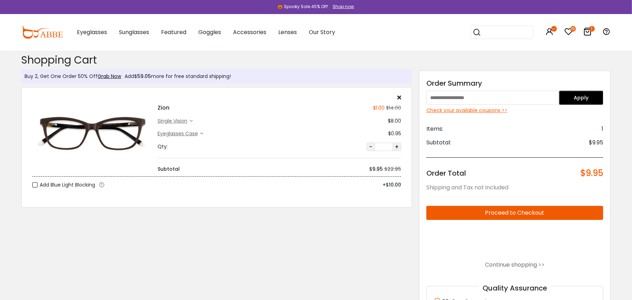
click at [485, 100] on input "text" at bounding box center [492, 98] width 133 height 14
type input "********"
click at [594, 96] on button "Apply" at bounding box center [581, 98] width 44 height 14
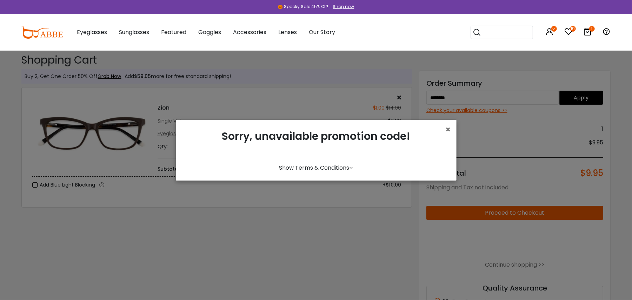
click at [324, 166] on link "Show Terms & Conditions" at bounding box center [316, 168] width 74 height 8
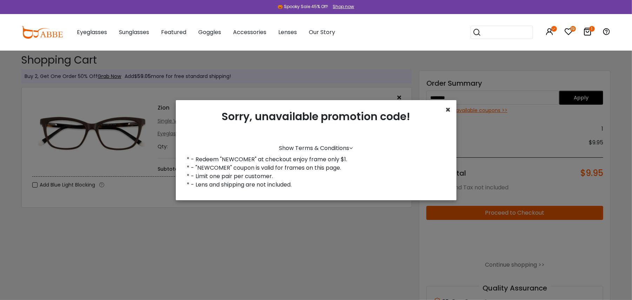
click at [450, 107] on span "×" at bounding box center [448, 110] width 5 height 12
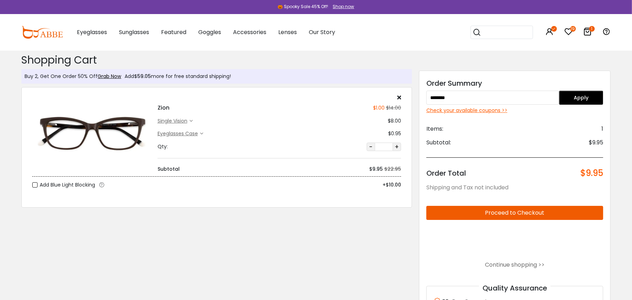
click at [60, 36] on img at bounding box center [41, 32] width 41 height 13
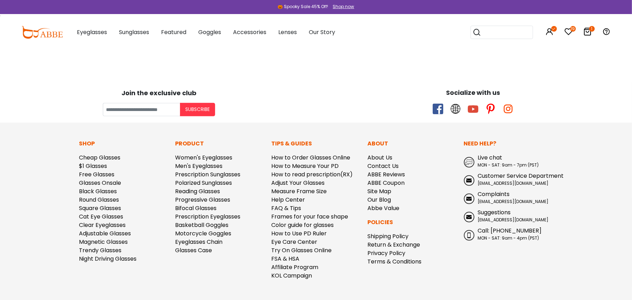
scroll to position [2049, 0]
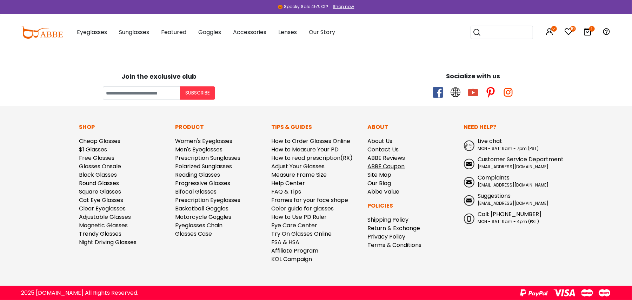
click at [392, 164] on link "ABBE Coupon" at bounding box center [386, 166] width 37 height 8
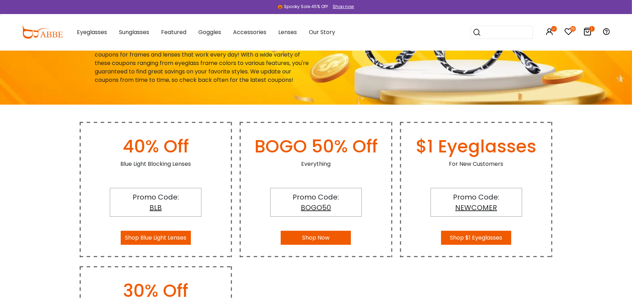
scroll to position [93, 0]
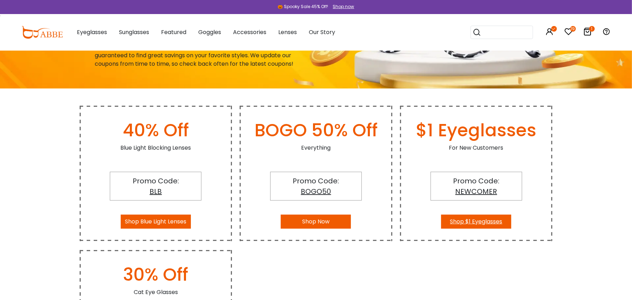
click at [490, 226] on button "Shop $1 Eyeglasses" at bounding box center [476, 221] width 70 height 14
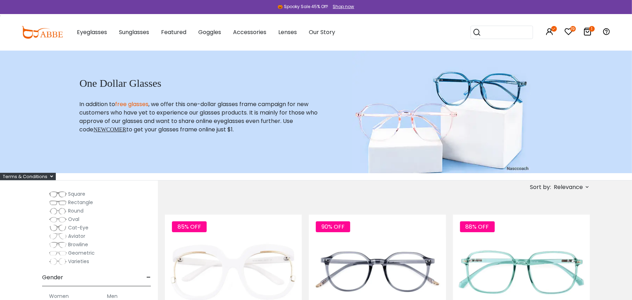
scroll to position [93, 0]
click at [58, 191] on img at bounding box center [58, 193] width 18 height 7
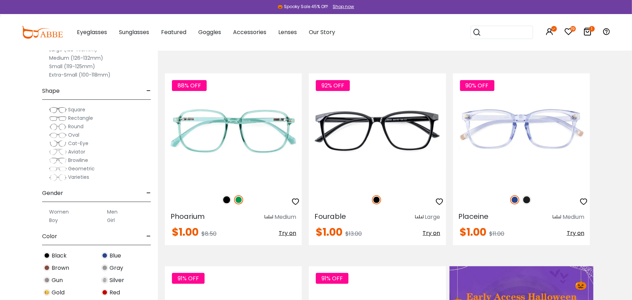
click at [65, 144] on img at bounding box center [58, 143] width 18 height 7
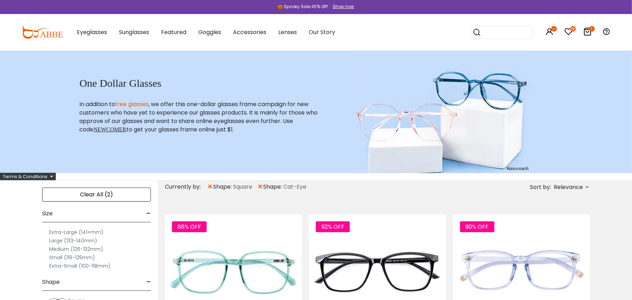
click at [574, 186] on span "Relevance" at bounding box center [568, 187] width 29 height 13
click at [564, 231] on label "Prices Low To High" at bounding box center [561, 232] width 51 height 8
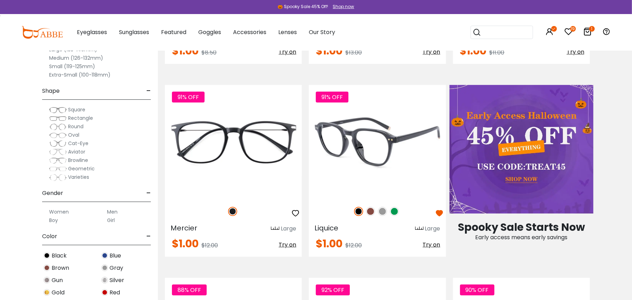
scroll to position [327, 0]
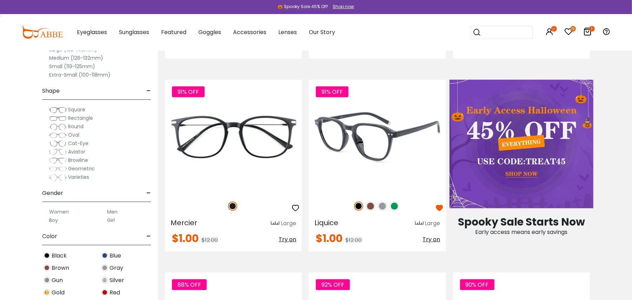
click at [371, 205] on img at bounding box center [370, 205] width 9 height 9
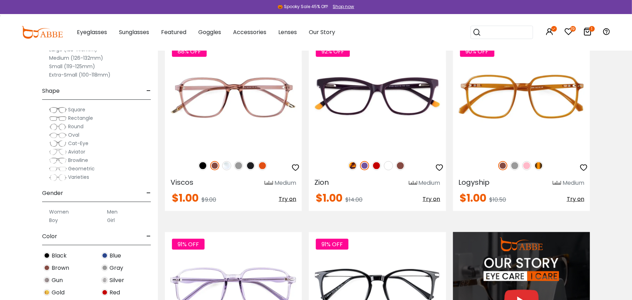
scroll to position [562, 0]
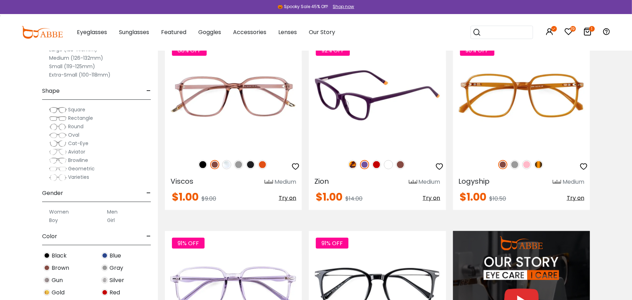
click at [402, 162] on img at bounding box center [400, 164] width 9 height 9
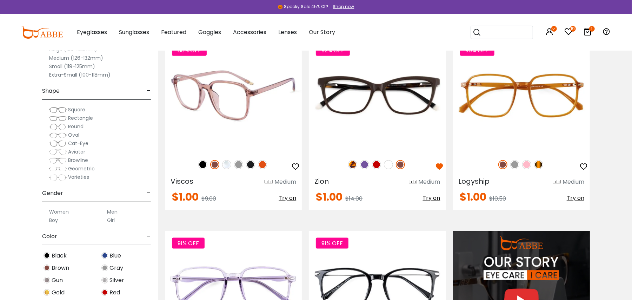
click at [251, 167] on img at bounding box center [250, 164] width 9 height 9
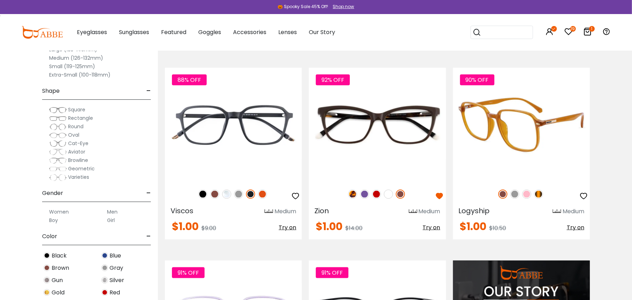
scroll to position [468, 0]
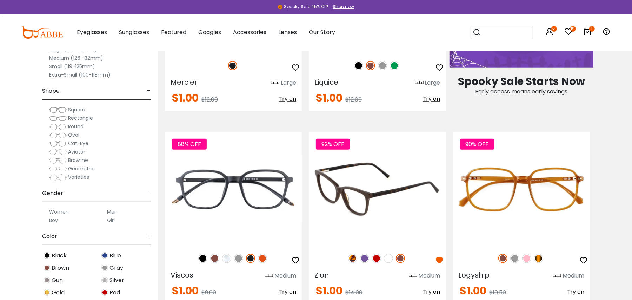
click at [385, 232] on img at bounding box center [377, 189] width 137 height 114
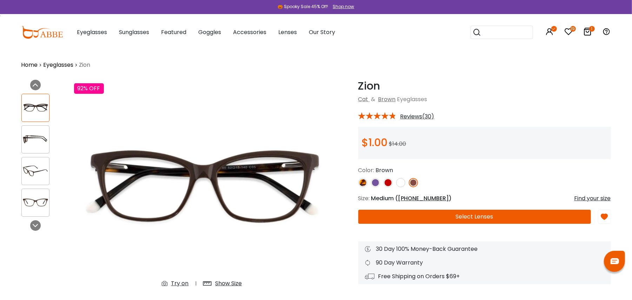
click at [456, 214] on button "Select Lenses" at bounding box center [474, 217] width 233 height 14
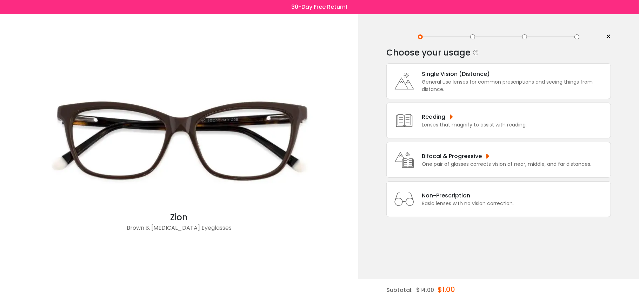
click at [501, 74] on div "Single Vision (Distance)" at bounding box center [514, 73] width 185 height 9
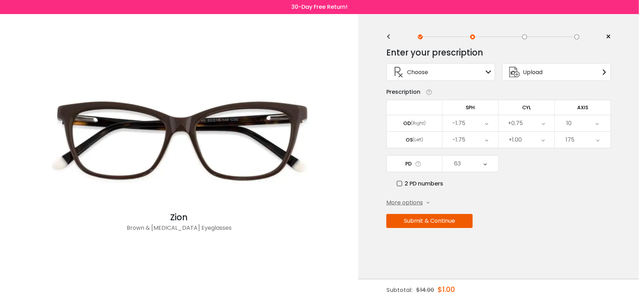
click at [455, 215] on button "Submit & Continue" at bounding box center [429, 221] width 86 height 14
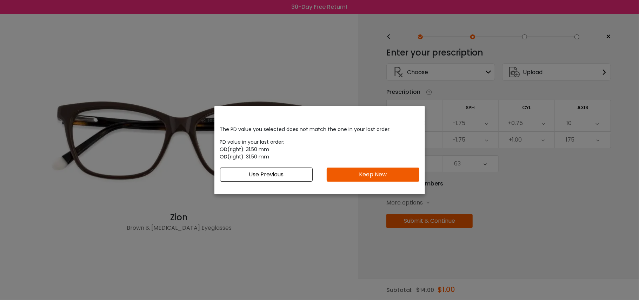
click at [380, 172] on button "Keep New" at bounding box center [373, 174] width 93 height 14
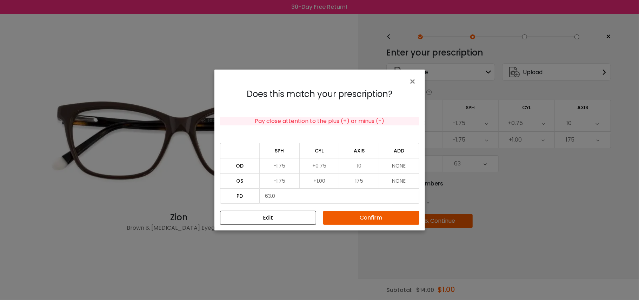
click at [370, 215] on button "Confirm" at bounding box center [371, 218] width 96 height 14
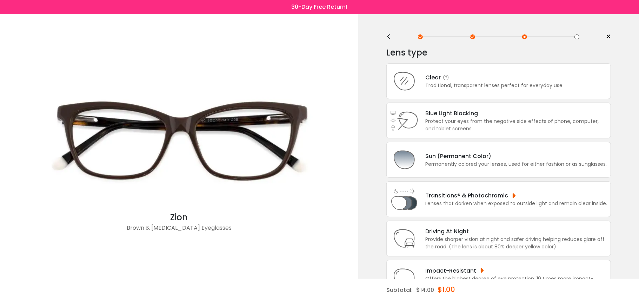
click at [512, 75] on div "Clear Traditional, transparent lenses perfect for everyday use." at bounding box center [498, 81] width 225 height 36
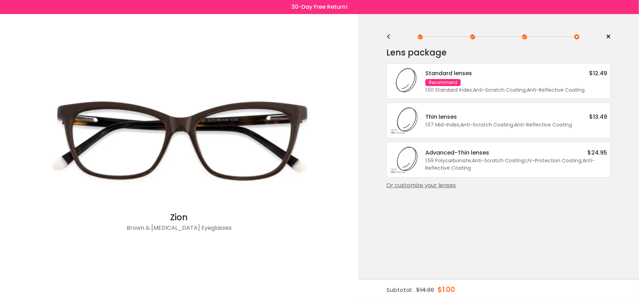
click at [441, 190] on div "Or customize your lenses" at bounding box center [498, 185] width 225 height 8
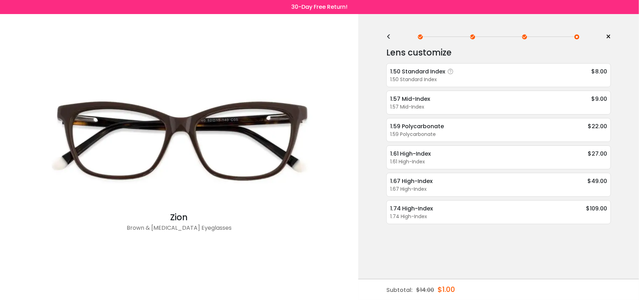
click at [404, 79] on div "1.50 Standard Index" at bounding box center [498, 79] width 217 height 7
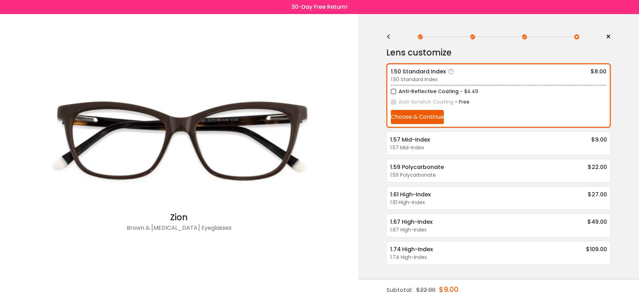
click at [419, 115] on button "Choose & Continue" at bounding box center [417, 117] width 53 height 14
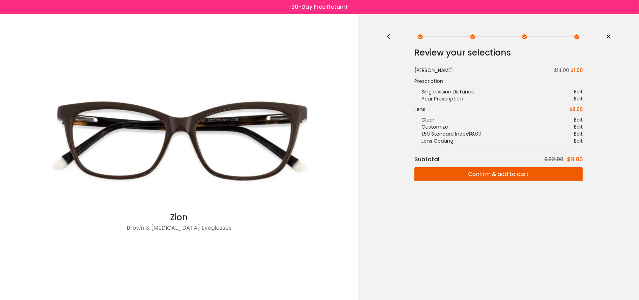
click at [539, 173] on button "Confirm & add to cart" at bounding box center [499, 174] width 168 height 14
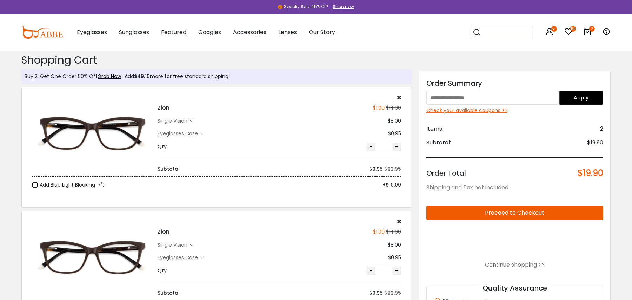
click at [399, 222] on icon at bounding box center [399, 221] width 4 height 6
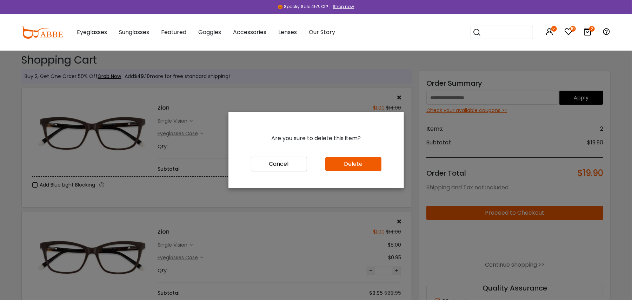
click at [364, 160] on button "Delete" at bounding box center [353, 164] width 56 height 14
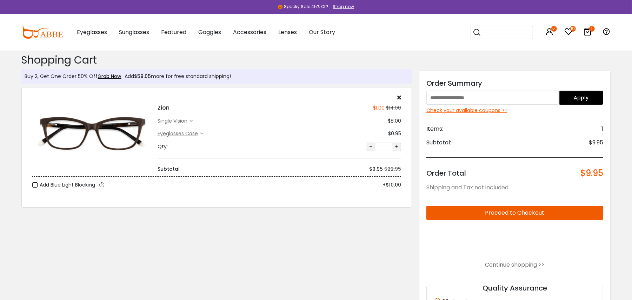
click at [471, 95] on input "text" at bounding box center [492, 98] width 133 height 14
click at [577, 91] on button "Apply" at bounding box center [581, 98] width 44 height 14
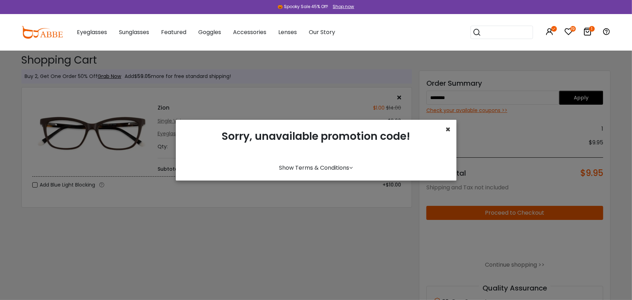
click at [448, 128] on span "×" at bounding box center [448, 130] width 5 height 12
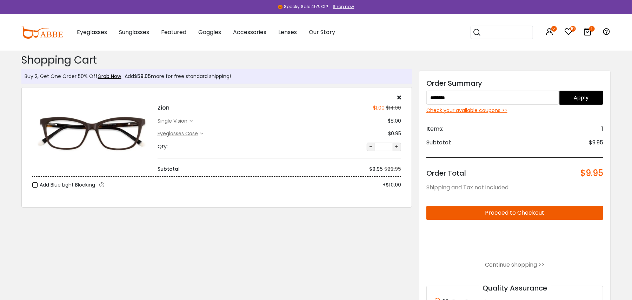
click at [463, 91] on input "********" at bounding box center [492, 98] width 133 height 14
click at [467, 91] on input "********" at bounding box center [492, 98] width 133 height 14
click at [467, 92] on input "********" at bounding box center [492, 98] width 133 height 14
click at [571, 95] on button "Apply" at bounding box center [581, 98] width 44 height 14
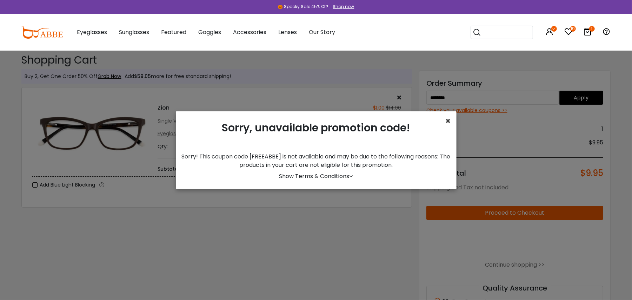
click at [450, 120] on span "×" at bounding box center [448, 121] width 5 height 12
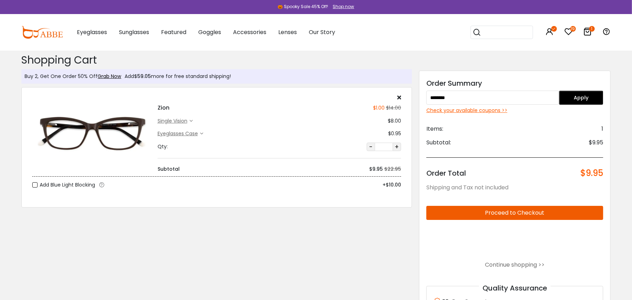
click at [482, 94] on input "********" at bounding box center [492, 98] width 133 height 14
click at [482, 95] on input "********" at bounding box center [492, 98] width 133 height 14
type input "*******"
click at [579, 100] on button "Apply" at bounding box center [581, 98] width 44 height 14
